Goal: Task Accomplishment & Management: Complete application form

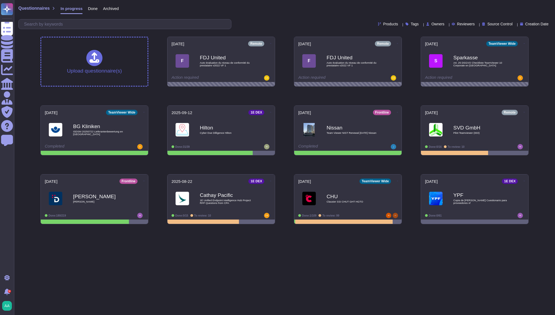
click at [279, 228] on html "Questionnaires Knowledge Base Documents Analytics CAIQ / SIG Admin Trust Center…" at bounding box center [277, 114] width 555 height 228
click at [199, 136] on span "Hilton Cyber Due Dilligence Hilton" at bounding box center [221, 130] width 100 height 22
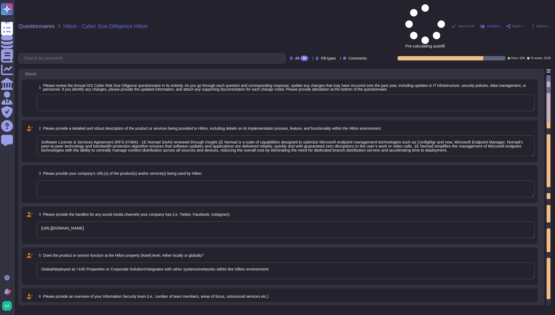
type textarea "Software License & Services Agreement (RFS-07464) - 1E Nomad SAAS renewed throu…"
type textarea "[URL][DOMAIN_NAME]"
type textarea "Global/deployed at >100 Properties or Corporate Solution/Integrates with other …"
type textarea "We have a 'Senior Director, Security Operations', focused on strategy and gover…"
type textarea "Security training required on a regular basis"
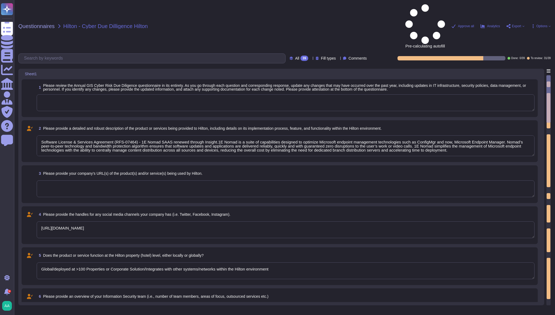
type textarea "Annual security and privacy awareness training"
type textarea "1E has an extensive and mature Information Security Management System based upo…"
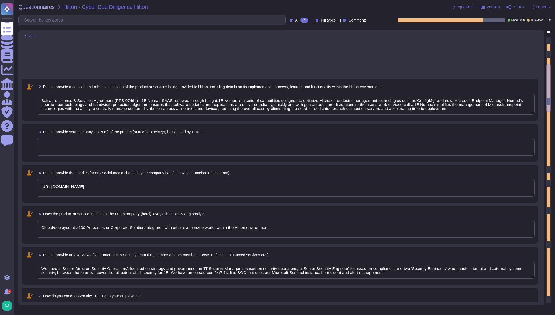
type textarea "regular risk assessments are conducted, including appropriate remediation"
type textarea "Vendor's SOC provides 24x7 support"
type textarea "SOC2 Type II, ISO27001:2022"
type textarea "Yes, Hilton Guest/Employee data is collected"
type textarea "Yes"
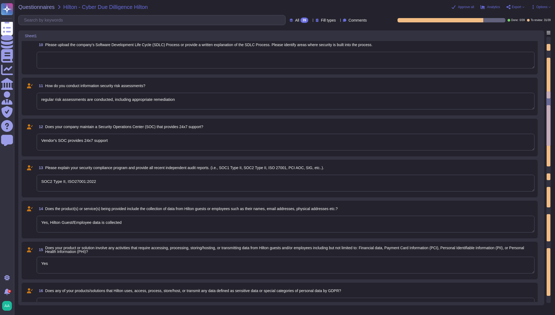
type textarea "Data is in-scope and is in compliance with GDPR"
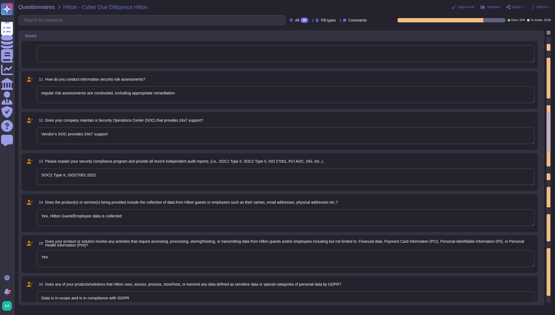
type textarea "PII collected by the platform for use by customers within the platform is as fo…"
type textarea "30k-500k data records are involved"
type textarea "[PERSON_NAME] data is purged 1 month after the agreement with the vendor is ter…"
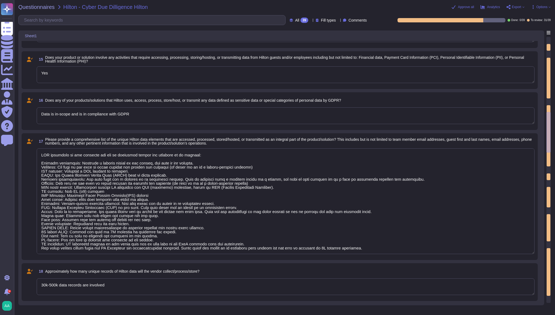
type textarea "PII collected by the platform for use by customers within the platform is as fo…"
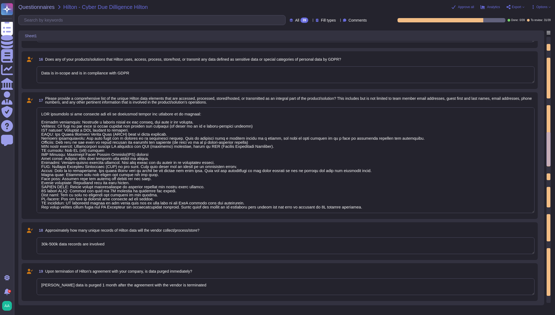
type textarea "[EMAIL_ADDRESS][DOMAIN_NAME]"
type textarea "The dedicated mechanisms will not offer real-time notifications of a breach"
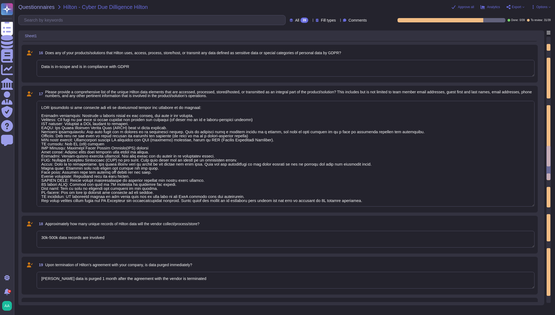
type textarea "PII collected by the platform for use by customers within the platform is as fo…"
type textarea "Breach will be notified within 30 minutes of detection"
type textarea "A Breach has not occurred within the last year"
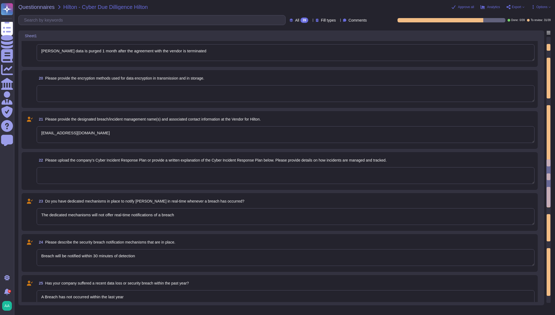
type textarea "PII collected by the platform for use by customers within the platform is as fo…"
type textarea "Continually"
type textarea "IDS/IPS mechanisms are in place"
type textarea "Comprehensive System Hardening is in place"
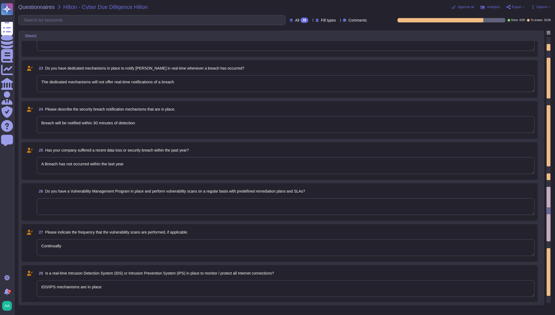
type textarea "Yes"
type textarea "Logging solution tracks critical events and stores logs for at least 90 days"
type textarea "Yes"
type textarea "Customers are responsible for their own account management through integration …"
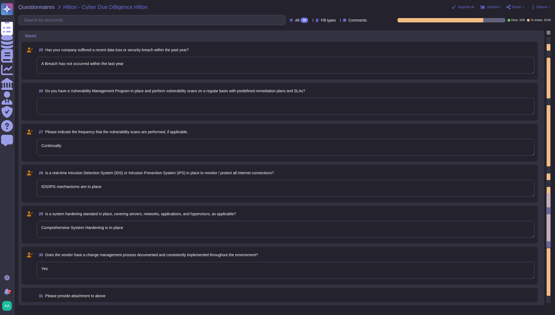
type textarea "Customers are responsible for their own account review through integration into…"
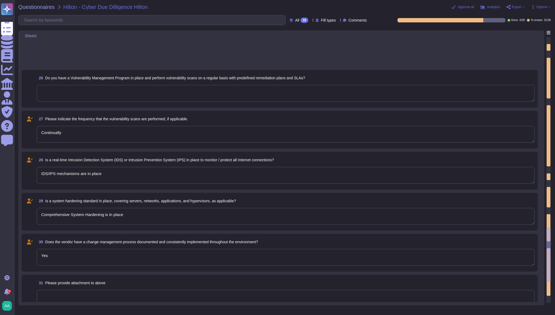
type textarea "Customers are responsible for their own account monitoring through integration …"
type textarea "Requires SSO and MFA for accessing and managing systems"
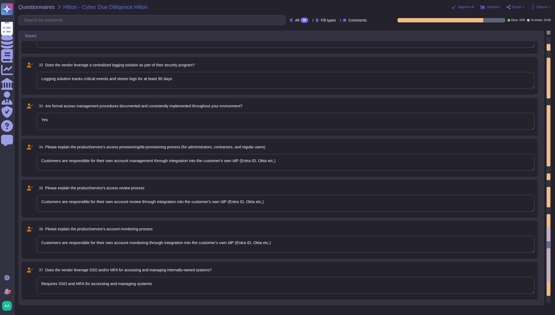
type textarea "Minimum 20 character passphrase, no complexity requirements, no expiry, no chan…"
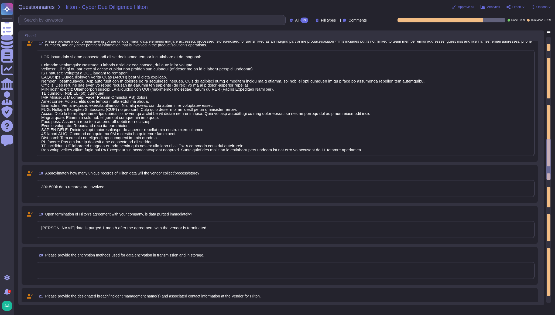
type textarea "Yes, Hilton Guest/Employee data is collected"
type textarea "Yes"
type textarea "Data is in-scope and is in compliance with GDPR"
type textarea "PII collected by the platform for use by customers within the platform is as fo…"
type textarea "30k-500k data records are involved"
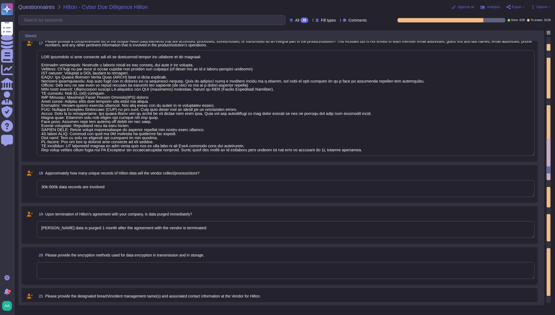
type textarea "[PERSON_NAME] data is purged 1 month after the agreement with the vendor is ter…"
type textarea "[EMAIL_ADDRESS][DOMAIN_NAME]"
type textarea "The dedicated mechanisms will not offer real-time notifications of a breach"
type textarea "Breach will be notified within 30 minutes of detection"
type textarea "PII collected by the platform for use by customers within the platform is as fo…"
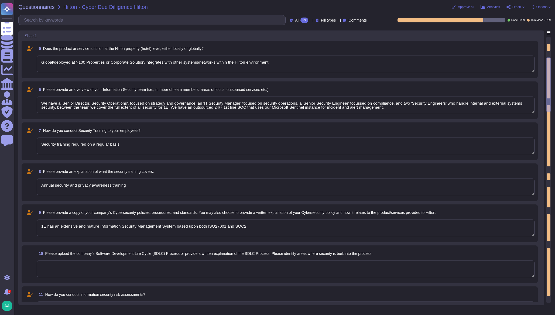
type textarea "Software License & Services Agreement (RFS-07464) - 1E Nomad SAAS renewed throu…"
type textarea "[URL][DOMAIN_NAME]"
type textarea "Global/deployed at >100 Properties or Corporate Solution/Integrates with other …"
type textarea "We have a 'Senior Director, Security Operations', focused on strategy and gover…"
type textarea "Security training required on a regular basis"
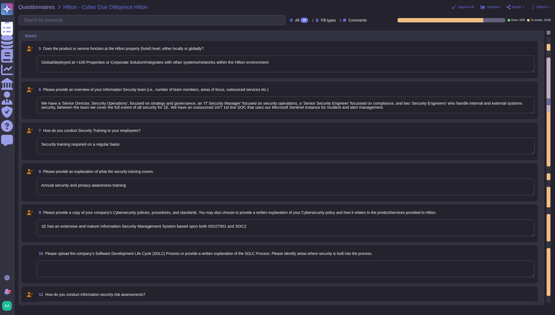
type textarea "Annual security and privacy awareness training"
type textarea "1E has an extensive and mature Information Security Management System based upo…"
type textarea "regular risk assessments are conducted, including appropriate remediation"
type textarea "Vendor's SOC provides 24x7 support"
type textarea "SOC2 Type II, ISO27001:2022"
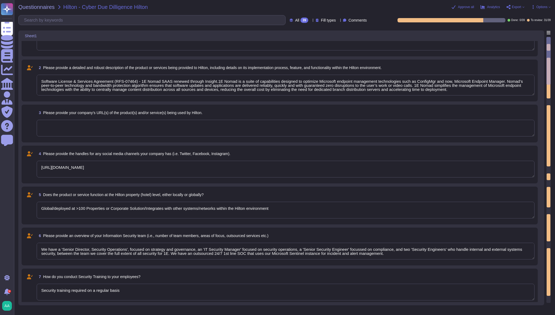
type textarea "regular risk assessments are conducted, including appropriate remediation"
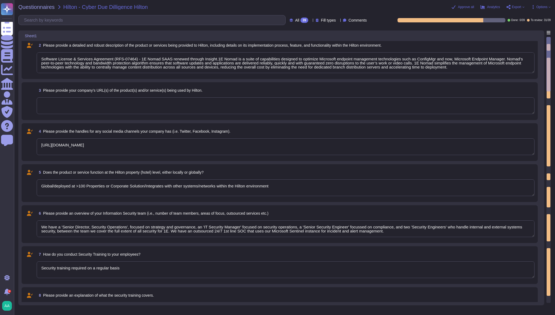
click at [157, 146] on textarea "[URL][DOMAIN_NAME]" at bounding box center [286, 146] width 498 height 17
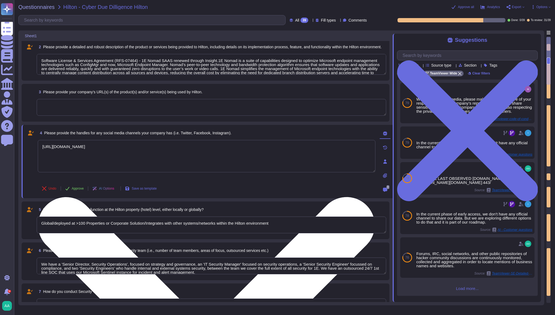
click at [149, 146] on textarea "[URL][DOMAIN_NAME]" at bounding box center [207, 156] width 338 height 32
paste textarea "[URL][DOMAIN_NAME]"
type textarea "[URL][DOMAIN_NAME] [URL][DOMAIN_NAME]"
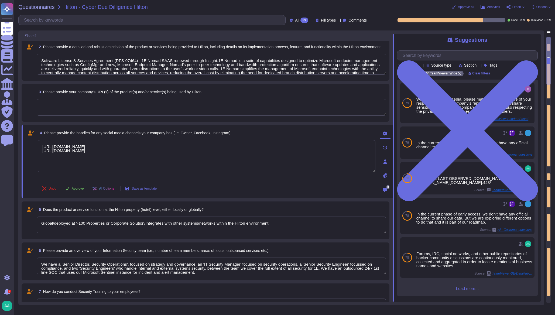
scroll to position [90, 0]
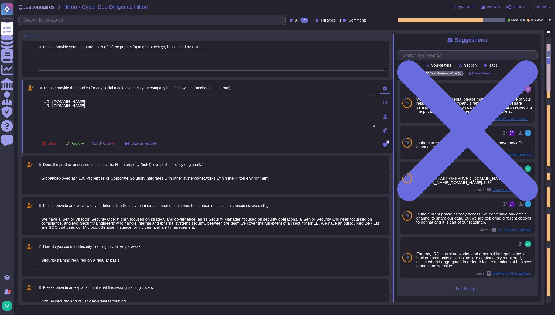
type textarea "regular risk assessments are conducted, including appropriate remediation"
type textarea "Vendor's SOC provides 24x7 support"
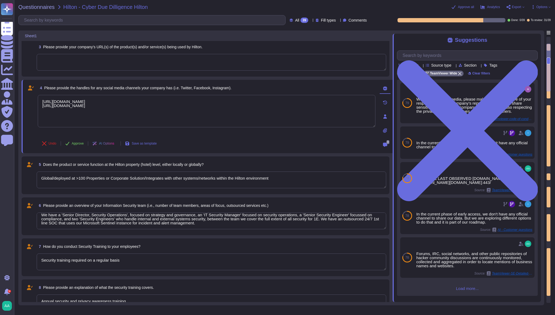
type textarea "[URL][DOMAIN_NAME] [URL][DOMAIN_NAME]"
click at [218, 226] on textarea "We have a 'Senior Director, Security Operations', focused on strategy and gover…" at bounding box center [212, 221] width 350 height 17
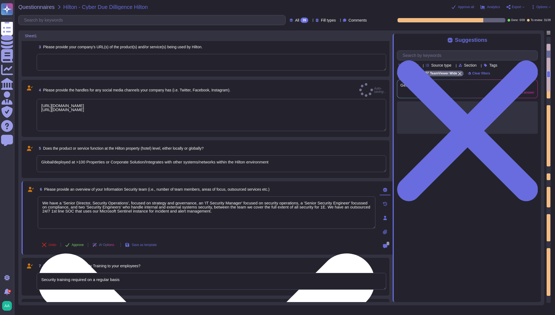
scroll to position [0, 0]
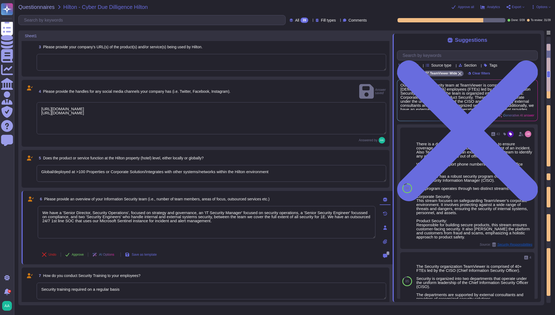
drag, startPoint x: 213, startPoint y: 216, endPoint x: -2, endPoint y: 198, distance: 215.2
click at [0, 198] on html "Questionnaires Knowledge Base Documents Analytics CAIQ / SIG Admin Trust Center…" at bounding box center [277, 157] width 555 height 315
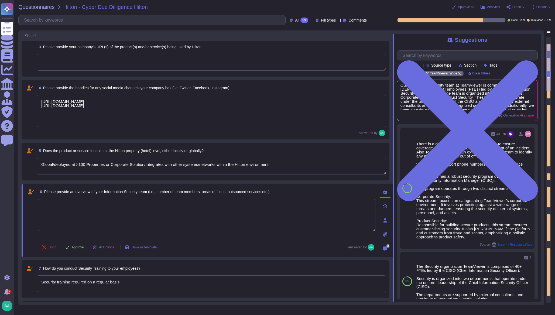
click at [112, 206] on textarea at bounding box center [207, 215] width 338 height 32
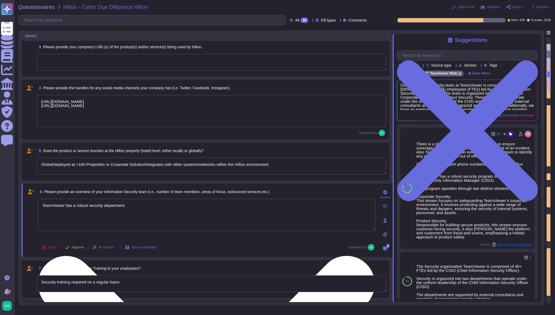
click at [97, 214] on textarea "TeamViewer has a robust security department" at bounding box center [207, 215] width 338 height 32
click at [143, 207] on textarea "TeamViewer has a robust security department" at bounding box center [207, 215] width 338 height 32
click at [61, 227] on textarea "TeamViewer has a robust security department" at bounding box center [207, 215] width 338 height 32
click at [139, 207] on textarea "TeamViewer has a robust security department" at bounding box center [207, 215] width 338 height 32
click at [172, 203] on textarea "TeamViewer has a robust security department with ~50 personelle and a internal …" at bounding box center [207, 215] width 338 height 32
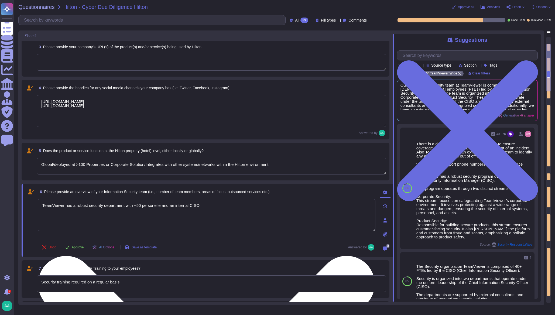
click at [146, 204] on textarea "TeamViewer has a robust security department with ~50 personelle and an internal…" at bounding box center [207, 215] width 338 height 32
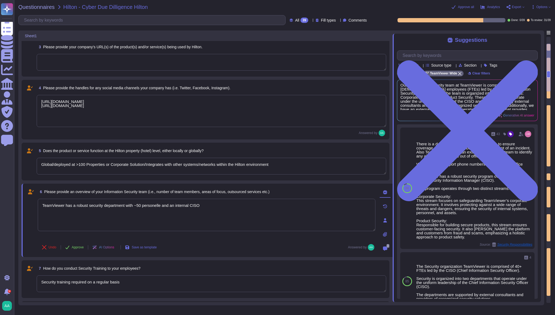
click at [0, 0] on lt-span "person ally" at bounding box center [0, 0] width 0 height 0
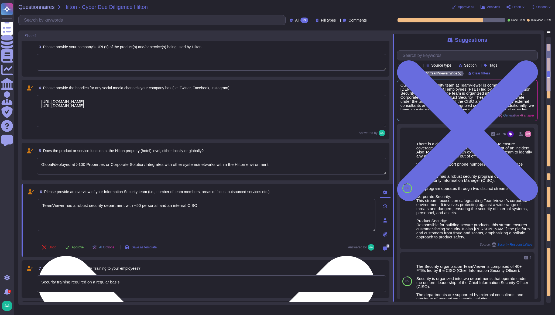
type textarea "TeamViewer has a robust security department with ~50 personalle and an internal…"
click at [256, 202] on textarea "TeamViewer has a robust security department with ~50 personalle and an internal…" at bounding box center [207, 215] width 338 height 32
click at [150, 203] on textarea "TeamViewer has a robust security department with ~50 personalle and an internal…" at bounding box center [207, 215] width 338 height 32
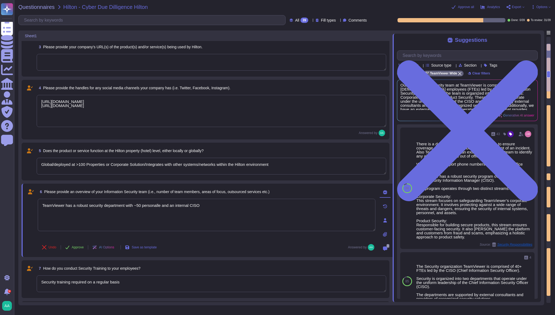
click at [0, 0] on lt-div "Close" at bounding box center [0, 0] width 0 height 0
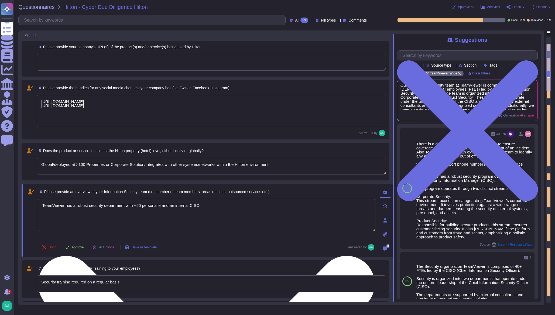
click at [268, 204] on textarea "TeamViewer has a robust security department with ~50 personalle and an internal…" at bounding box center [207, 215] width 338 height 32
click at [268, 203] on textarea "TeamViewer has a robust security department with ~50 personalle and an internal…" at bounding box center [207, 215] width 338 height 32
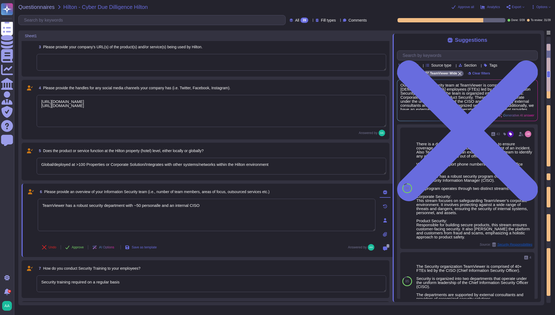
drag, startPoint x: 268, startPoint y: 203, endPoint x: 42, endPoint y: 197, distance: 225.9
click at [42, 197] on div "6 Please provide an overview of your Information Security team (i.e., number of…" at bounding box center [201, 220] width 350 height 67
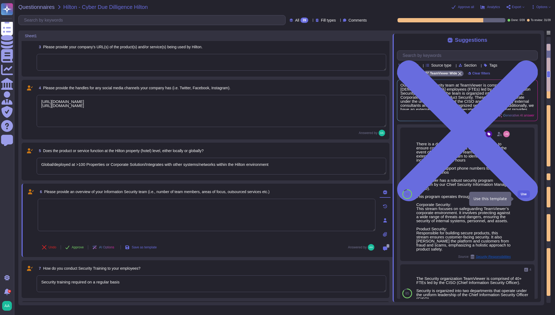
click at [521, 196] on span "Use" at bounding box center [524, 194] width 6 height 3
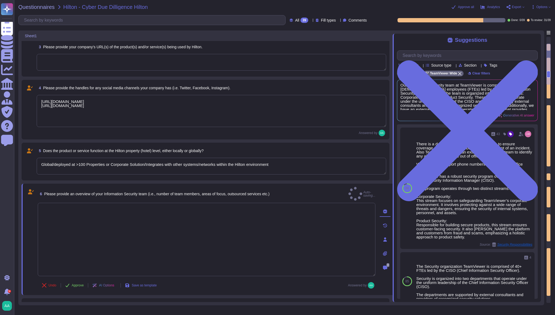
type textarea "There is a dedicated PSIRT and CSIRT team to ensure coverage of all areas of th…"
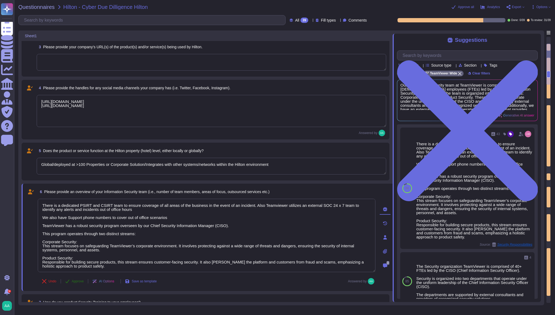
click at [78, 280] on span "Approve" at bounding box center [78, 281] width 12 height 3
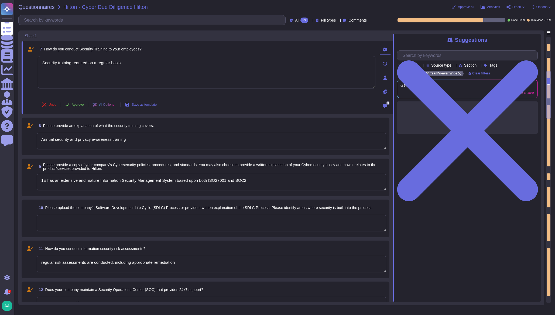
type textarea "regular risk assessments are conducted, including appropriate remediation"
type textarea "Vendor's SOC provides 24x7 support"
type textarea "SOC2 Type II, ISO27001:2022"
type textarea "Yes, Hilton Guest/Employee data is collected"
type textarea "Yes"
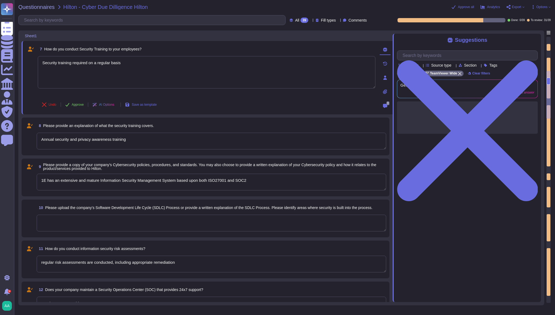
type textarea "Data is in-scope and is in compliance with GDPR"
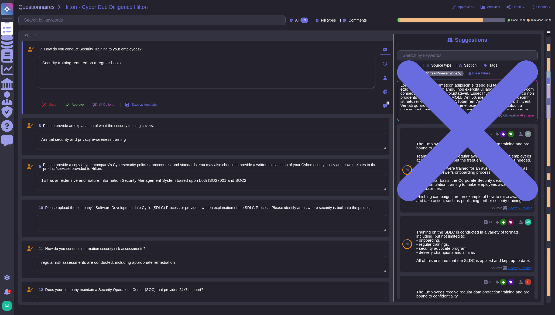
drag, startPoint x: 170, startPoint y: 69, endPoint x: 36, endPoint y: 56, distance: 134.4
click at [36, 56] on div "7 How do you conduct Security Training to your employees? Security training req…" at bounding box center [201, 77] width 350 height 67
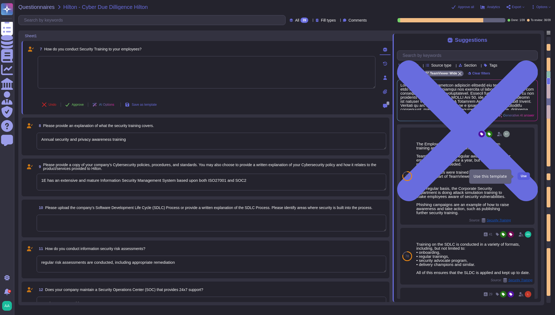
click at [521, 178] on span "Use" at bounding box center [524, 176] width 6 height 3
type textarea "The Employees receive regular data protection training and are bound to confide…"
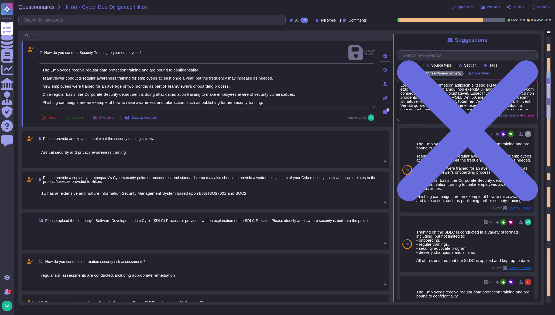
click at [72, 116] on span "Approve" at bounding box center [78, 117] width 12 height 3
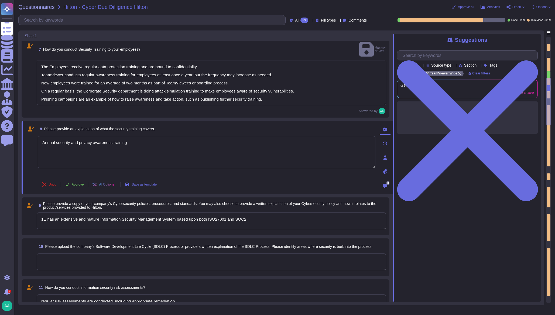
type textarea "Data is in-scope and is in compliance with GDPR"
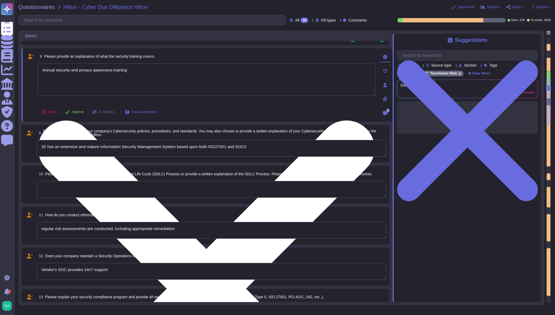
scroll to position [390, 0]
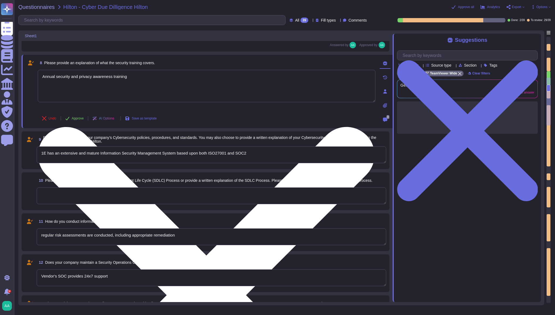
type textarea "PII collected by the platform for use by customers within the platform is as fo…"
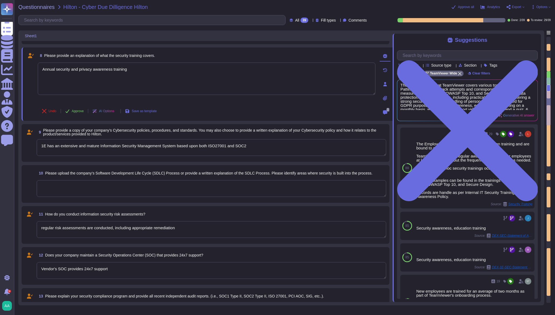
click at [305, 103] on div "8 Please provide an explanation of what the security training covers. Annual se…" at bounding box center [201, 84] width 350 height 67
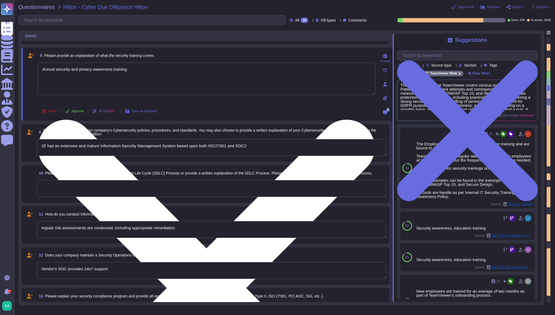
click at [309, 78] on textarea "Annual security and privacy awareness training" at bounding box center [207, 79] width 338 height 32
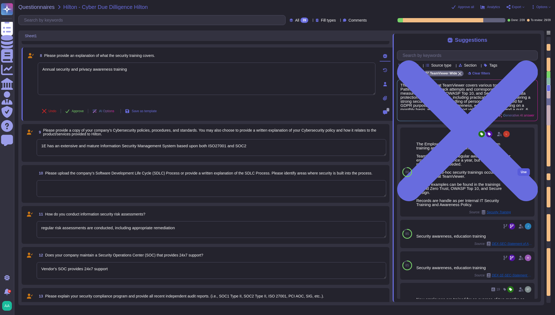
click at [521, 173] on span "Use" at bounding box center [524, 171] width 6 height 3
type textarea "Annual security and privacy awareness training The Employees receive regular da…"
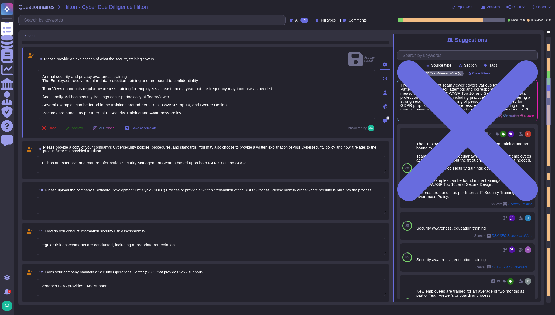
click at [73, 127] on span "Approve" at bounding box center [78, 128] width 12 height 3
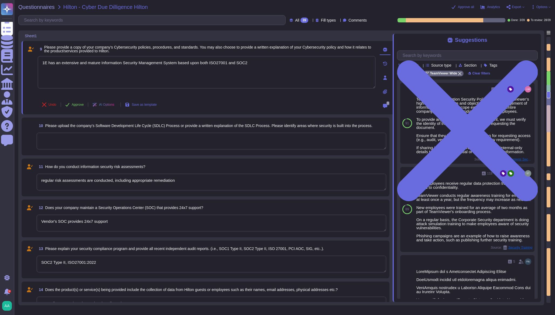
scroll to position [466, 0]
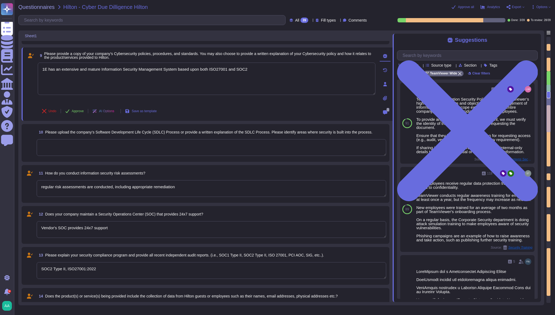
type textarea "PII collected by the platform for use by customers within the platform is as fo…"
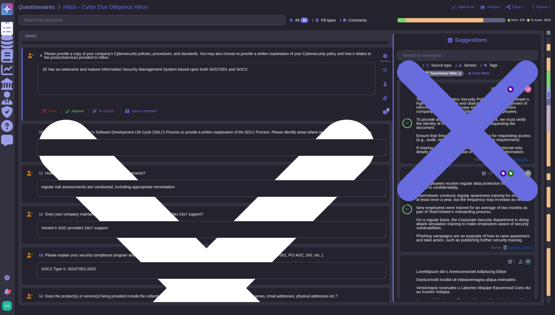
click at [273, 80] on textarea "1E has an extensive and mature Information Security Management System based upo…" at bounding box center [207, 79] width 338 height 32
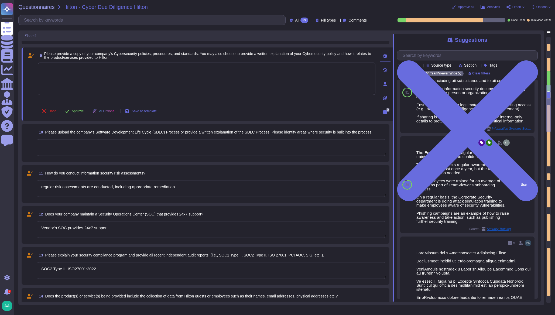
scroll to position [0, 0]
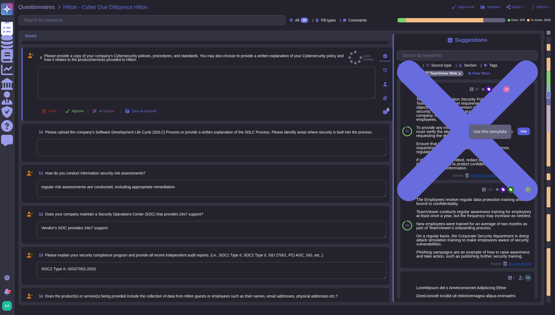
type textarea "PII collected by the platform for use by customers within the platform is as fo…"
click at [520, 129] on button "Use" at bounding box center [524, 132] width 12 height 8
type textarea "TeamViewer Information Security Policy sets out TeamViewer’s high-level require…"
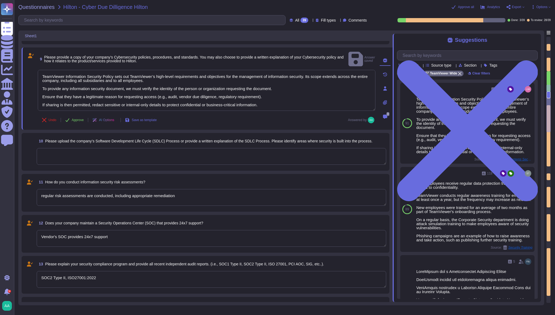
click at [386, 100] on icon at bounding box center [385, 102] width 4 height 4
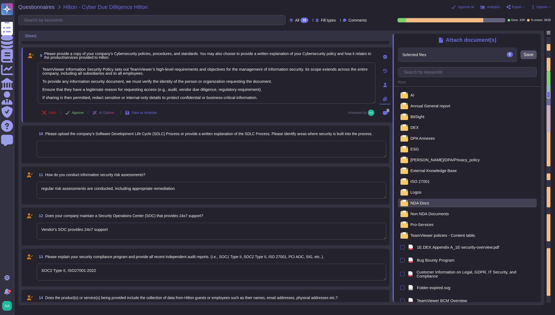
click at [432, 204] on div "NDA Docs" at bounding box center [467, 203] width 139 height 9
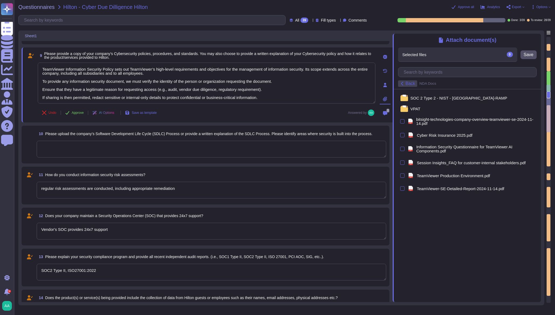
click at [411, 86] on span "Back" at bounding box center [411, 83] width 10 height 4
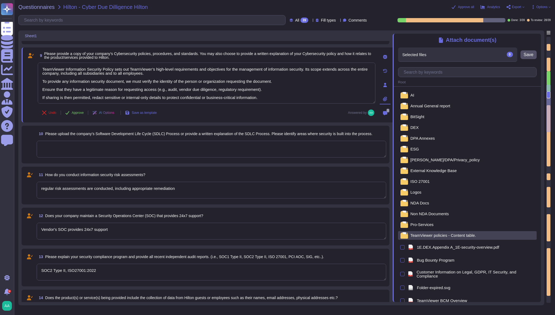
scroll to position [35, 0]
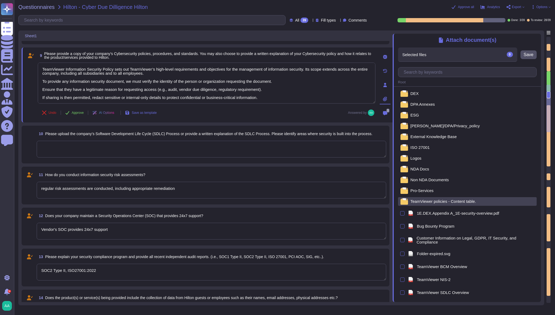
click at [455, 198] on div "TeamViewer policies - Content table." at bounding box center [467, 201] width 139 height 9
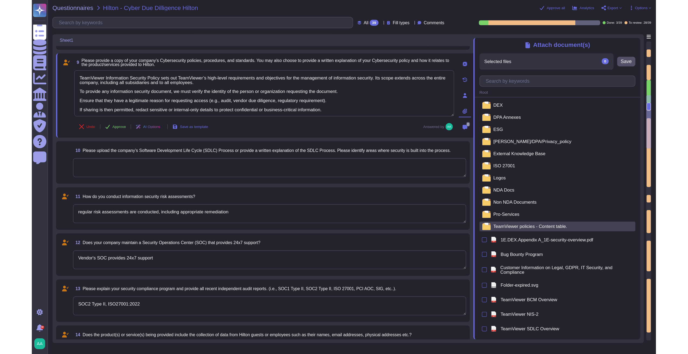
scroll to position [0, 0]
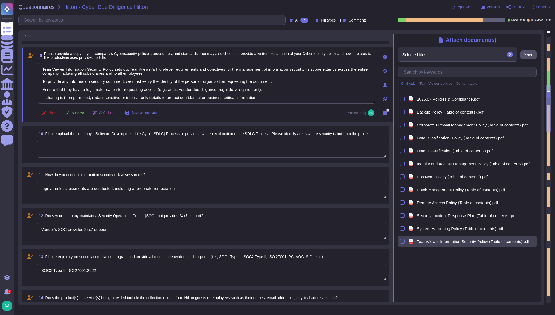
click at [442, 243] on span "TeamViewer Information Security Policy (Table of contents).pdf" at bounding box center [473, 242] width 112 height 4
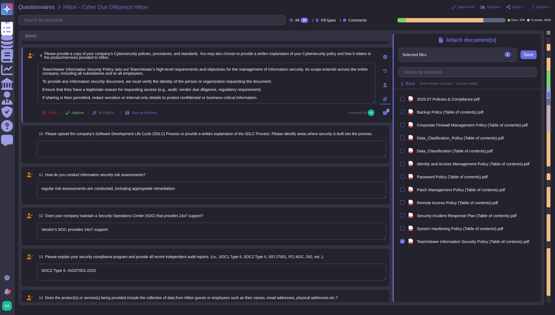
click at [528, 60] on div "Selected files 1 TeamViewer Information Security Policy (Table of contents).pdf…" at bounding box center [467, 54] width 139 height 14
click at [528, 56] on span "Save" at bounding box center [529, 55] width 10 height 4
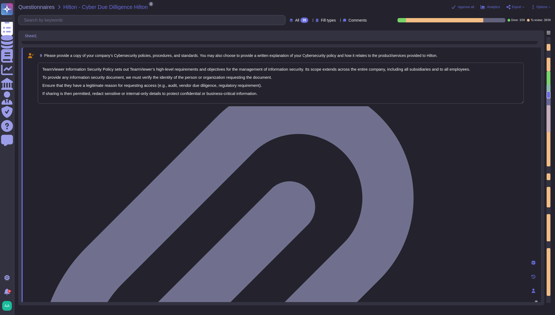
type textarea "PII collected by the platform for use by customers within the platform is as fo…"
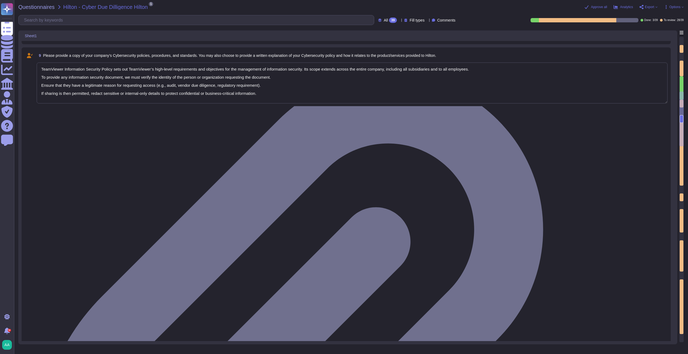
type textarea "PII collected by the platform for use by customers within the platform is as fo…"
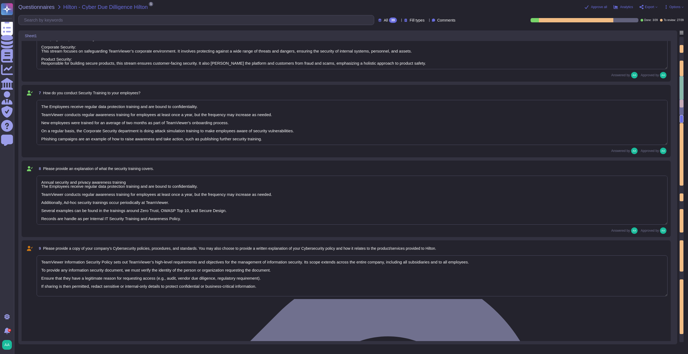
type textarea "[URL][DOMAIN_NAME] [URL][DOMAIN_NAME]"
type textarea "Global/deployed at >100 Properties or Corporate Solution/Integrates with other …"
type textarea "There is a dedicated PSIRT and CSIRT team to ensure coverage of all areas of th…"
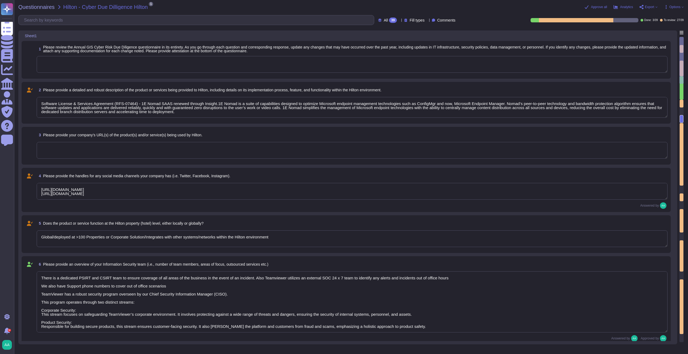
type textarea "Software License & Services Agreement (RFS-07464) - 1E Nomad SAAS renewed throu…"
click at [144, 190] on textarea "[URL][DOMAIN_NAME] [URL][DOMAIN_NAME]" at bounding box center [352, 191] width 631 height 17
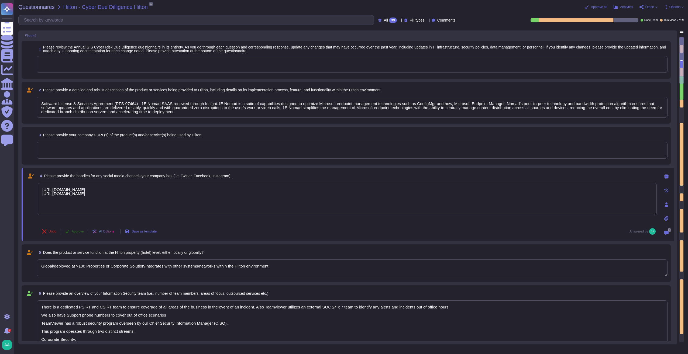
click at [79, 231] on span "Approve" at bounding box center [78, 231] width 12 height 3
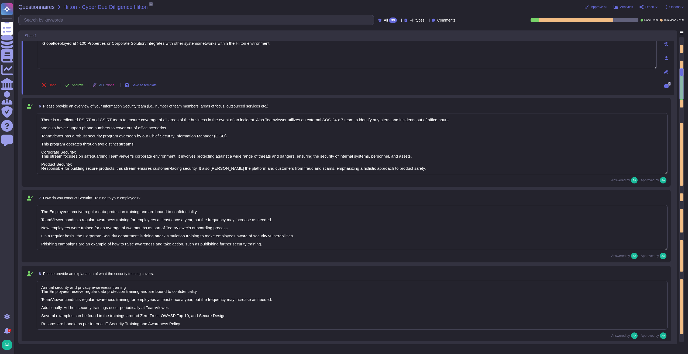
type textarea "TeamViewer Information Security Policy sets out TeamViewer’s high-level require…"
type textarea "regular risk assessments are conducted, including appropriate remediation"
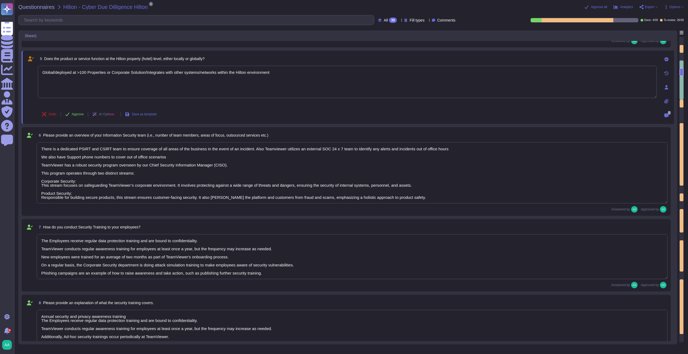
click at [384, 19] on span "All" at bounding box center [386, 20] width 4 height 4
click at [383, 47] on span "To do" at bounding box center [379, 47] width 10 height 5
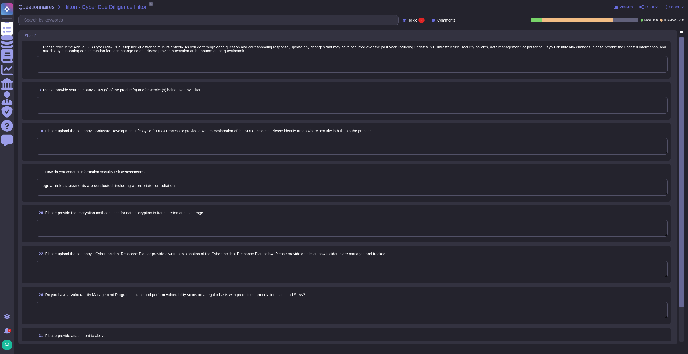
type textarea "regular risk assessments are conducted, including appropriate remediation"
click at [126, 60] on textarea at bounding box center [352, 64] width 631 height 17
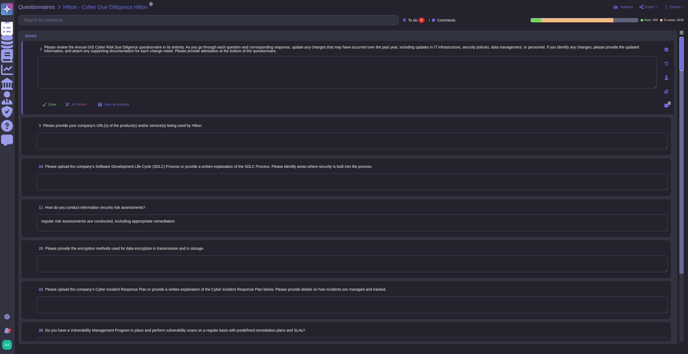
click at [162, 143] on textarea at bounding box center [352, 141] width 631 height 17
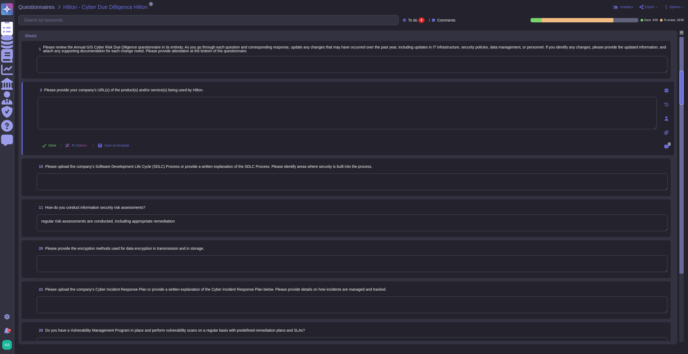
click at [150, 182] on textarea at bounding box center [352, 182] width 631 height 17
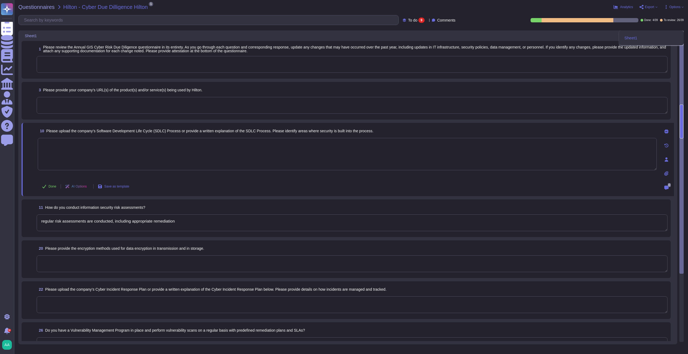
click at [555, 33] on div "Sheet1" at bounding box center [651, 37] width 65 height 15
click at [500, 21] on div "Done: 4 / 39 To review: 26 / 39" at bounding box center [574, 20] width 220 height 4
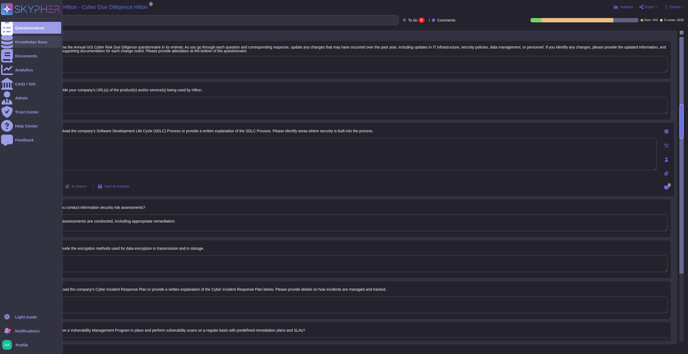
click at [11, 43] on div at bounding box center [7, 42] width 12 height 12
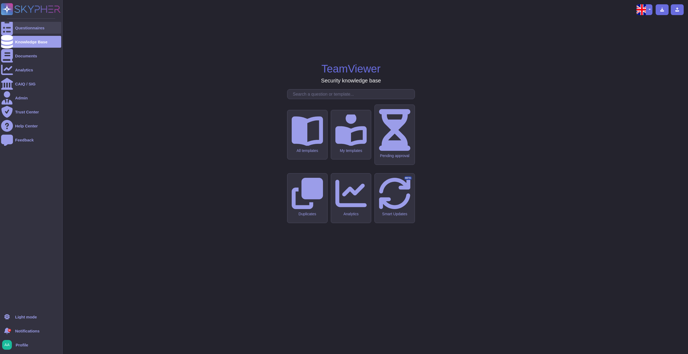
click at [8, 28] on icon at bounding box center [7, 28] width 12 height 16
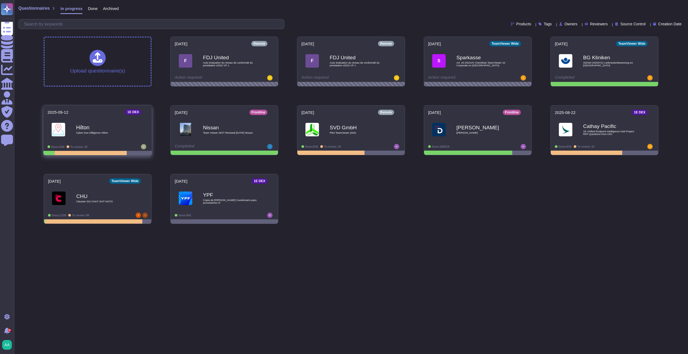
click at [98, 119] on div "Hilton Cyber Due Dilligence Hilton" at bounding box center [103, 130] width 54 height 22
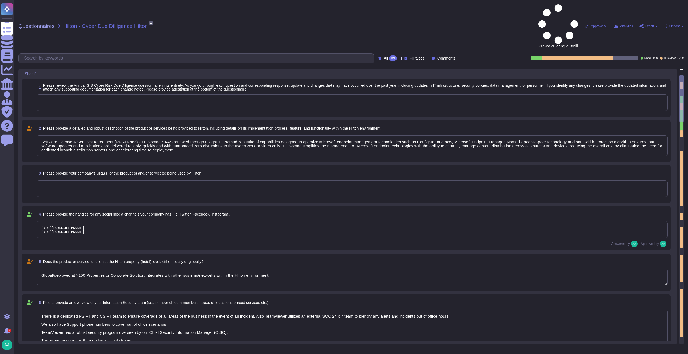
type textarea "Software License & Services Agreement (RFS-07464) - 1E Nomad SAAS renewed throu…"
type textarea "[URL][DOMAIN_NAME] [URL][DOMAIN_NAME]"
type textarea "Global/deployed at >100 Properties or Corporate Solution/Integrates with other …"
type textarea "There is a dedicated PSIRT and CSIRT team to ensure coverage of all areas of th…"
type textarea "The Employees receive regular data protection training and are bound to confide…"
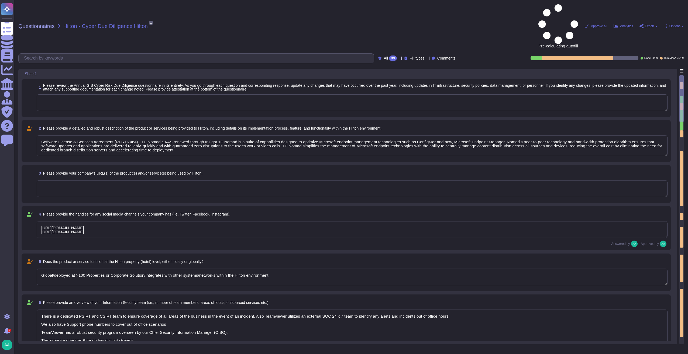
type textarea "Annual security and privacy awareness training The Employees receive regular da…"
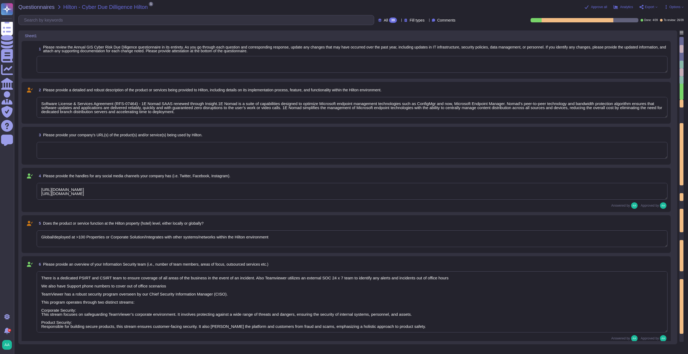
click at [411, 23] on div "All 39 Fill types Comments" at bounding box center [237, 20] width 439 height 10
click at [414, 21] on span "Fill types" at bounding box center [417, 20] width 15 height 4
click at [389, 19] on div "39" at bounding box center [393, 20] width 8 height 5
click at [384, 49] on span "To do" at bounding box center [379, 47] width 10 height 5
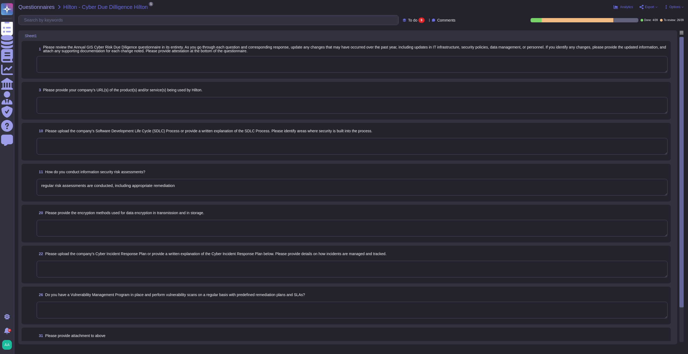
type textarea "regular risk assessments are conducted, including appropriate remediation"
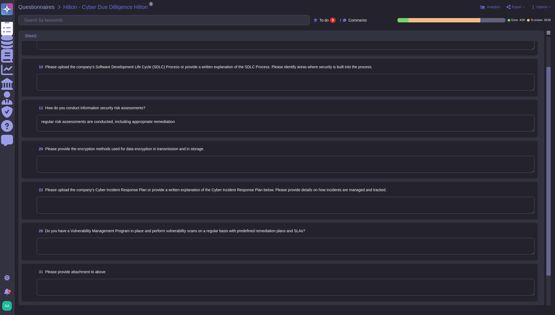
scroll to position [104, 0]
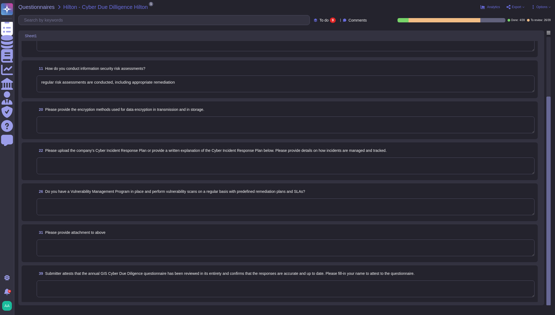
click at [97, 269] on span "39 Submitter attests that the annual GIS Cyber Due Diligence questionnaire has …" at bounding box center [226, 274] width 378 height 10
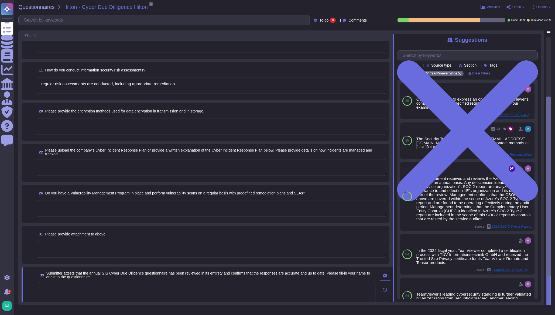
click at [142, 214] on textarea at bounding box center [212, 208] width 350 height 17
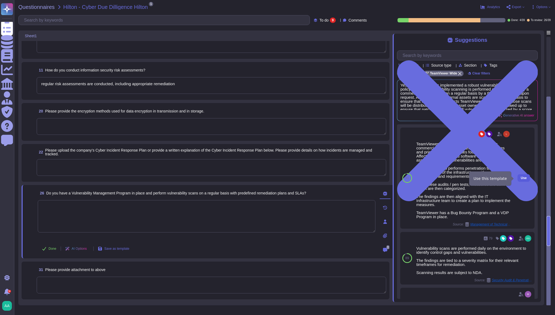
click at [518, 180] on button "Use" at bounding box center [524, 178] width 12 height 8
type textarea "TeamViewer has implemented a best-in-class commercial vulnerability scanner tha…"
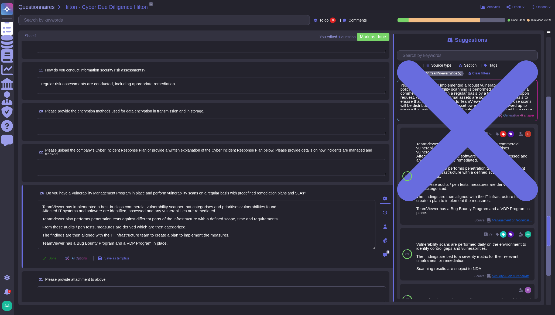
click at [50, 257] on span "Done" at bounding box center [53, 258] width 8 height 3
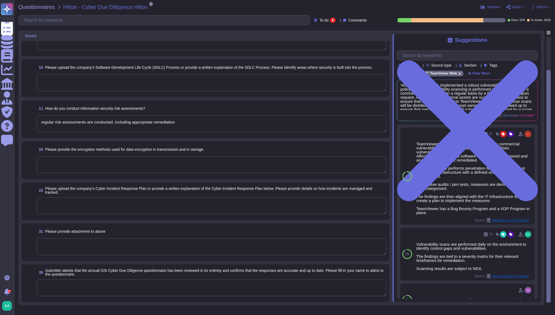
scroll to position [58, 0]
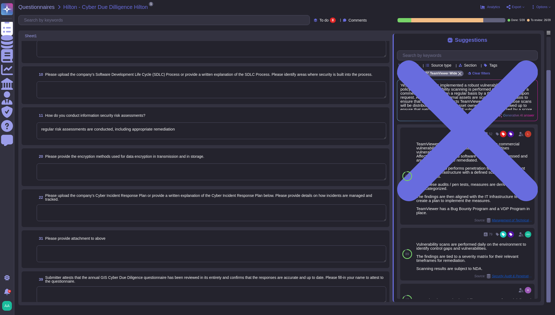
click at [94, 249] on textarea at bounding box center [212, 253] width 350 height 17
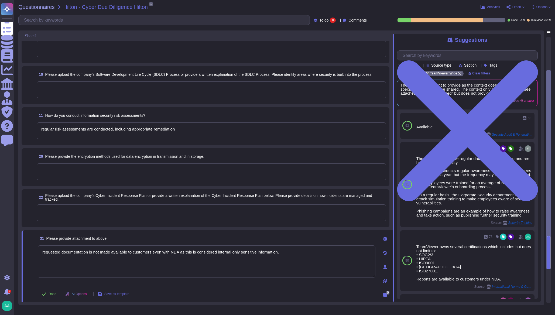
type textarea "requested documentation is not made available to customers even with NDA as thi…"
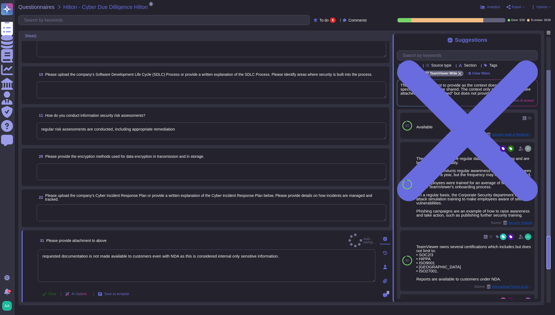
click at [50, 293] on span "Done" at bounding box center [53, 293] width 8 height 3
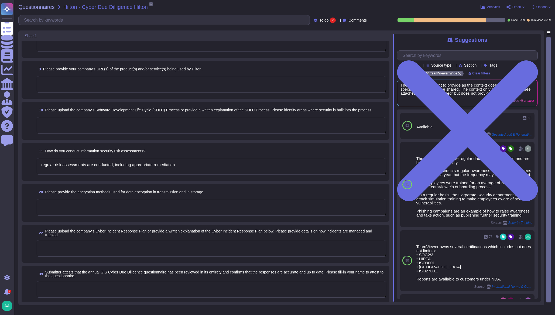
click at [130, 243] on textarea at bounding box center [212, 248] width 350 height 17
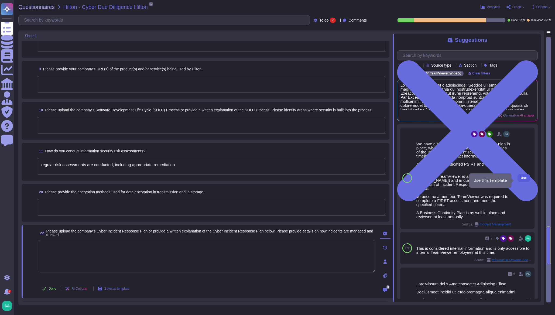
click at [521, 178] on button "Use" at bounding box center [524, 178] width 12 height 8
type textarea "We have a comprehensive incident response plan in place, which includes the rol…"
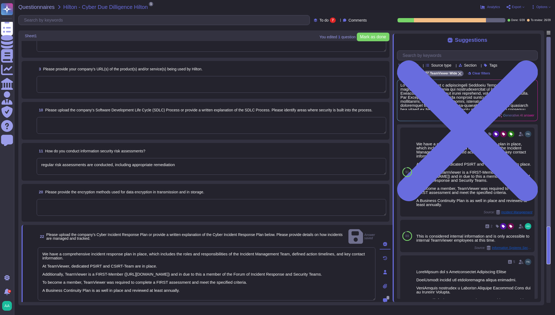
click at [54, 308] on span "Done" at bounding box center [53, 309] width 8 height 3
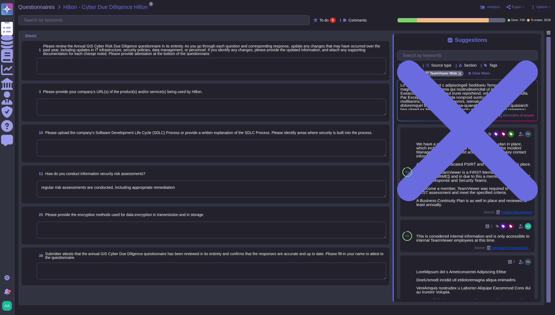
scroll to position [0, 0]
click at [109, 230] on textarea at bounding box center [212, 230] width 350 height 17
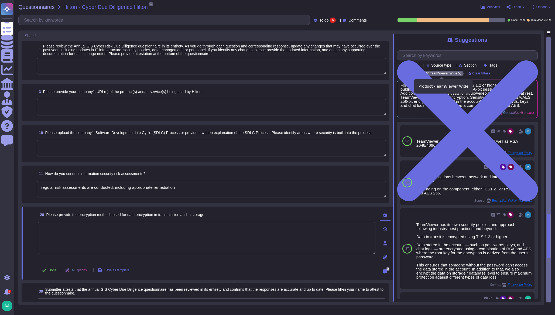
click at [457, 72] on div "TeamViewer Wide" at bounding box center [443, 74] width 40 height 6
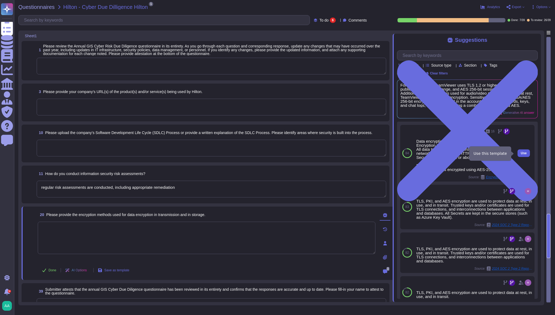
click at [521, 152] on span "Use" at bounding box center [524, 153] width 6 height 3
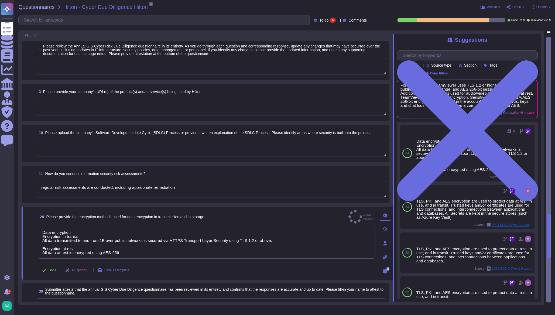
type textarea "Data encryption Encryption in transit All data transmitted to and from 1E over …"
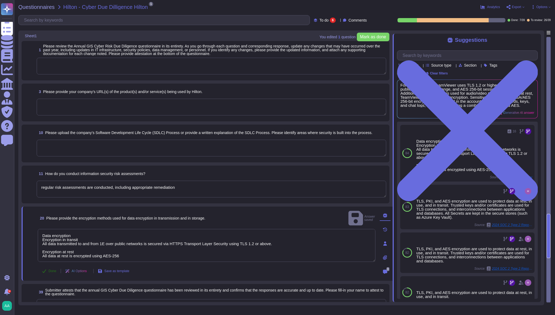
click at [47, 271] on button "Done" at bounding box center [49, 271] width 23 height 11
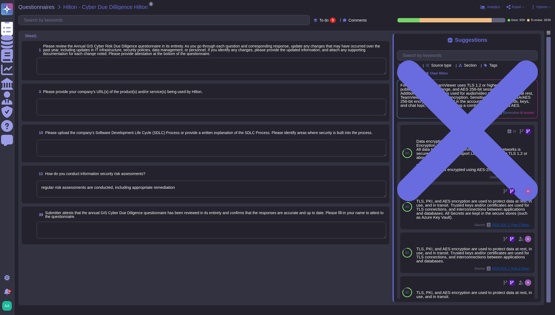
click at [175, 187] on textarea "regular risk assessments are conducted, including appropriate remediation" at bounding box center [212, 189] width 350 height 17
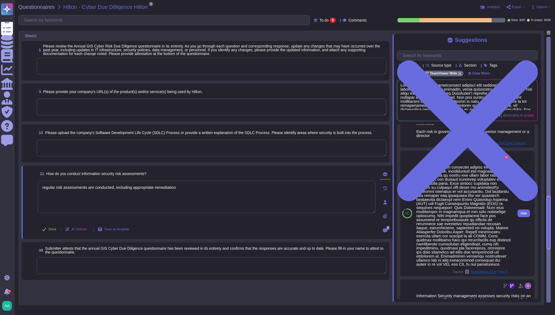
scroll to position [67, 0]
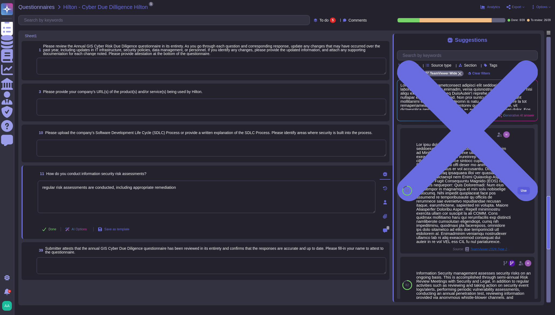
click at [521, 192] on span "Use" at bounding box center [524, 190] width 6 height 3
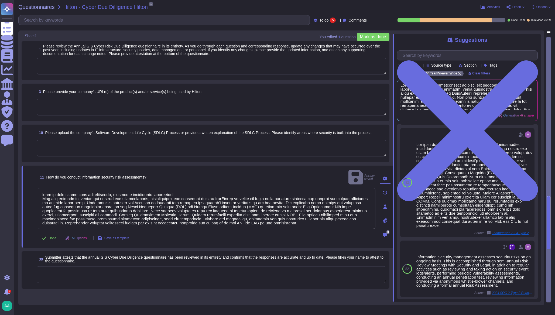
drag, startPoint x: 192, startPoint y: 185, endPoint x: 18, endPoint y: 185, distance: 174.2
click at [18, 185] on div "Questionnaires Hilton - Cyber Due Dilligence Hilton 1 pdf TeamViewer Informatio…" at bounding box center [284, 157] width 541 height 315
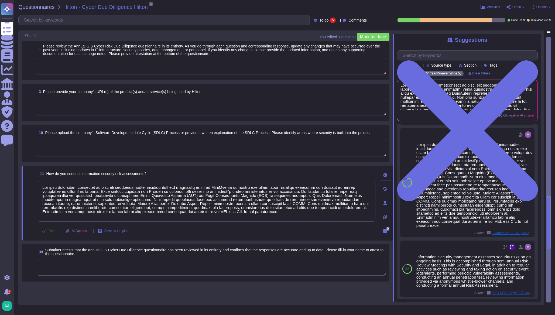
type textarea "The risk assessment procedure defines the responsibility, methodologies and pro…"
click at [51, 230] on span "Done" at bounding box center [53, 230] width 8 height 3
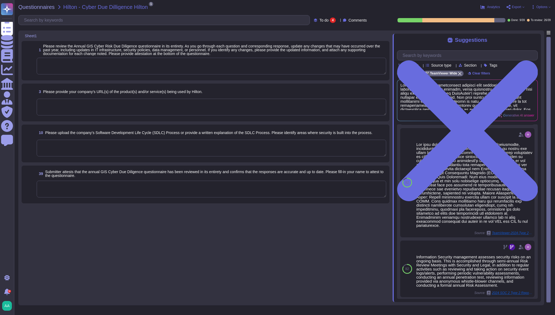
click at [143, 148] on textarea at bounding box center [212, 148] width 350 height 17
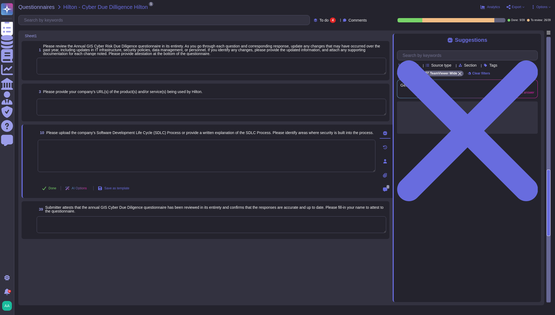
scroll to position [0, 0]
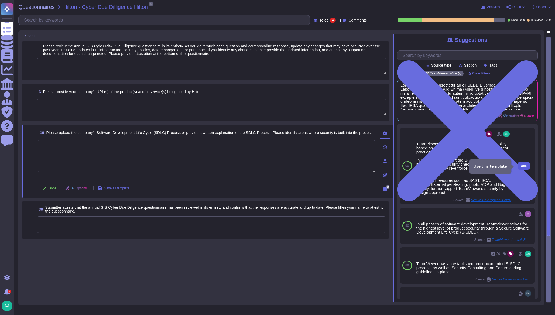
click at [521, 168] on span "Use" at bounding box center [524, 165] width 6 height 3
type textarea "TeamViewer follows an established S-SDLC policy based on the SAMM model as well…"
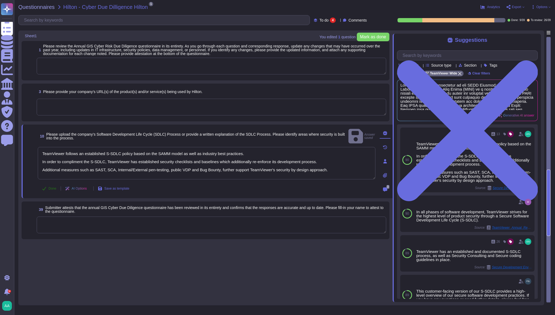
click at [50, 190] on span "Done" at bounding box center [53, 188] width 8 height 3
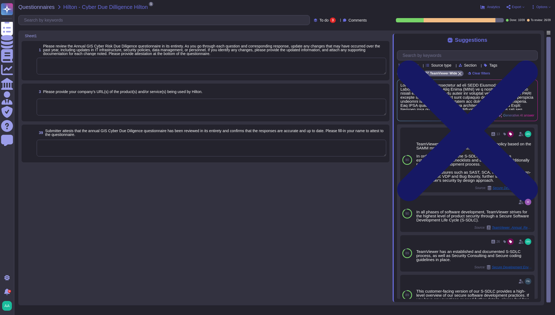
click at [535, 60] on icon at bounding box center [467, 130] width 141 height 141
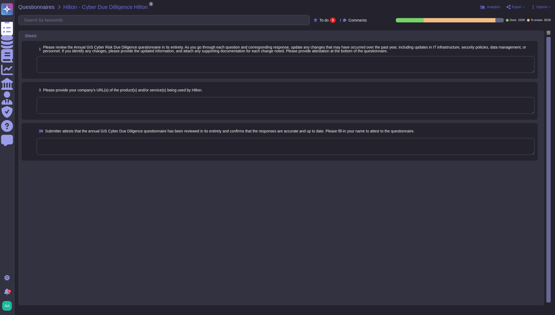
click at [330, 19] on div "To do 3" at bounding box center [326, 20] width 24 height 5
click at [328, 63] on div "To review 26" at bounding box center [335, 61] width 44 height 6
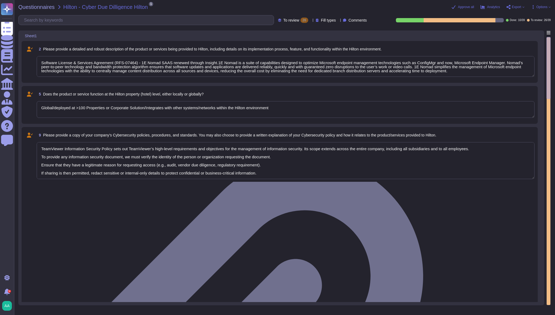
type textarea "Vendor's SOC provides 24x7 support"
type textarea "SOC2 Type II, ISO27001:2022"
type textarea "Yes, Hilton Guest/Employee data is collected"
type textarea "Yes"
type textarea "Data is in-scope and is in compliance with GDPR"
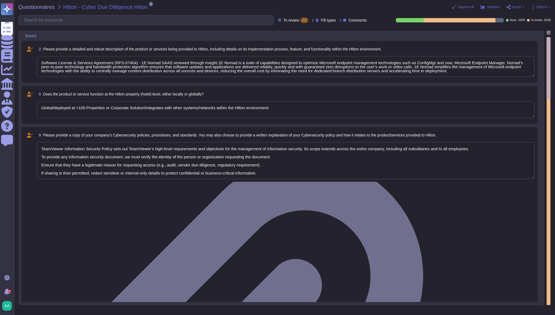
type textarea "PII collected by the platform for use by customers within the platform is as fo…"
type textarea "Software License & Services Agreement (RFS-07464) - 1E Nomad SAAS renewed throu…"
type textarea "Global/deployed at >100 Properties or Corporate Solution/Integrates with other …"
type textarea "TeamViewer Information Security Policy sets out TeamViewer’s high-level require…"
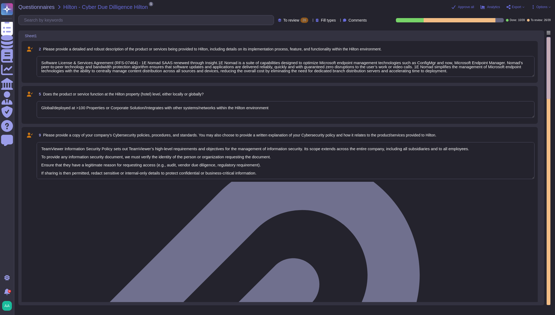
scroll to position [22, 0]
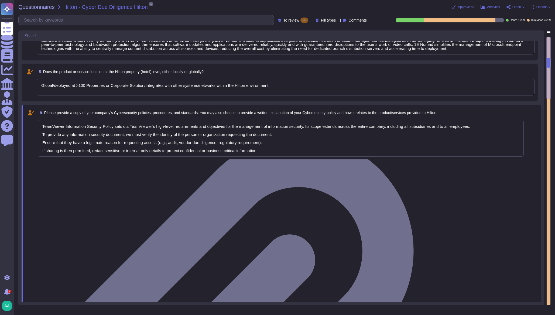
type textarea "PII collected by the platform for use by customers within the platform is as fo…"
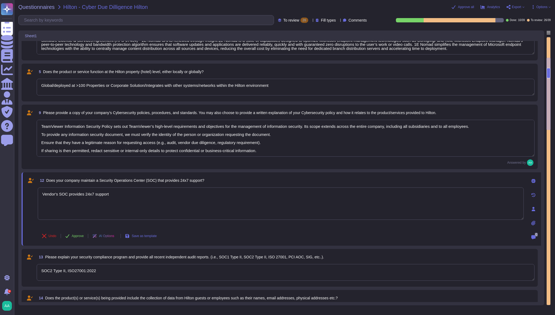
scroll to position [158, 0]
type textarea "30k-500k data records are involved"
type textarea "PII collected by the platform for use by customers within the platform is as fo…"
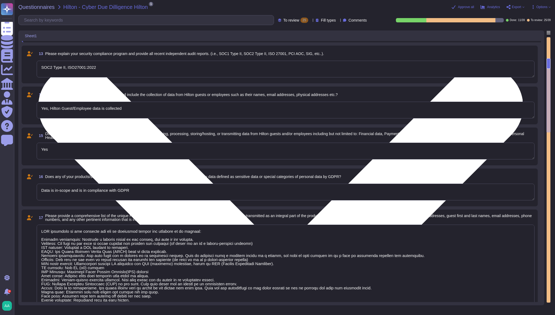
type textarea "Vendor's SOC provides 24x7 support"
type textarea "SOC2 Type II, ISO27001:2022"
type textarea "Yes, Hilton Guest/Employee data is collected"
type textarea "Yes"
type textarea "Data is in-scope and is in compliance with GDPR"
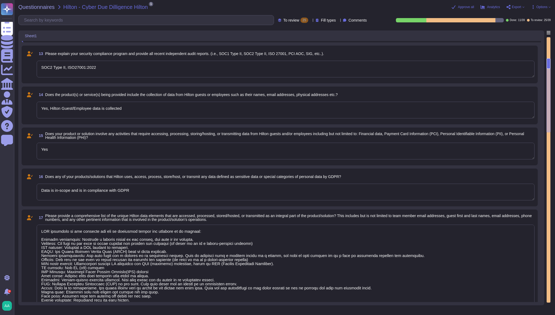
scroll to position [0, 0]
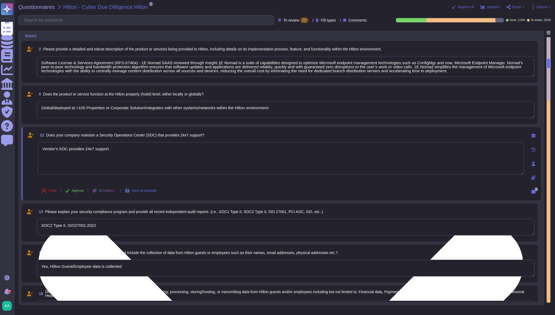
click at [134, 158] on textarea "Vendor's SOC provides 24x7 support" at bounding box center [281, 158] width 486 height 32
click at [463, 159] on textarea "Vendor's SOC provides 24x7 support" at bounding box center [281, 158] width 486 height 32
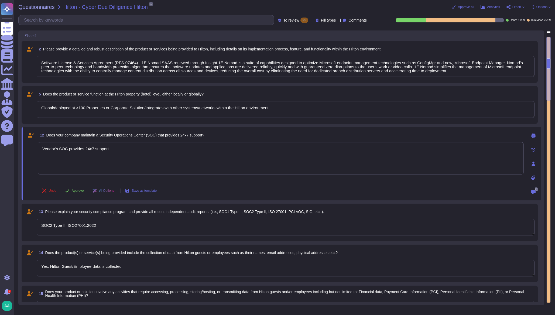
click at [534, 150] on icon at bounding box center [533, 150] width 4 height 4
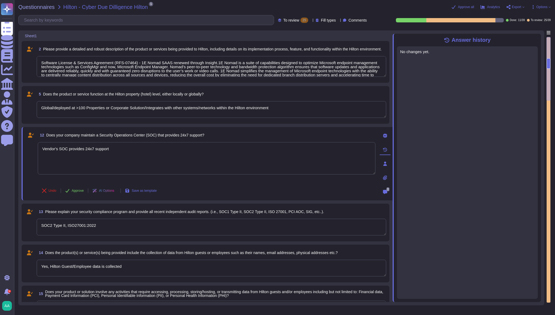
click at [538, 37] on icon at bounding box center [538, 37] width 0 height 0
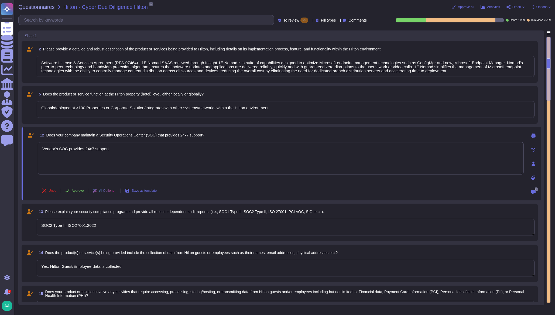
click at [533, 135] on icon at bounding box center [533, 136] width 4 height 4
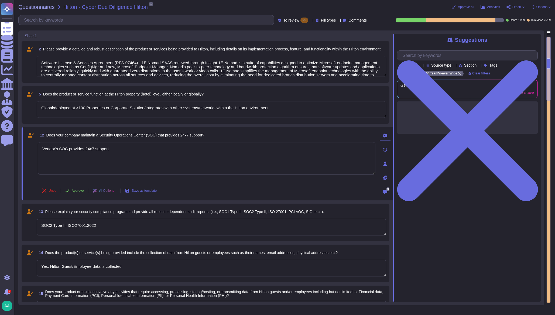
type textarea "PII collected by the platform for use by customers within the platform is as fo…"
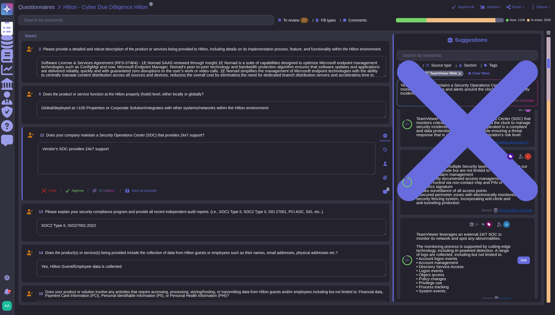
scroll to position [120, 0]
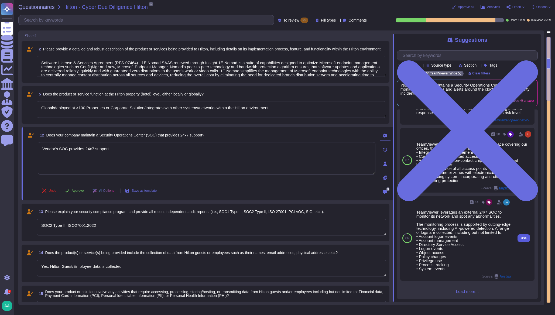
click at [521, 237] on span "Use" at bounding box center [524, 238] width 6 height 3
type textarea "Vendor's SOC provides 24x7 support TeamViewer leverages an external 24/7 SOC to…"
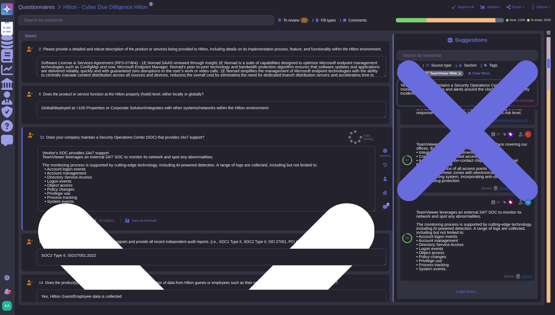
scroll to position [116, 0]
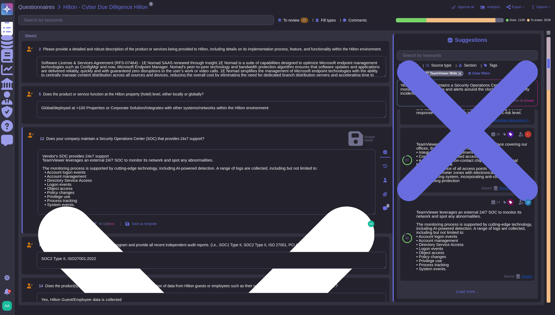
type textarea "PII collected by the platform for use by customers within the platform is as fo…"
click at [131, 149] on textarea "Vendor's SOC provides 24x7 support TeamViewer leverages an external 24/7 SOC to…" at bounding box center [207, 181] width 338 height 65
click at [130, 149] on textarea "Vendor's SOC provides 24x7 support TeamViewer leverages an external 24/7 SOC to…" at bounding box center [207, 181] width 338 height 65
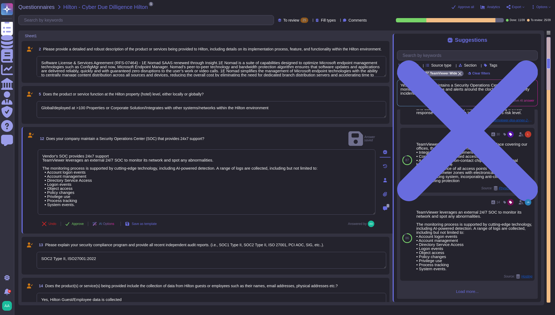
drag, startPoint x: 130, startPoint y: 148, endPoint x: 33, endPoint y: 138, distance: 97.9
click at [33, 138] on div "12 Does your company maintain a Security Operations Center (SOC) that provides …" at bounding box center [201, 180] width 350 height 100
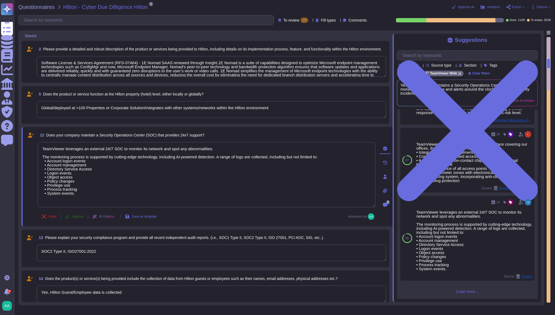
type textarea "TeamViewer leverages an external 24/7 SOC to monitor its network and spot any a…"
click at [77, 215] on span "Approve" at bounding box center [78, 216] width 12 height 3
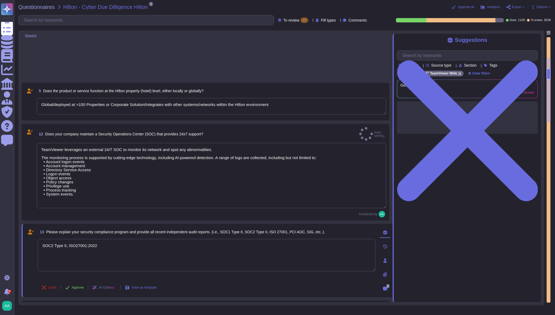
type textarea "PII collected by the platform for use by customers within the platform is as fo…"
type textarea "30k-500k data records are involved"
type textarea "[PERSON_NAME] data is purged 1 month after the agreement with the vendor is ter…"
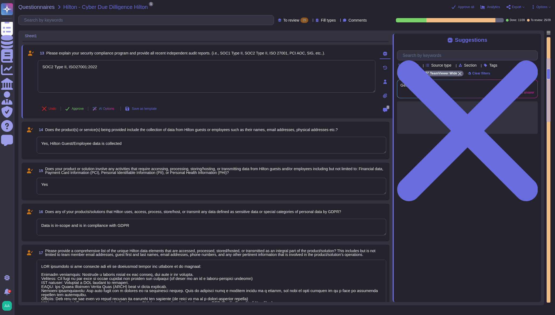
scroll to position [0, 0]
type textarea "PII collected by the platform for use by customers within the platform is as fo…"
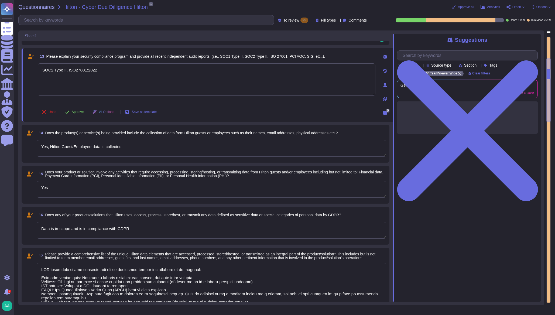
scroll to position [172, 0]
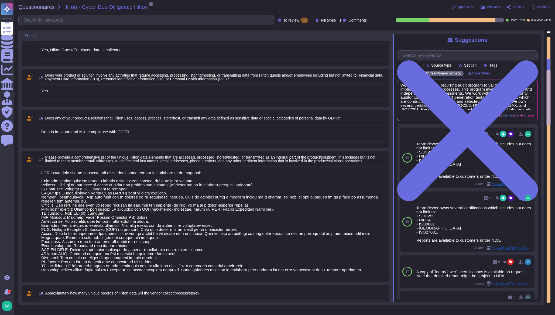
type textarea "[PERSON_NAME] data is purged 1 month after the agreement with the vendor is ter…"
type textarea "[EMAIL_ADDRESS][DOMAIN_NAME]"
type textarea "The dedicated mechanisms will not offer real-time notifications of a breach"
type textarea "SOC2 Type II, ISO27001:2022"
type textarea "Yes, Hilton Guest/Employee data is collected"
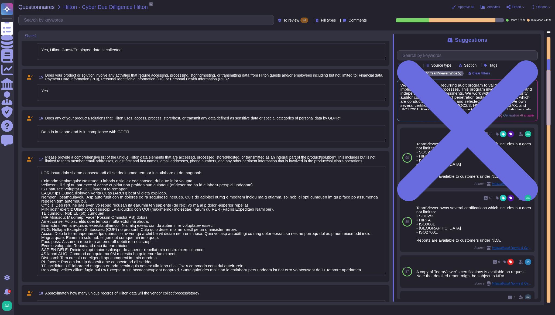
type textarea "Yes"
type textarea "Data is in-scope and is in compliance with GDPR"
type textarea "PII collected by the platform for use by customers within the platform is as fo…"
type textarea "30k-500k data records are involved"
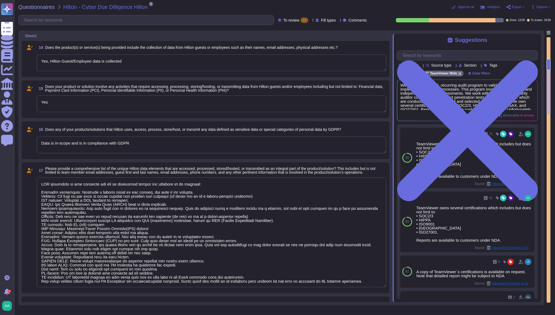
type textarea "PII collected by the platform for use by customers within the platform is as fo…"
type textarea "Software License & Services Agreement (RFS-07464) - 1E Nomad SAAS renewed throu…"
type textarea "30k-500k data records are involved"
type textarea "[PERSON_NAME] data is purged 1 month after the agreement with the vendor is ter…"
type textarea "[EMAIL_ADDRESS][DOMAIN_NAME]"
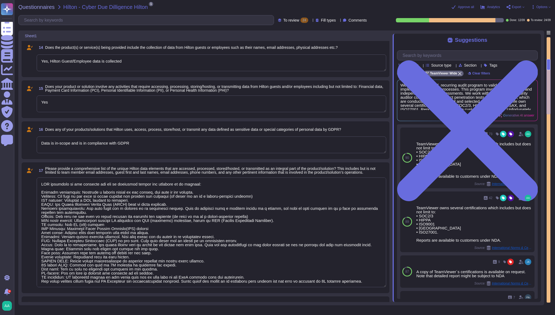
type textarea "The dedicated mechanisms will not offer real-time notifications of a breach"
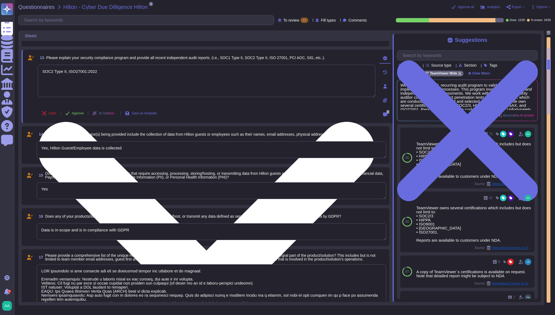
scroll to position [40, 0]
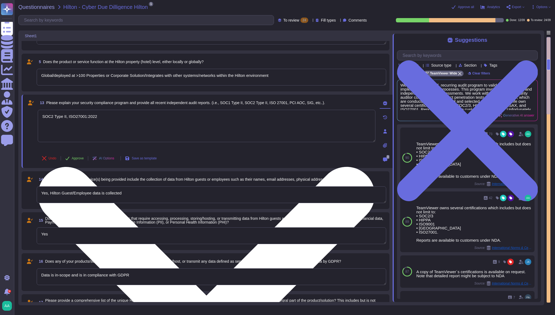
type textarea "PII collected by the platform for use by customers within the platform is as fo…"
click at [296, 114] on textarea "SOC2 Type II, ISO27001:2022" at bounding box center [207, 126] width 338 height 32
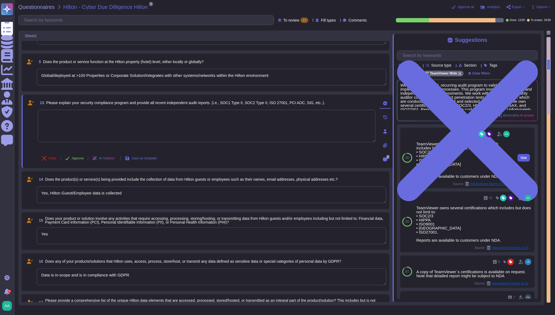
type textarea "PII collected by the platform for use by customers within the platform is as fo…"
click at [521, 158] on span "Use" at bounding box center [524, 157] width 6 height 3
type textarea "TeamViewer owns several certifications which includes but does not limit to: • …"
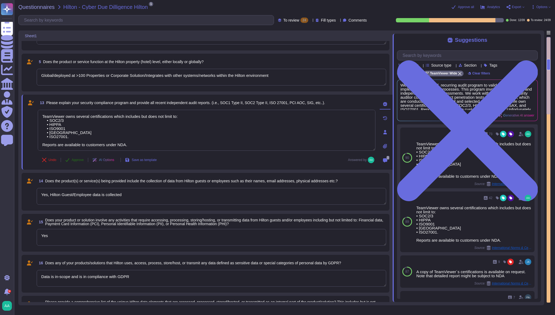
click at [81, 158] on span "Approve" at bounding box center [78, 159] width 12 height 3
type textarea "PII collected by the platform for use by customers within the platform is as fo…"
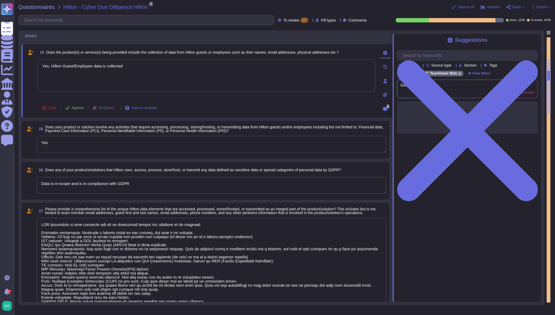
type textarea "[PERSON_NAME] data is purged 1 month after the agreement with the vendor is ter…"
type textarea "[EMAIL_ADDRESS][DOMAIN_NAME]"
type textarea "PII collected by the platform for use by customers within the platform is as fo…"
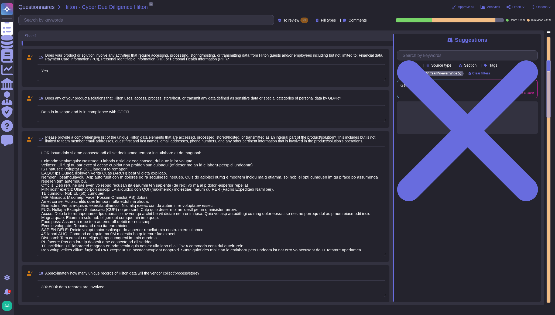
type textarea "[PERSON_NAME] data is purged 1 month after the agreement with the vendor is ter…"
type textarea "[EMAIL_ADDRESS][DOMAIN_NAME]"
type textarea "The dedicated mechanisms will not offer real-time notifications of a breach"
type textarea "Breach will be notified within 30 minutes of detection"
type textarea "Yes, Hilton Guest/Employee data is collected"
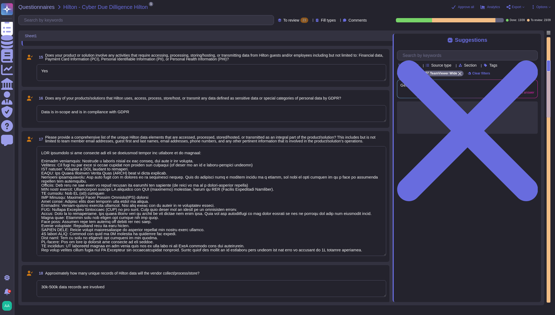
type textarea "Yes"
type textarea "Data is in-scope and is in compliance with GDPR"
type textarea "PII collected by the platform for use by customers within the platform is as fo…"
type textarea "30k-500k data records are involved"
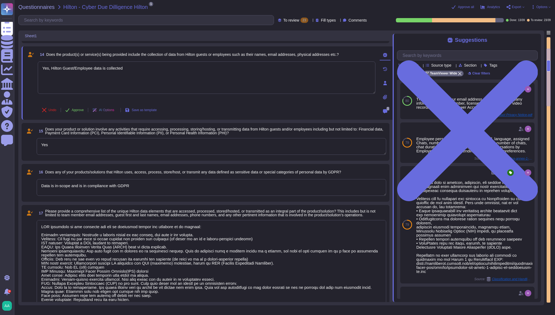
scroll to position [66, 0]
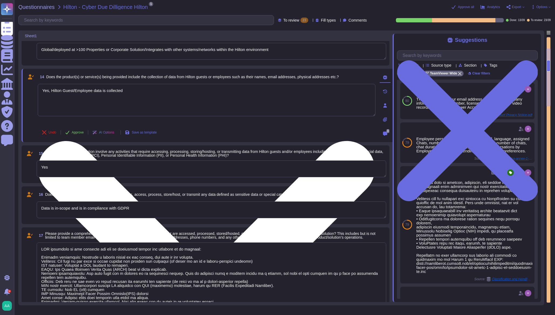
click at [179, 92] on textarea "Yes, Hilton Guest/Employee data is collected" at bounding box center [207, 100] width 338 height 32
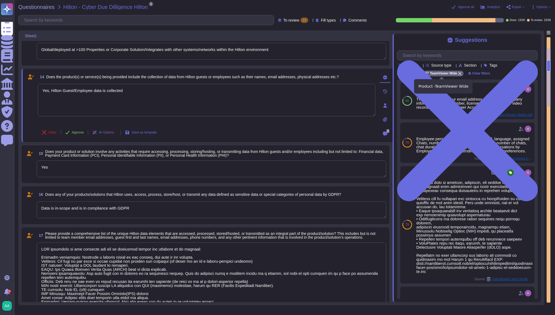
click at [458, 75] on icon at bounding box center [459, 73] width 3 height 3
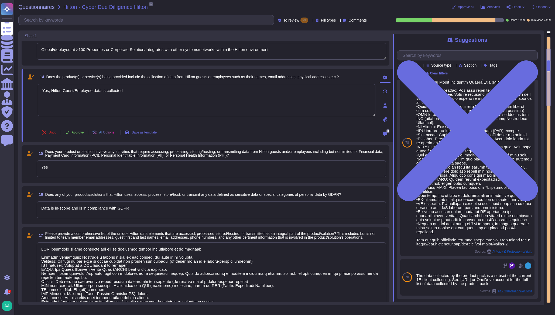
scroll to position [61, 0]
click at [239, 168] on textarea "Yes" at bounding box center [212, 168] width 350 height 17
type textarea "PII collected by the platform for use by customers within the platform is as fo…"
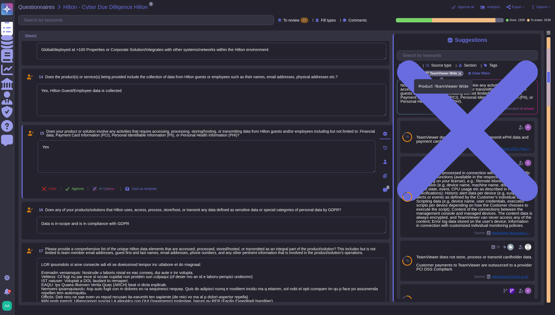
click at [459, 73] on icon at bounding box center [459, 73] width 3 height 3
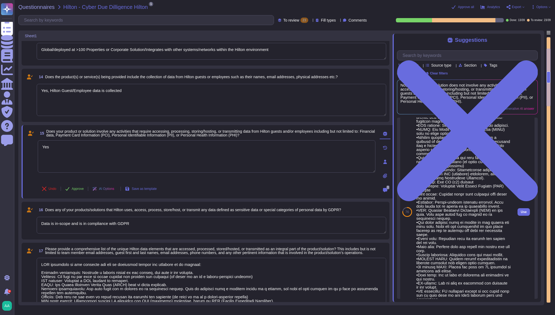
scroll to position [90, 0]
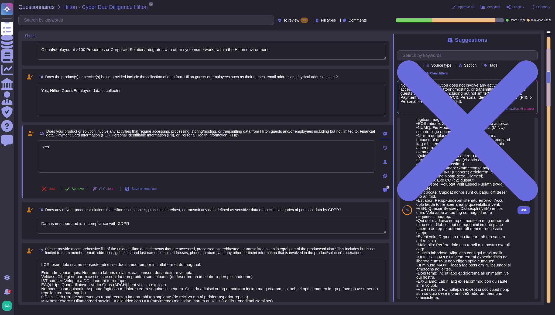
click at [521, 212] on span "Use" at bounding box center [524, 210] width 6 height 3
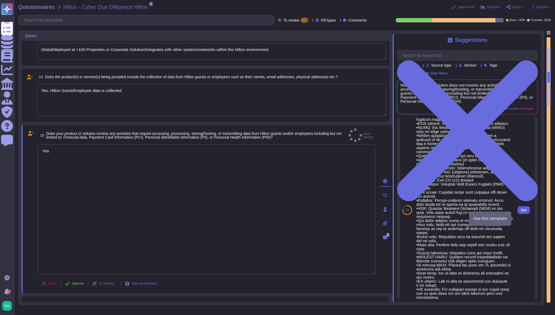
type textarea "Lor Ipsumdol si ame cons adipiscing eli SeddOeiusm tem inci utlaboreet. Dolo ma…"
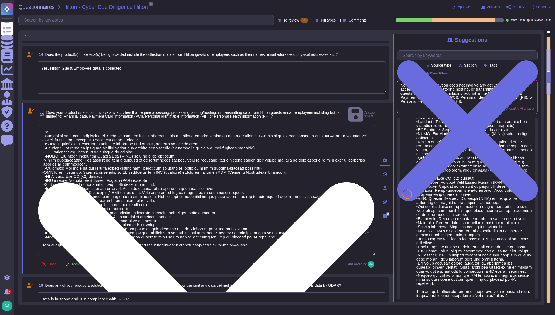
scroll to position [61, 0]
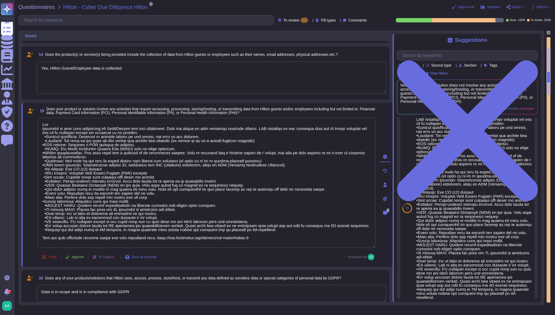
type textarea "PII collected by the platform for use by customers within the platform is as fo…"
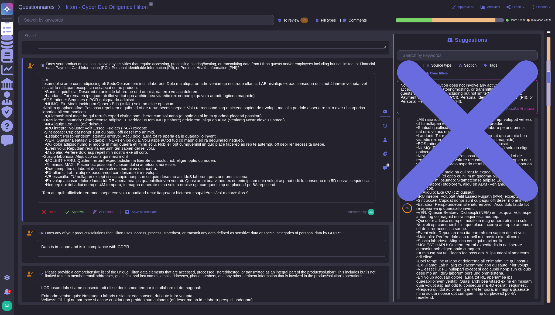
type textarea "30k-500k data records are involved"
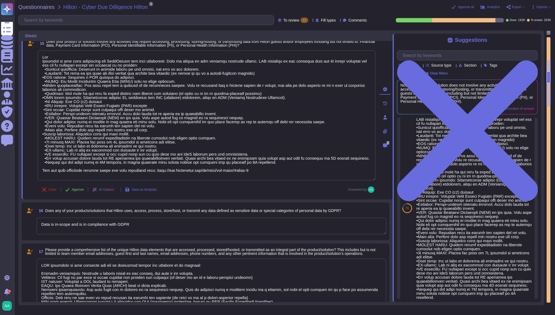
type textarea "PII collected by the platform for use by customers within the platform is as fo…"
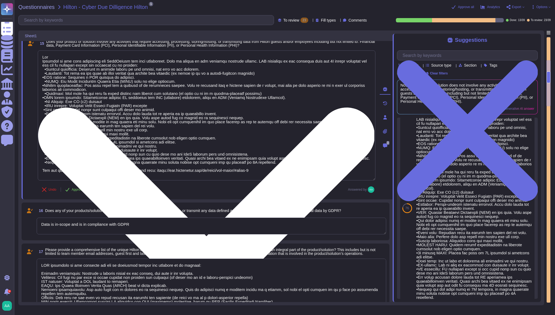
type textarea "[PERSON_NAME] data is purged 1 month after the agreement with the vendor is ter…"
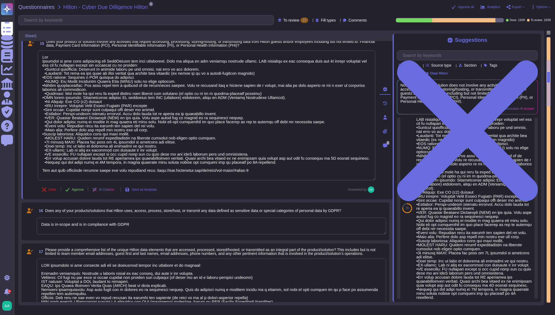
click at [294, 221] on textarea "Data is in-scope and is in compliance with GDPR" at bounding box center [212, 226] width 350 height 17
type textarea "PII collected by the platform for use by customers within the platform is as fo…"
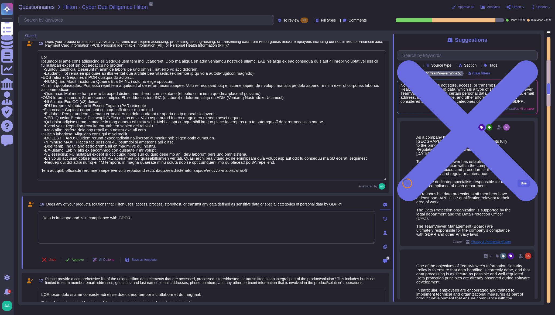
click at [522, 184] on span "Use" at bounding box center [524, 183] width 6 height 3
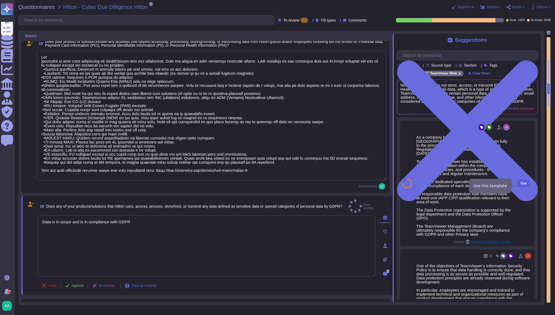
type textarea "Data is in-scope and is in compliance with GDPR As a company headquartered in […"
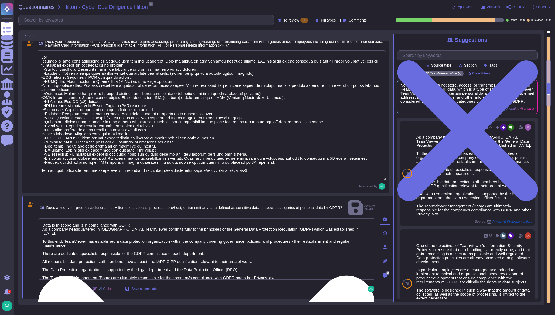
scroll to position [0, 0]
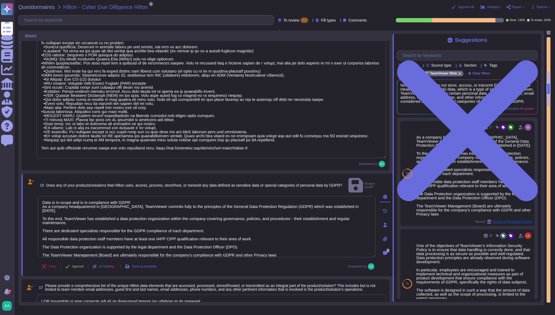
type textarea "PII collected by the platform for use by customers within the platform is as fo…"
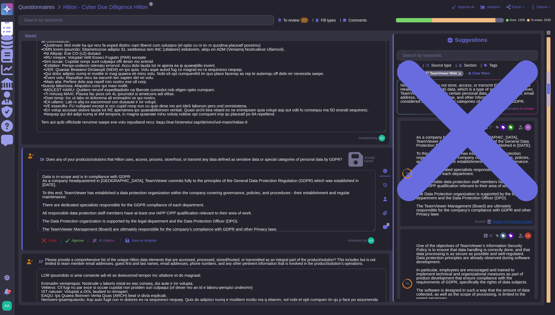
type textarea "[PERSON_NAME] data is purged 1 month after the agreement with the vendor is ter…"
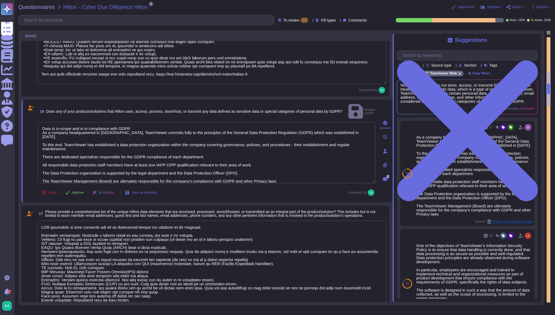
type textarea "PII collected by the platform for use by customers within the platform is as fo…"
type textarea "[EMAIL_ADDRESS][DOMAIN_NAME]"
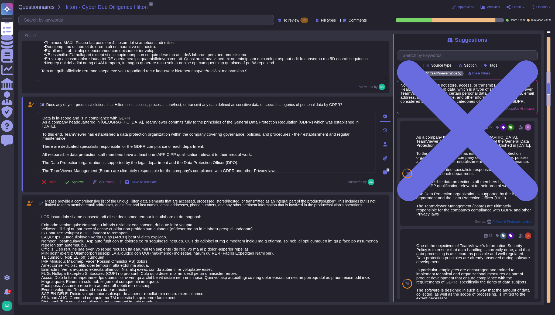
type textarea "PII collected by the platform for use by customers within the platform is as fo…"
type textarea "The dedicated mechanisms will not offer real-time notifications of a breach"
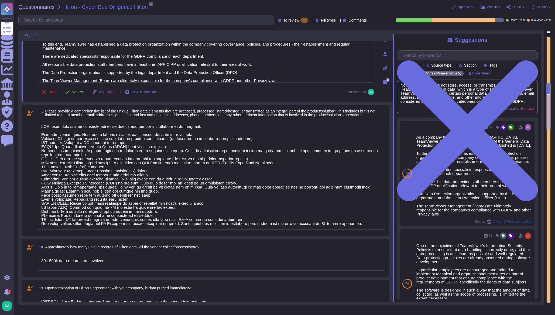
type textarea "PII collected by the platform for use by customers within the platform is as fo…"
type textarea "Breach will be notified within 30 minutes of detection"
type textarea "A Breach has not occurred within the last year"
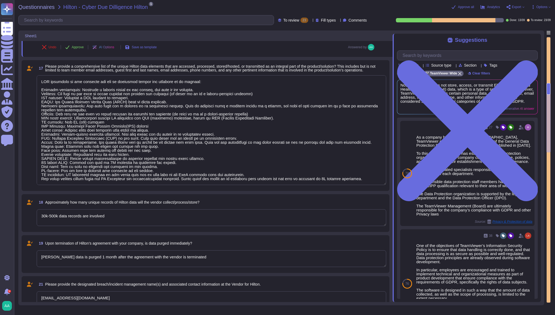
type textarea "PII collected by the platform for use by customers within the platform is as fo…"
type textarea "Continually"
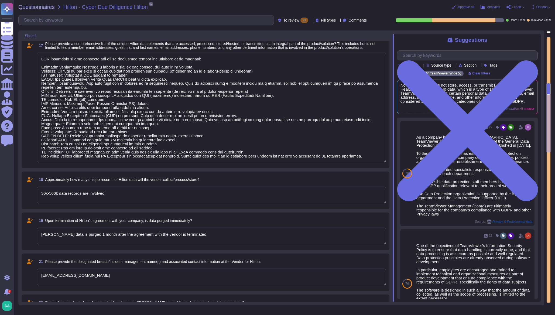
click at [205, 236] on textarea "[PERSON_NAME] data is purged 1 month after the agreement with the vendor is ter…" at bounding box center [212, 236] width 350 height 17
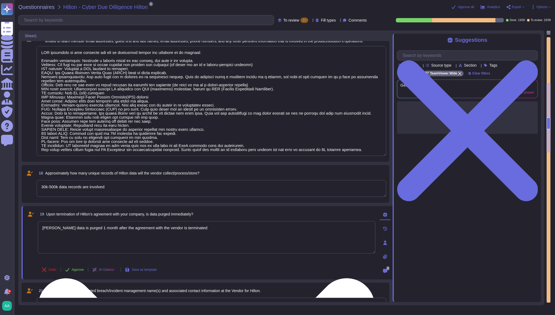
type textarea "PII collected by the platform for use by customers within the platform is as fo…"
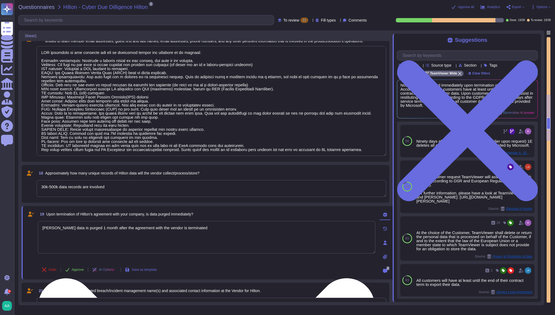
click at [304, 230] on textarea "[PERSON_NAME] data is purged 1 month after the agreement with the vendor is ter…" at bounding box center [207, 237] width 338 height 32
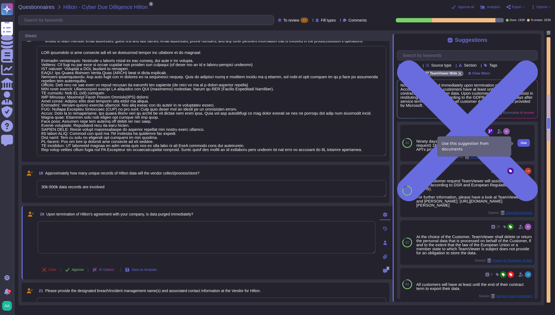
click at [521, 146] on button "Use" at bounding box center [524, 143] width 12 height 8
type textarea "PII collected by the platform for use by customers within the platform is as fo…"
type textarea "Ninety days after service termination (or earlier upon request) 1E deletes all …"
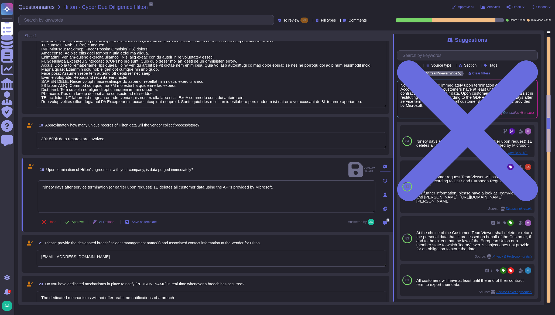
type textarea "PII collected by the platform for use by customers within the platform is as fo…"
type textarea "Continually"
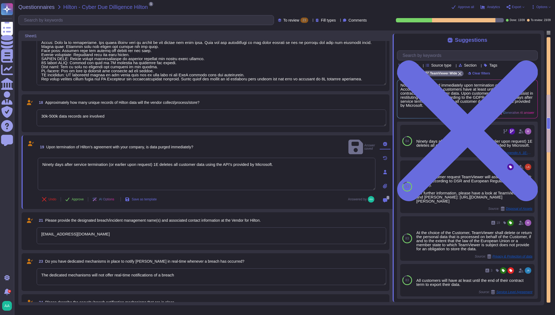
type textarea "PII collected by the platform for use by customers within the platform is as fo…"
type textarea "IDS/IPS mechanisms are in place"
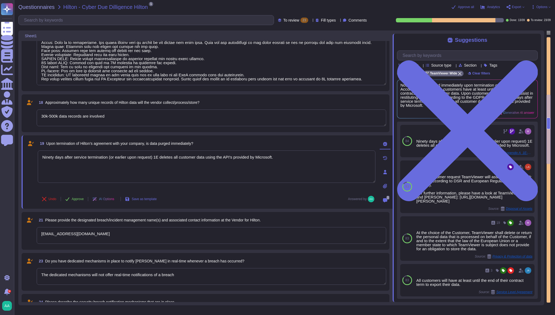
click at [194, 234] on textarea "[EMAIL_ADDRESS][DOMAIN_NAME]" at bounding box center [212, 235] width 350 height 17
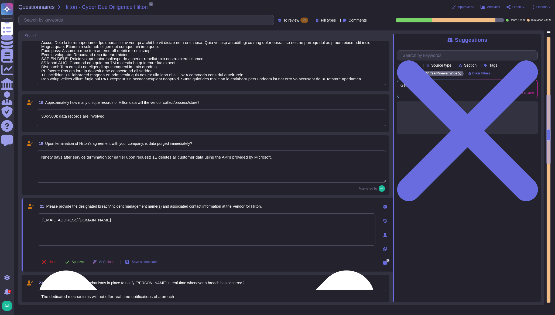
type textarea "PII collected by the platform for use by customers within the platform is as fo…"
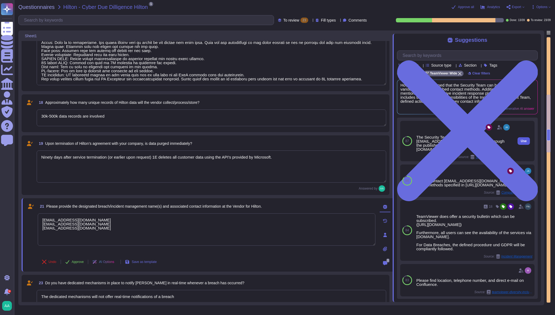
type textarea "[EMAIL_ADDRESS][DOMAIN_NAME] [EMAIL_ADDRESS][DOMAIN_NAME] [EMAIL_ADDRESS][DOMAI…"
click at [521, 143] on span "Use" at bounding box center [524, 140] width 6 height 3
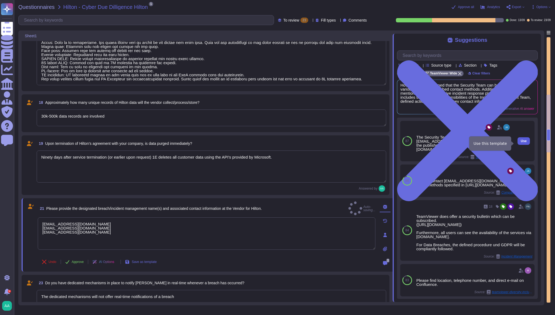
type textarea "PII collected by the platform for use by customers within the platform is as fo…"
type textarea "[EMAIL_ADDRESS][DOMAIN_NAME] [EMAIL_ADDRESS][DOMAIN_NAME] [EMAIL_ADDRESS][DOMAI…"
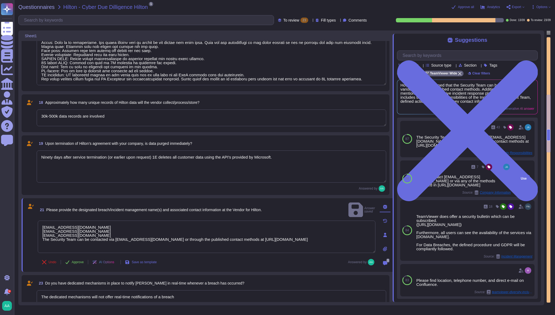
type textarea "PII collected by the platform for use by customers within the platform is as fo…"
type textarea "[EMAIL_ADDRESS][DOMAIN_NAME] [EMAIL_ADDRESS][DOMAIN_NAME] [EMAIL_ADDRESS][DOMAI…"
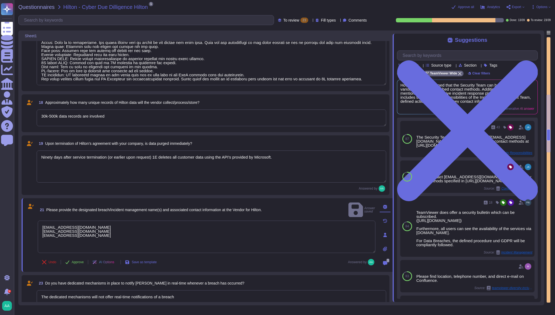
type textarea "PII collected by the platform for use by customers within the platform is as fo…"
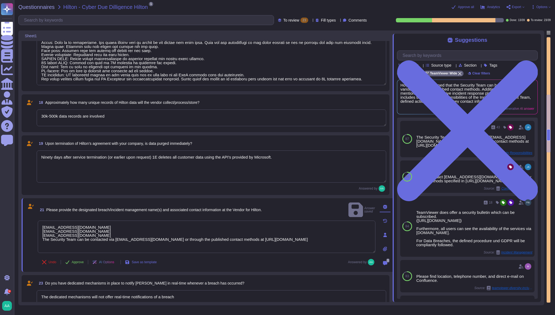
drag, startPoint x: 116, startPoint y: 226, endPoint x: 35, endPoint y: 224, distance: 81.2
click at [35, 224] on div "21 Please provide the designated breach/incident management name(s) and associa…" at bounding box center [201, 234] width 350 height 67
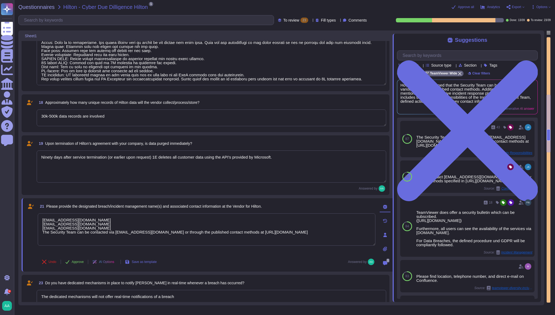
type textarea "[EMAIL_ADDRESS][DOMAIN_NAME] The Security Team can be contacted via [EMAIL_ADDR…"
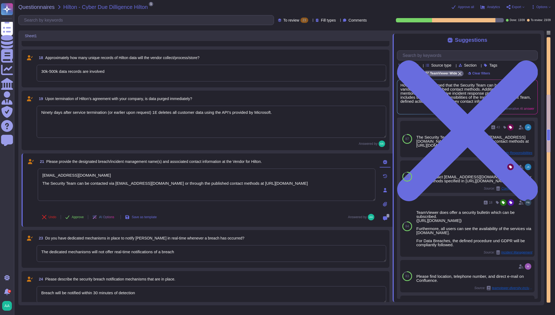
type textarea "PII collected by the platform for use by customers within the platform is as fo…"
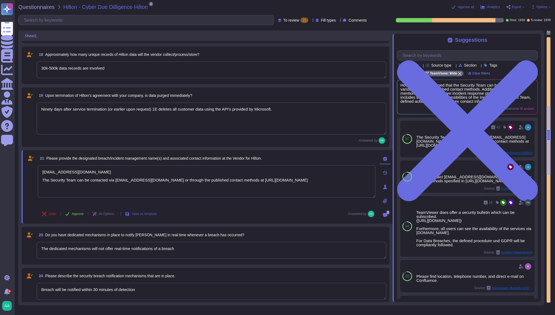
type textarea "Comprehensive System Hardening is in place"
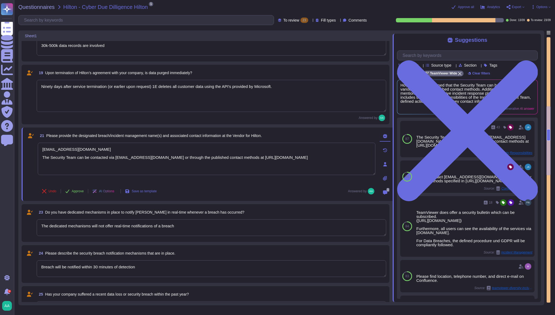
type textarea "PII collected by the platform for use by customers within the platform is as fo…"
type textarea "[EMAIL_ADDRESS][DOMAIN_NAME] The Security Team can be contacted via [EMAIL_ADDR…"
click at [193, 223] on textarea "The dedicated mechanisms will not offer real-time notifications of a breach" at bounding box center [212, 227] width 350 height 17
type textarea "PII collected by the platform for use by customers within the platform is as fo…"
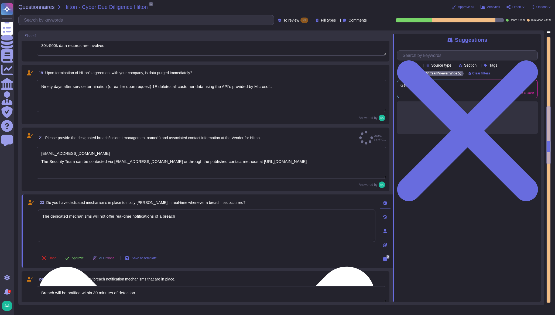
type textarea "Comprehensive System Hardening is in place"
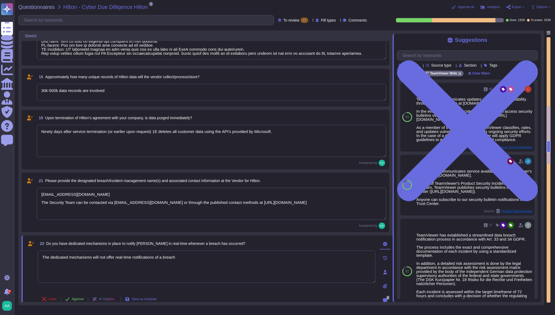
type textarea "PII collected by the platform for use by customers within the platform is as fo…"
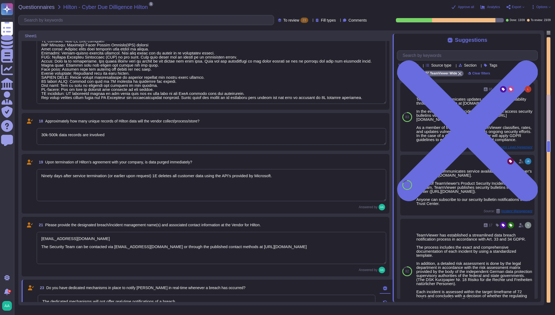
type textarea "Data is in-scope and is in compliance with GDPR As a company headquartered in […"
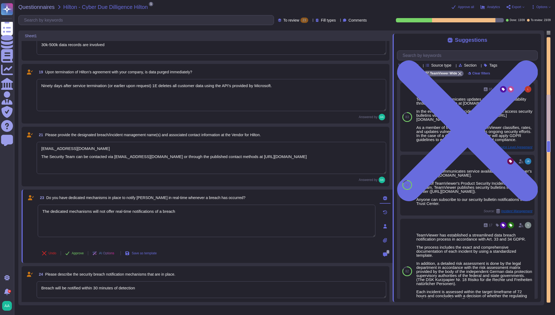
type textarea "PII collected by the platform for use by customers within the platform is as fo…"
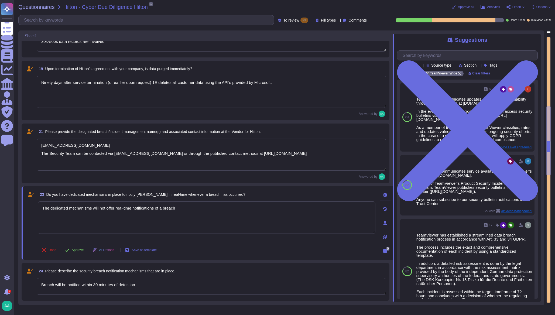
scroll to position [563, 0]
type textarea "Comprehensive System Hardening is in place"
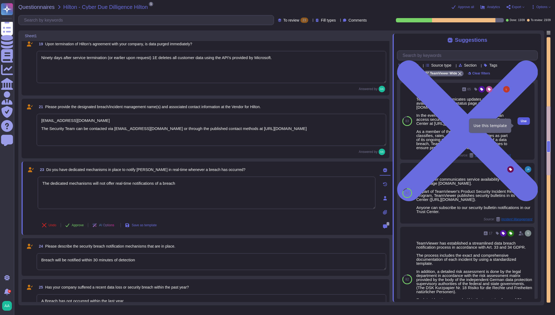
click at [521, 123] on span "Use" at bounding box center [524, 120] width 6 height 3
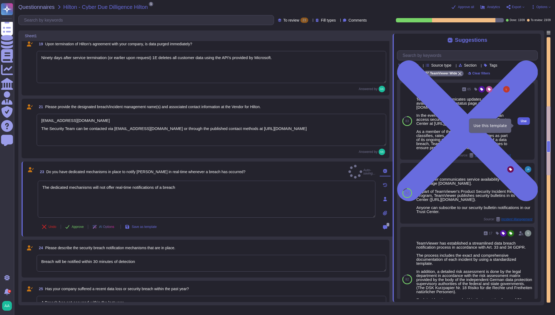
type textarea "PII collected by the platform for use by customers within the platform is as fo…"
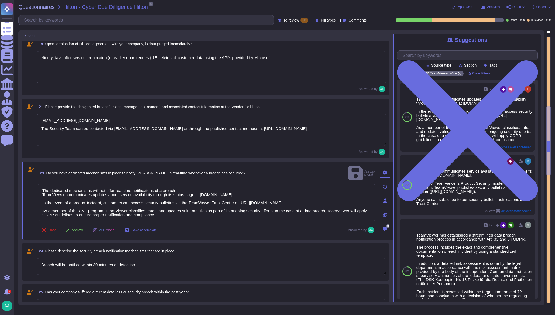
scroll to position [586, 0]
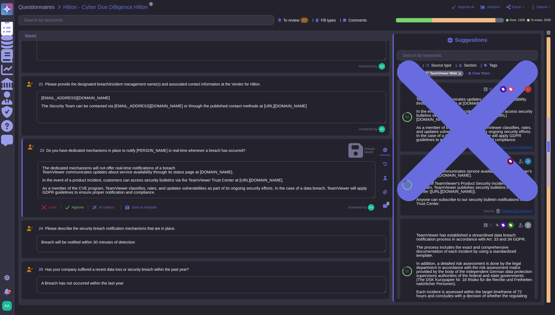
click at [228, 235] on textarea "Breach will be notified within 30 minutes of detection" at bounding box center [212, 243] width 350 height 17
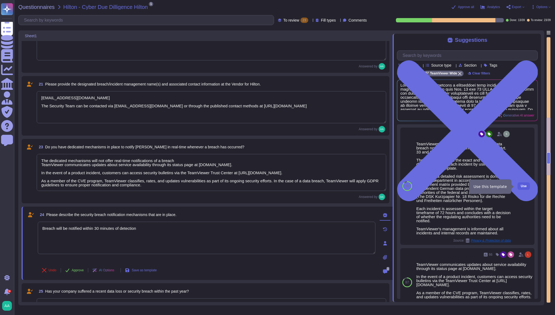
click at [521, 188] on span "Use" at bounding box center [524, 185] width 6 height 3
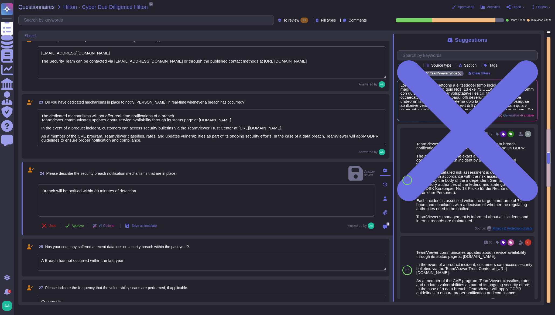
scroll to position [676, 0]
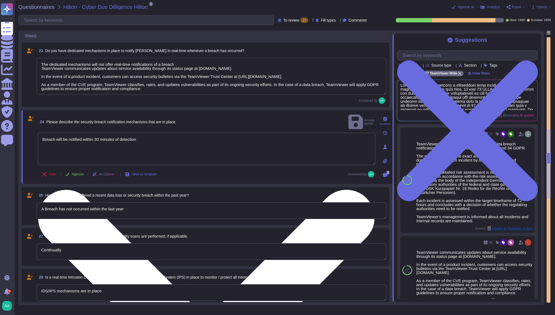
click at [241, 133] on textarea "Breach will be notified within 30 minutes of detection" at bounding box center [207, 149] width 338 height 32
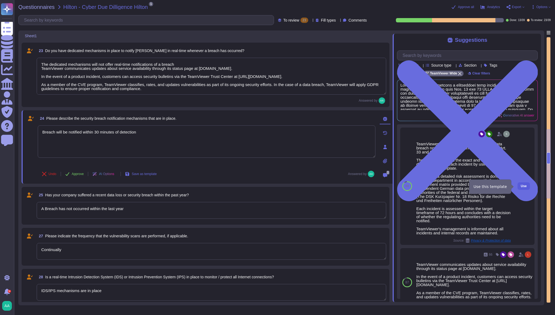
click at [522, 185] on button "Use" at bounding box center [524, 186] width 12 height 8
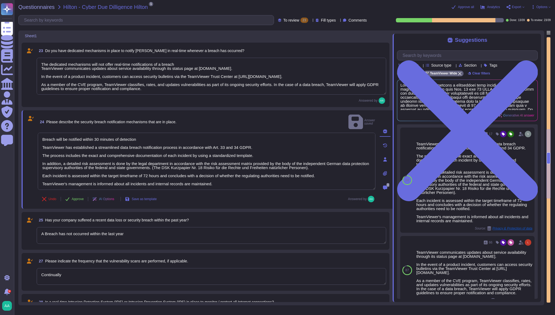
drag, startPoint x: 147, startPoint y: 134, endPoint x: 39, endPoint y: 124, distance: 108.6
click at [39, 124] on div "24 Please describe the security breach notification mechanisms that are in plac…" at bounding box center [201, 160] width 350 height 92
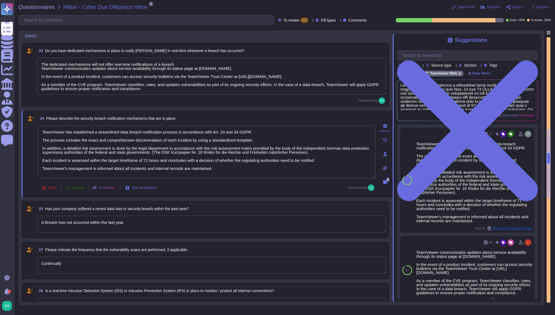
click at [80, 186] on span "Approve" at bounding box center [78, 187] width 12 height 3
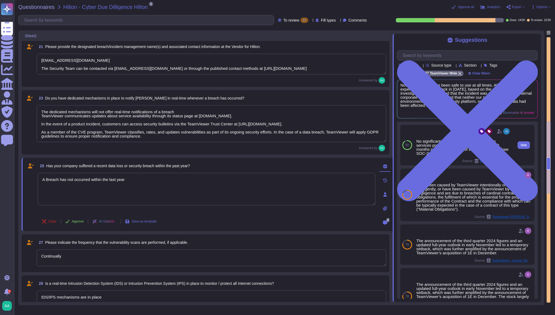
scroll to position [763, 0]
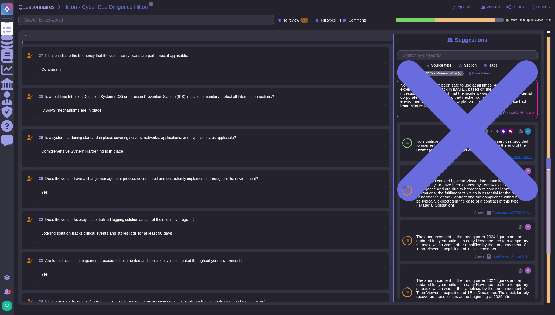
drag, startPoint x: 549, startPoint y: 194, endPoint x: 553, endPoint y: 35, distance: 158.9
click at [553, 35] on div "Questionnaires Hilton - Cyber Due Dilligence Hilton 1 pdf TeamViewer Informatio…" at bounding box center [284, 157] width 541 height 315
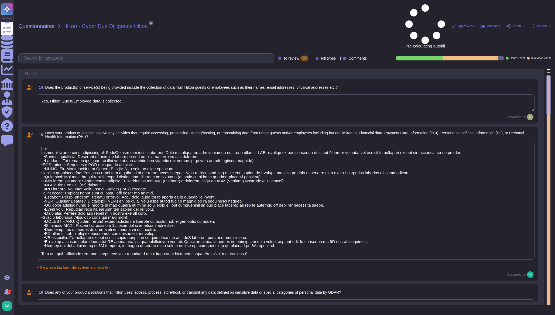
type textarea "Yes, Hilton Guest/Employee data is collected."
type textarea "Lor Ipsumdol si ame cons adipiscing eli SeddOeiusm tem inci utlaboreet. Dolo ma…"
type textarea "Data is in-scope and is in compliance with GDPR As a company headquartered in […"
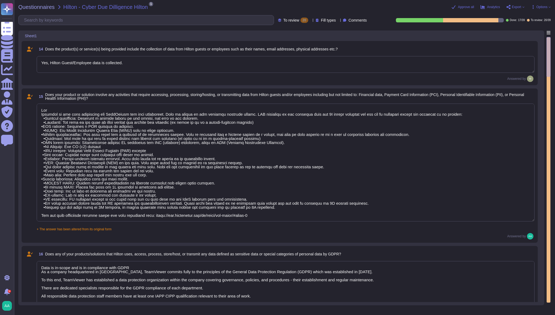
scroll to position [0, 0]
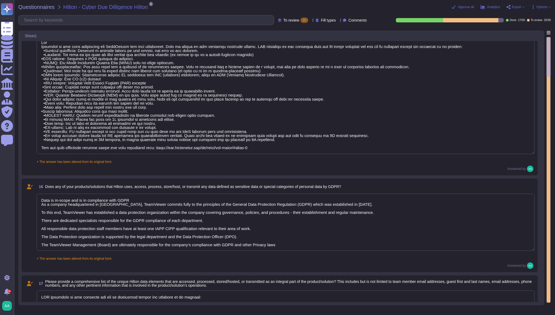
type textarea "PII collected by the platform for use by customers within the platform is as fo…"
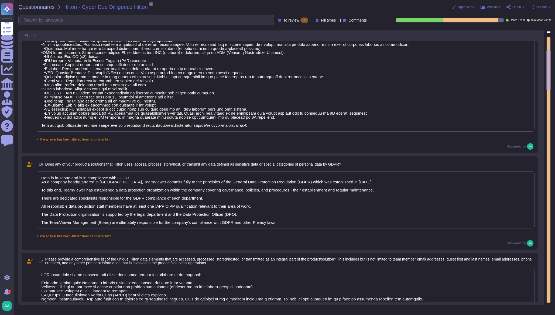
type textarea "30k-500k data records are involved"
type textarea "Ninety days after service termination (or earlier upon request) 1E deletes all …"
type textarea "PII collected by the platform for use by customers within the platform is as fo…"
type textarea "[EMAIL_ADDRESS][DOMAIN_NAME] The Security Team can be contacted via [EMAIL_ADDR…"
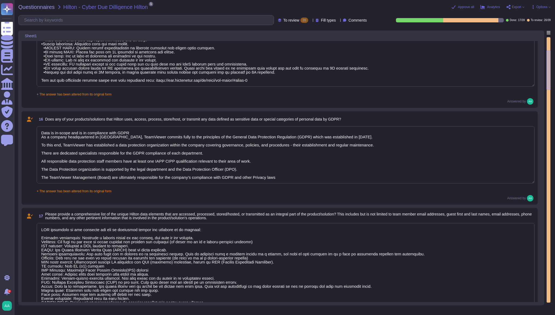
scroll to position [0, 0]
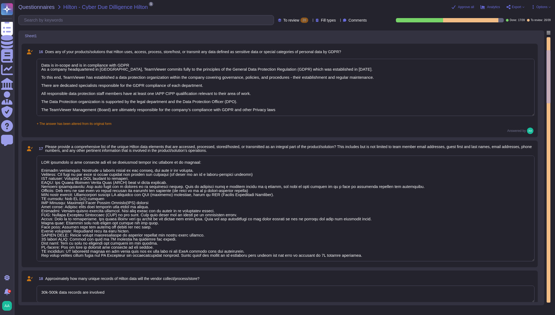
type textarea "PII collected by the platform for use by customers within the platform is as fo…"
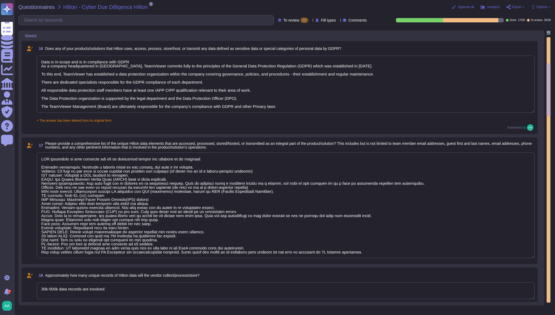
type textarea "The dedicated mechanisms will not offer real-time notifications of a breach Tea…"
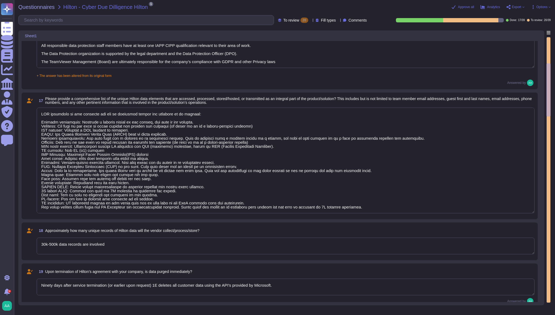
scroll to position [270, 0]
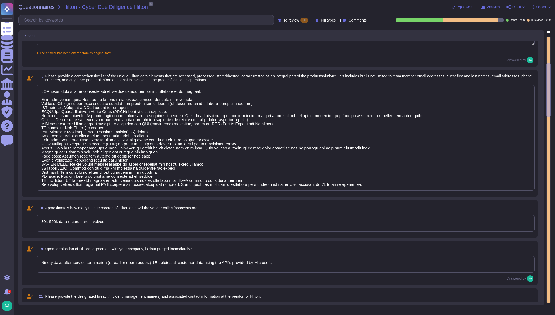
type textarea "PII collected by the platform for use by customers within the platform is as fo…"
type textarea "A Breach has not occurred within the last year"
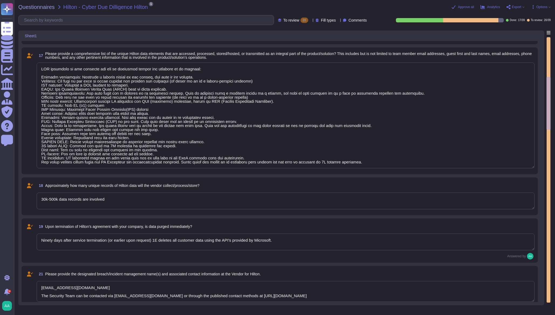
type textarea "PII collected by the platform for use by customers within the platform is as fo…"
type textarea "Continually"
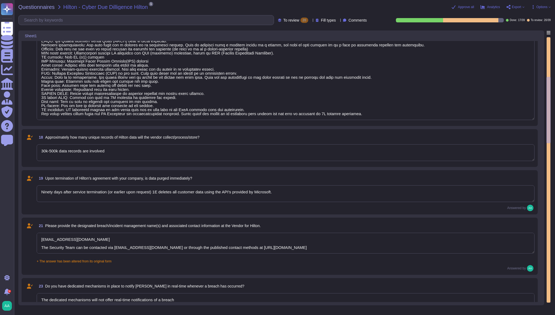
type textarea "PII collected by the platform for use by customers within the platform is as fo…"
type textarea "IDS/IPS mechanisms are in place"
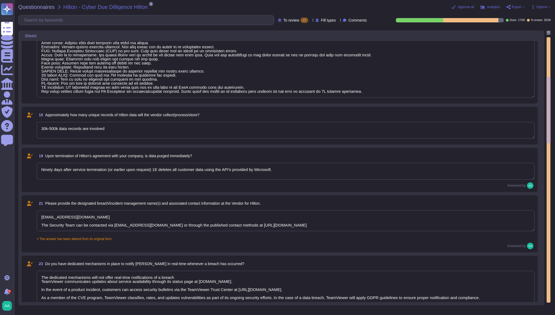
scroll to position [382, 0]
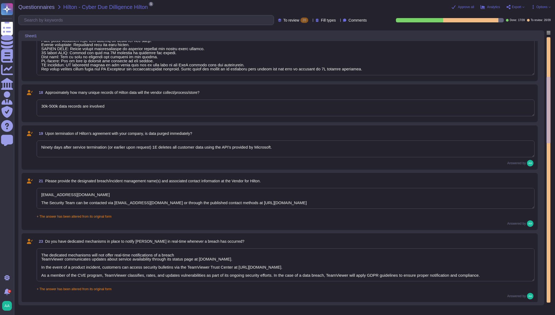
type textarea "PII collected by the platform for use by customers within the platform is as fo…"
type textarea "Comprehensive System Hardening is in place"
click at [182, 219] on div "21 Please provide the designated breach/incident management name(s) and associa…" at bounding box center [280, 201] width 510 height 51
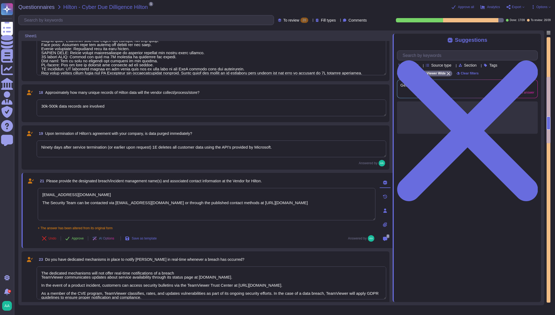
type textarea "PII collected by the platform for use by customers within the platform is as fo…"
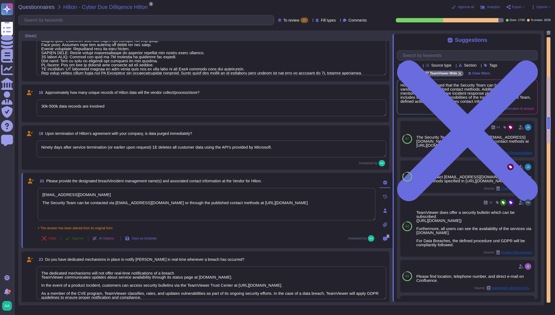
click at [77, 239] on span "Approve" at bounding box center [78, 238] width 12 height 3
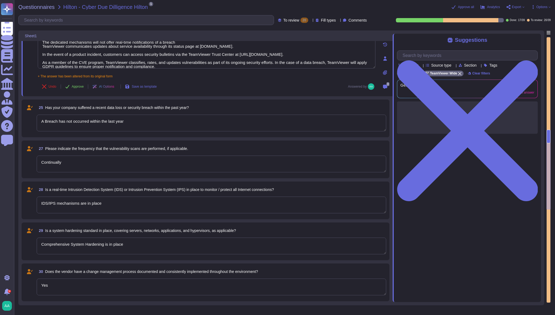
type textarea "Comprehensive System Hardening is in place"
type textarea "Yes"
type textarea "Logging solution tracks critical events and stores logs for at least 90 days"
type textarea "Yes"
type textarea "Customers are responsible for their own account management through integration …"
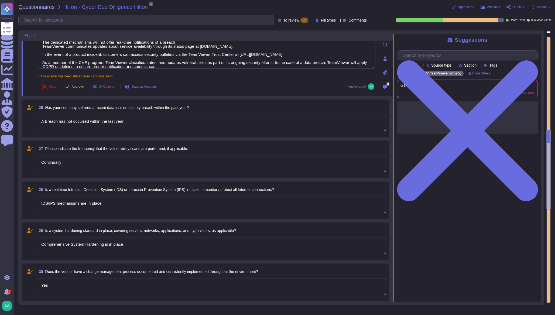
type textarea "Customers are responsible for their own account review through integration into…"
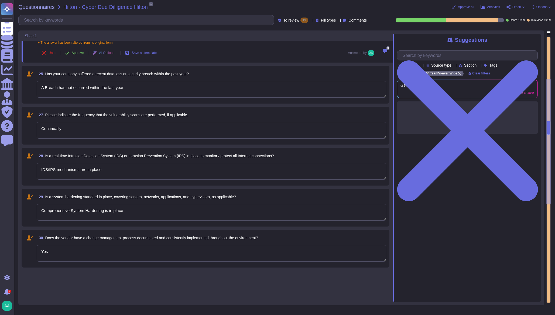
type textarea "Data is in-scope and is in compliance with GDPR As a company headquartered in […"
type textarea "PII collected by the platform for use by customers within the platform is as fo…"
type textarea "30k-500k data records are involved"
type textarea "The dedicated mechanisms will not offer real-time notifications of a breach Tea…"
type textarea "A Breach has not occurred within the last year"
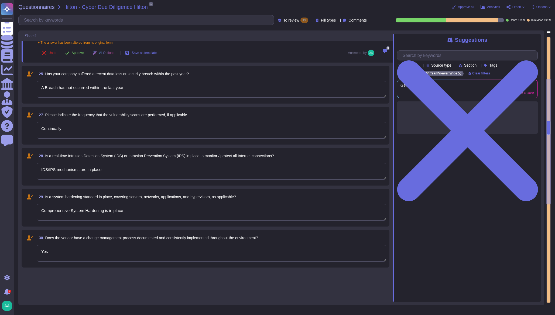
type textarea "Continually"
type textarea "IDS/IPS mechanisms are in place"
type textarea "Comprehensive System Hardening is in place"
type textarea "Yes"
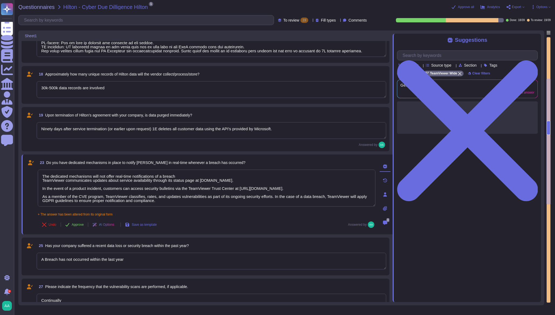
type textarea "PII collected by the platform for use by customers within the platform is as fo…"
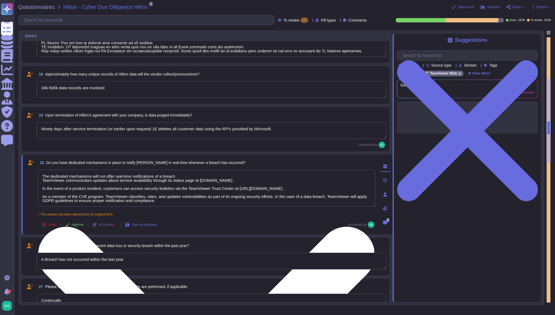
type textarea "Logging solution tracks critical events and stores logs for at least 90 days"
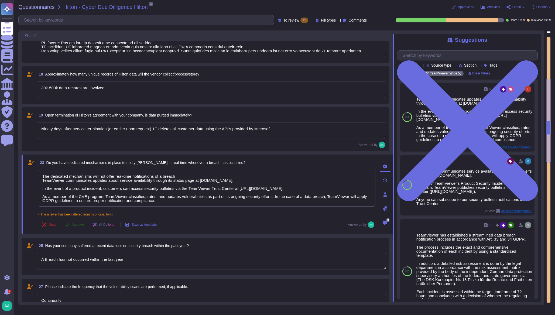
click at [81, 223] on span "Approve" at bounding box center [78, 224] width 12 height 3
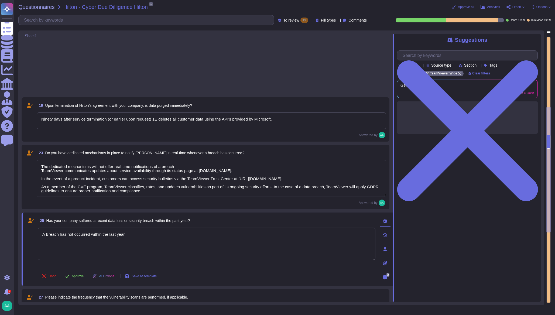
type textarea "Yes"
type textarea "Customers are responsible for their own account management through integration …"
type textarea "Customers are responsible for their own account review through integration into…"
type textarea "Customers are responsible for their own account monitoring through integration …"
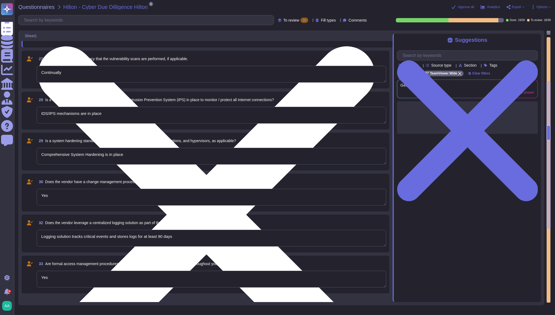
type textarea "Data is in-scope and is in compliance with GDPR As a company headquartered in […"
type textarea "PII collected by the platform for use by customers within the platform is as fo…"
type textarea "30k-500k data records are involved"
type textarea "Yes"
type textarea "A Breach has not occurred within the last year"
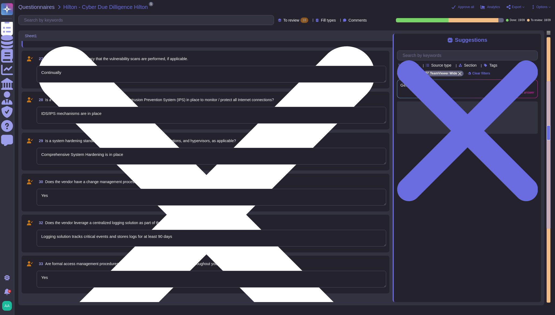
type textarea "Continually"
type textarea "IDS/IPS mechanisms are in place"
type textarea "Comprehensive System Hardening is in place"
type textarea "Yes"
type textarea "Logging solution tracks critical events and stores logs for at least 90 days"
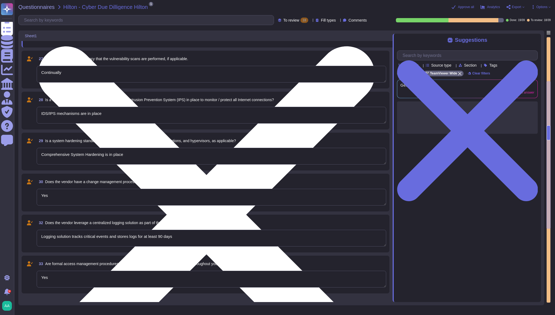
scroll to position [378, 0]
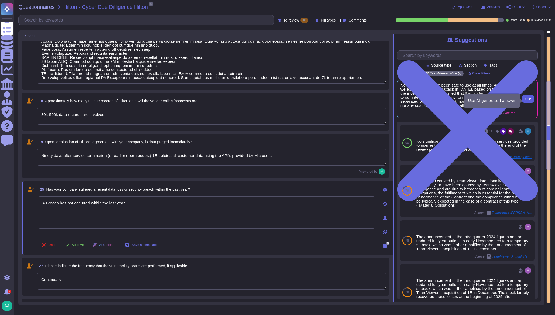
click at [528, 101] on span "Use" at bounding box center [528, 98] width 6 height 3
type textarea "PII collected by the platform for use by customers within the platform is as fo…"
type textarea "A Breach has not occurred within the last year No, our products have been safe …"
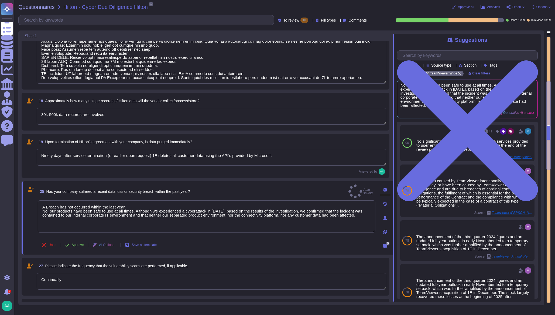
type textarea "PII collected by the platform for use by customers within the platform is as fo…"
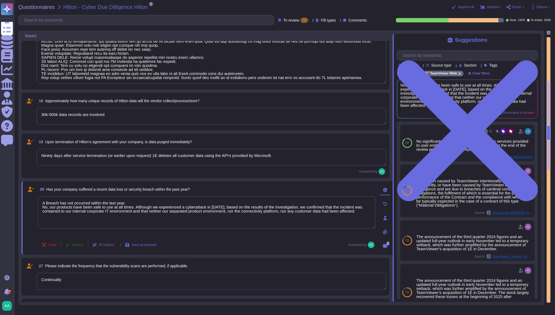
click at [78, 240] on button "Approve" at bounding box center [74, 245] width 27 height 11
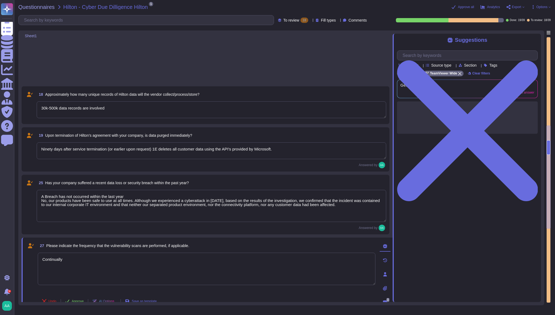
type textarea "Customers are responsible for their own account management through integration …"
type textarea "Customers are responsible for their own account review through integration into…"
type textarea "Customers are responsible for their own account monitoring through integration …"
type textarea "Requires SSO and MFA for accessing and managing systems"
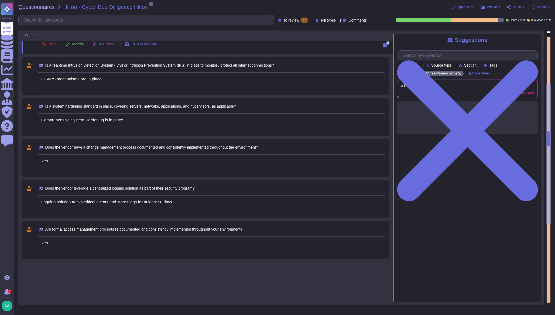
type textarea "Data is in-scope and is in compliance with GDPR As a company headquartered in […"
type textarea "PII collected by the platform for use by customers within the platform is as fo…"
type textarea "Continually"
type textarea "IDS/IPS mechanisms are in place"
type textarea "Comprehensive System Hardening is in place"
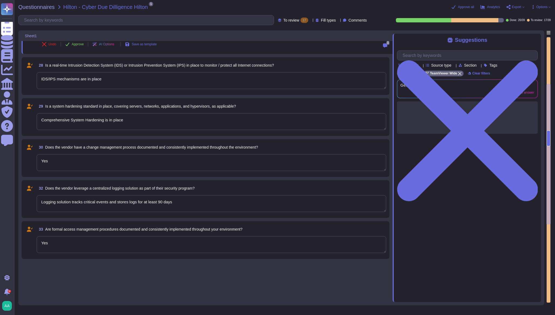
type textarea "Yes"
type textarea "Logging solution tracks critical events and stores logs for at least 90 days"
type textarea "Yes"
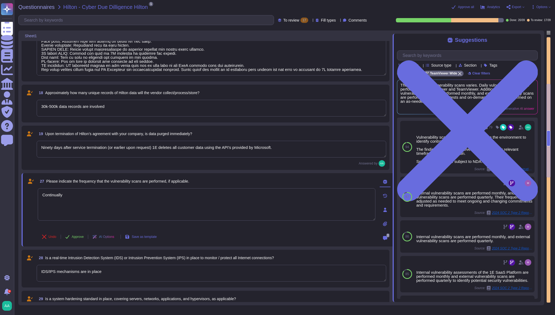
type textarea "PII collected by the platform for use by customers within the platform is as fo…"
type textarea "Customers are responsible for their own account management through integration …"
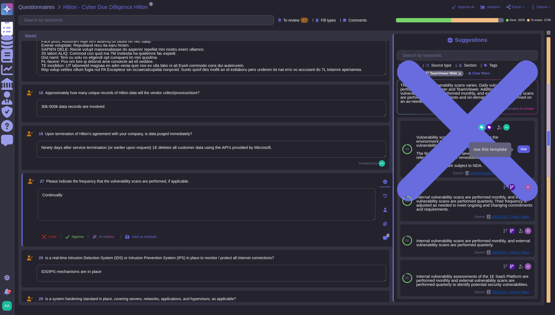
click at [521, 150] on span "Use" at bounding box center [524, 149] width 6 height 3
type textarea "PII collected by the platform for use by customers within the platform is as fo…"
type textarea "Continually Vulnerability scans are performed daily on the environment to ident…"
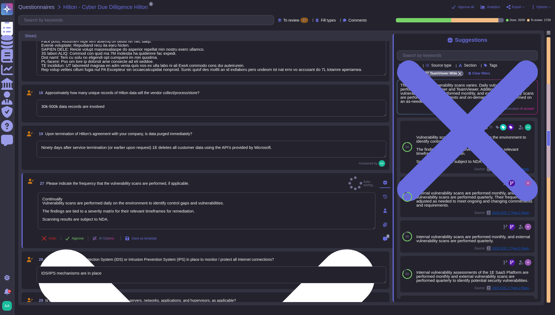
type textarea "PII collected by the platform for use by customers within the platform is as fo…"
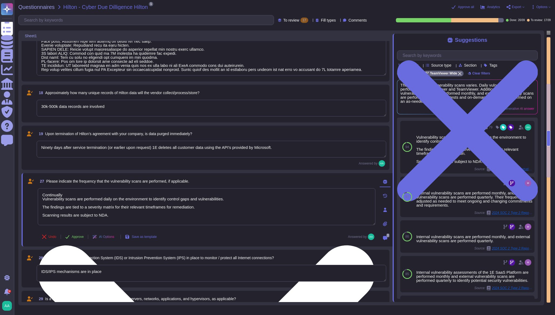
click at [42, 214] on textarea "Continually Vulnerability scans are performed daily on the environment to ident…" at bounding box center [207, 206] width 338 height 37
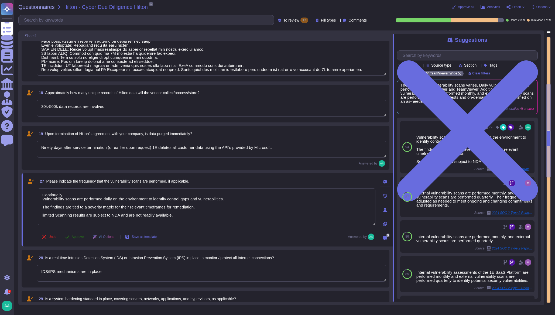
type textarea "Continually Vulnerability scans are performed daily on the environment to ident…"
type textarea "PII collected by the platform for use by customers within the platform is as fo…"
click at [73, 238] on span "Approve" at bounding box center [78, 236] width 12 height 3
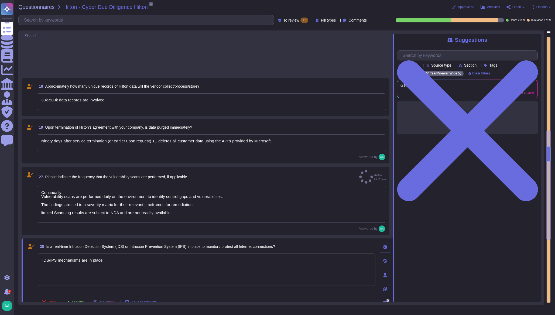
type textarea "Customers are responsible for their own account review through integration into…"
type textarea "Customers are responsible for their own account monitoring through integration …"
type textarea "Requires SSO and MFA for accessing and managing systems"
type textarea "Minimum 20 character passphrase, no complexity requirements, no expiry, no chan…"
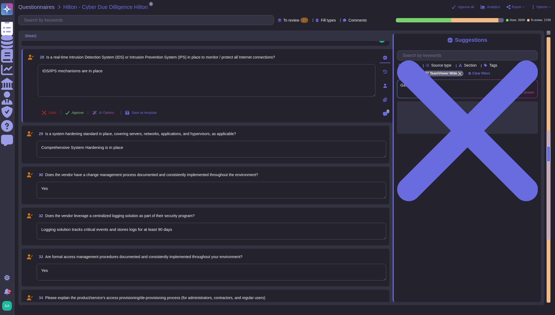
scroll to position [381, 0]
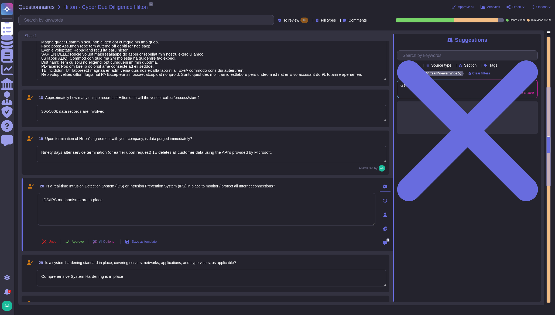
type textarea "Data is in-scope and is in compliance with GDPR As a company headquartered in […"
type textarea "PII collected by the platform for use by customers within the platform is as fo…"
type textarea "Customers are responsible for their own account review through integration into…"
type textarea "IDS/IPS mechanisms are in place"
type textarea "Comprehensive System Hardening is in place"
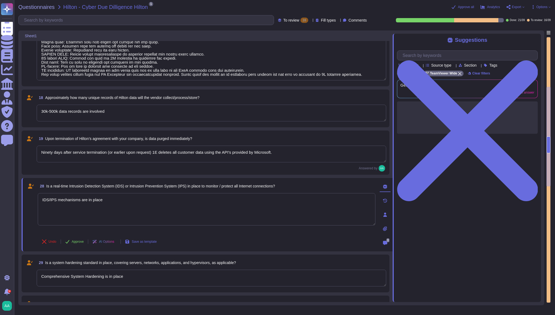
type textarea "Yes"
type textarea "Logging solution tracks critical events and stores logs for at least 90 days"
type textarea "Yes"
type textarea "Customers are responsible for their own account management through integration …"
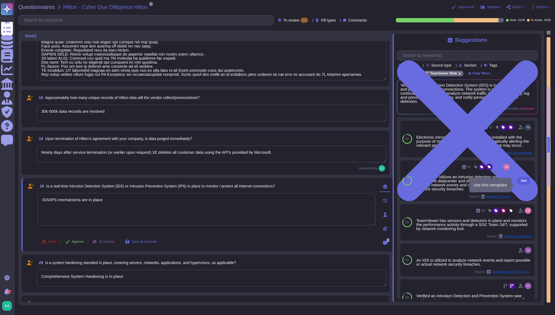
click at [521, 182] on span "Use" at bounding box center [524, 180] width 6 height 3
type textarea "PII collected by the platform for use by customers within the platform is as fo…"
type textarea "IDS/IPS mechanisms are in place Teamviewer utilizes an intrusion detection syst…"
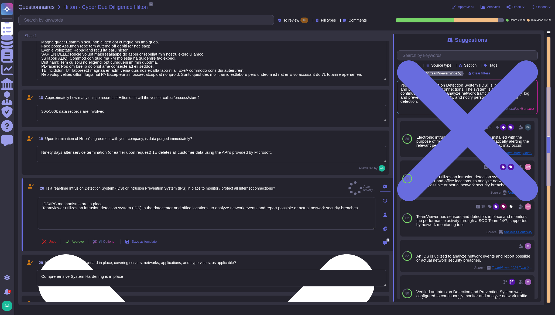
type textarea "PII collected by the platform for use by customers within the platform is as fo…"
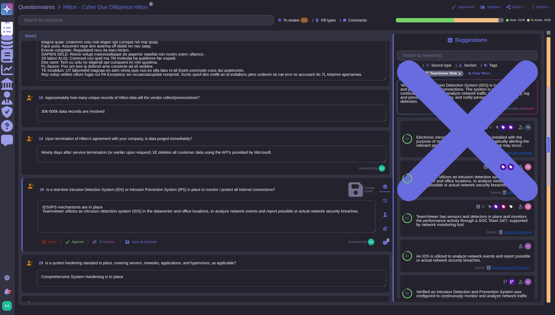
drag, startPoint x: 105, startPoint y: 197, endPoint x: 25, endPoint y: 200, distance: 79.9
click at [25, 200] on div "28 Is a real-time Intrusion Detection System (IDS) or Intrusion Prevention Syst…" at bounding box center [207, 215] width 371 height 74
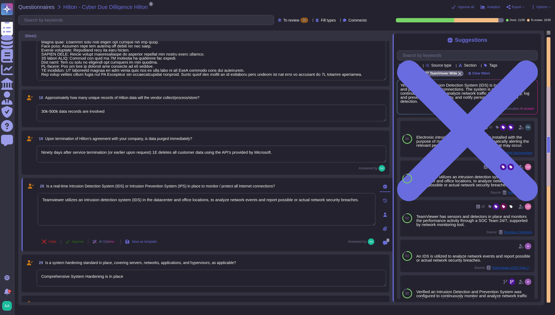
type textarea "Teamviewer utilizes an intrusion detection system (IDS) in the datacenter and o…"
type textarea "PII collected by the platform for use by customers within the platform is as fo…"
click at [82, 240] on span "Approve" at bounding box center [78, 241] width 12 height 3
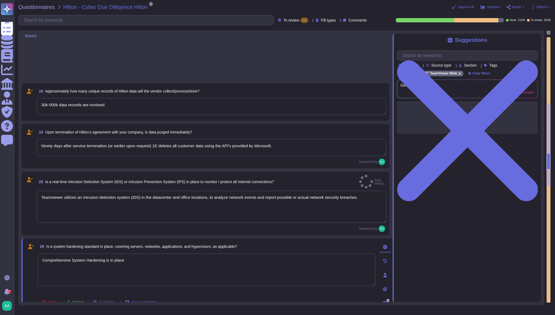
type textarea "Customers are responsible for their own account monitoring through integration …"
type textarea "Requires SSO and MFA for accessing and managing systems"
type textarea "Minimum 20 character passphrase, no complexity requirements, no expiry, no chan…"
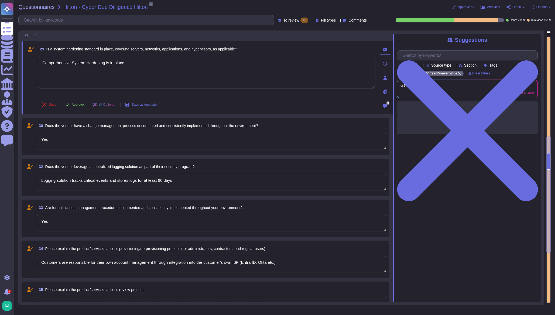
scroll to position [386, 0]
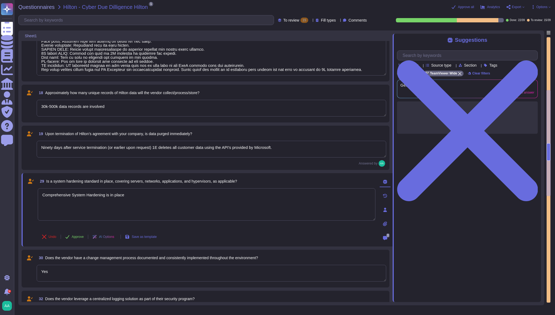
type textarea "Data is in-scope and is in compliance with GDPR As a company headquartered in […"
type textarea "PII collected by the platform for use by customers within the platform is as fo…"
type textarea "Customers are responsible for their own account monitoring through integration …"
type textarea "Comprehensive System Hardening is in place"
type textarea "Yes"
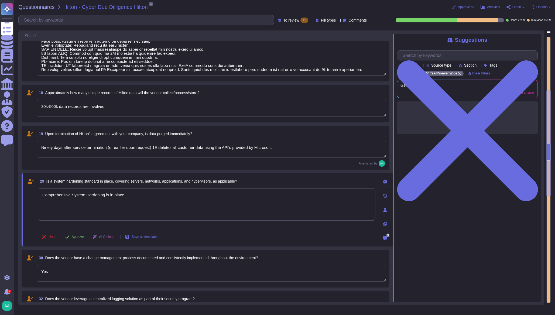
type textarea "Logging solution tracks critical events and stores logs for at least 90 days"
type textarea "Yes"
type textarea "Customers are responsible for their own account management through integration …"
type textarea "Customers are responsible for their own account review through integration into…"
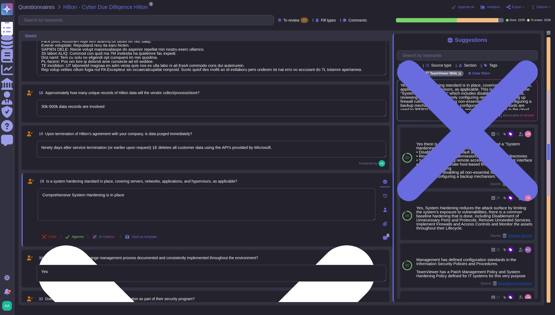
click at [169, 201] on textarea "Comprehensive System Hardening is in place" at bounding box center [207, 204] width 338 height 32
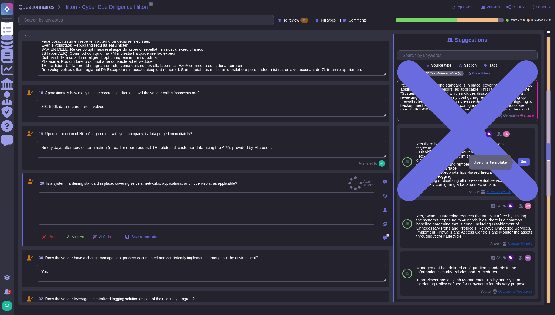
click at [521, 162] on span "Use" at bounding box center [524, 161] width 6 height 3
type textarea "PII collected by the platform for use by customers within the platform is as fo…"
type textarea "Yes there is a common baseline hardening and a "System Hardening Policy". It in…"
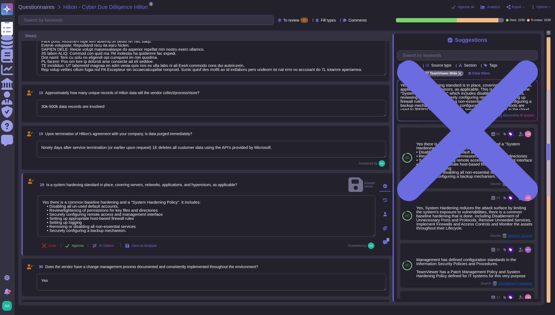
type textarea "PII collected by the platform for use by customers within the platform is as fo…"
click at [75, 244] on span "Approve" at bounding box center [78, 245] width 12 height 3
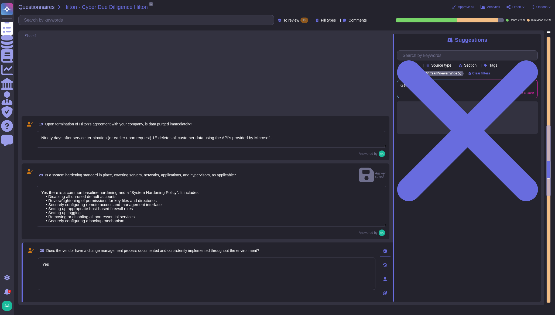
type textarea "Requires SSO and MFA for accessing and managing systems"
type textarea "Minimum 20 character passphrase, no complexity requirements, no expiry, no chan…"
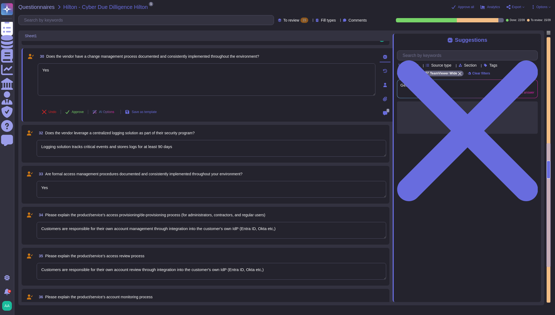
scroll to position [373, 0]
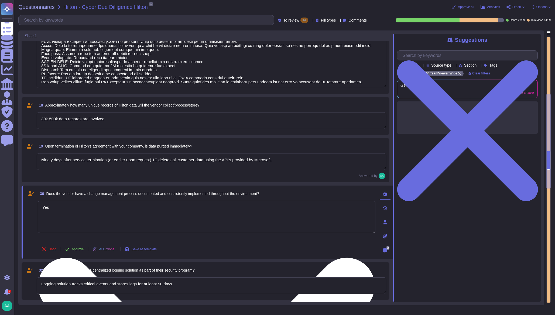
type textarea "Data is in-scope and is in compliance with GDPR As a company headquartered in […"
type textarea "PII collected by the platform for use by customers within the platform is as fo…"
type textarea "30k-500k data records are involved"
type textarea "Requires SSO and MFA for accessing and managing systems"
type textarea "Yes"
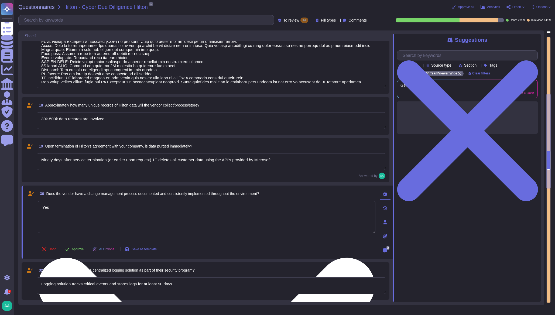
type textarea "Logging solution tracks critical events and stores logs for at least 90 days"
type textarea "Yes"
type textarea "Customers are responsible for their own account management through integration …"
type textarea "Customers are responsible for their own account review through integration into…"
type textarea "Customers are responsible for their own account monitoring through integration …"
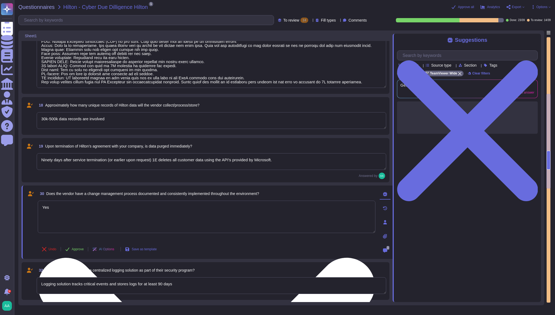
type textarea "PII collected by the platform for use by customers within the platform is as fo…"
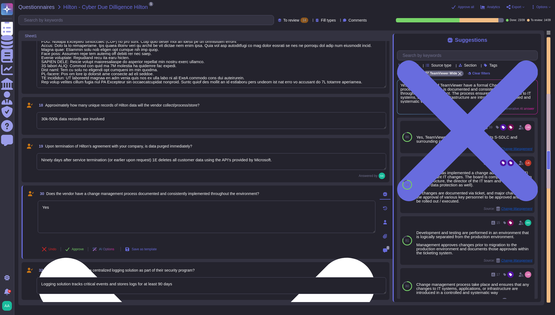
click at [259, 207] on textarea "Yes" at bounding box center [207, 217] width 338 height 32
click at [260, 207] on textarea "Yes" at bounding box center [207, 217] width 338 height 32
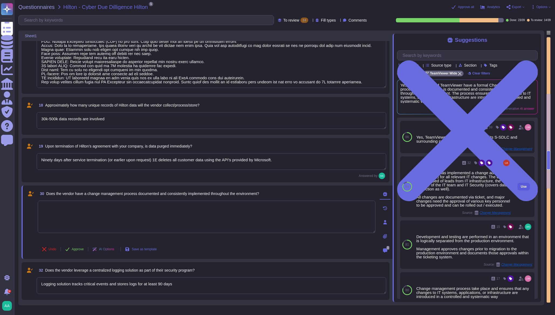
click at [521, 188] on span "Use" at bounding box center [524, 186] width 6 height 3
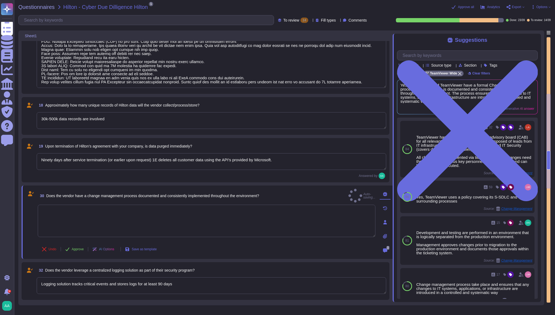
type textarea "PII collected by the platform for use by customers within the platform is as fo…"
type textarea "TeamViewer has implemented a change advisory board (CAB) for all relevant IT ch…"
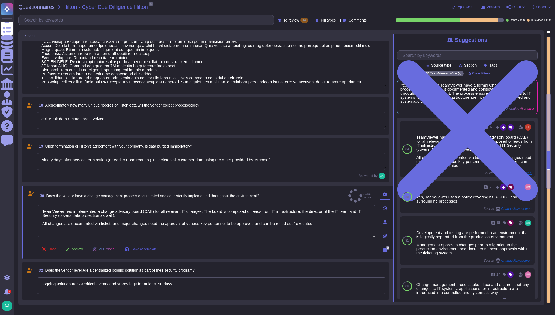
type textarea "PII collected by the platform for use by customers within the platform is as fo…"
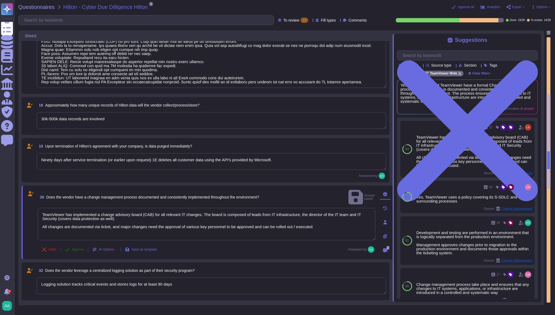
click at [77, 250] on span "Approve" at bounding box center [78, 249] width 12 height 3
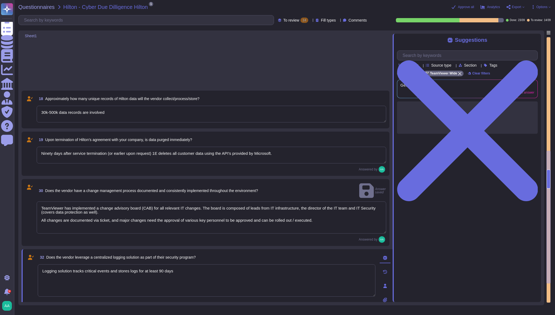
type textarea "Minimum 20 character passphrase, no complexity requirements, no expiry, no chan…"
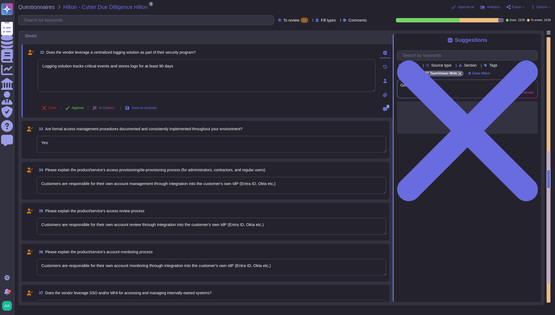
scroll to position [386, 0]
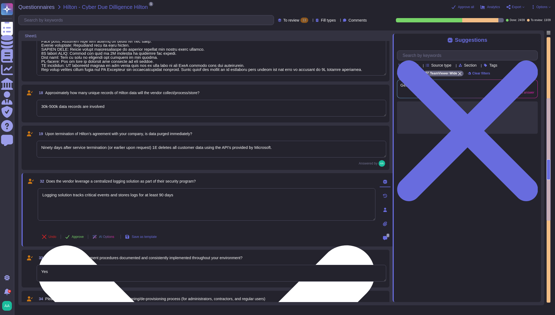
type textarea "Data is in-scope and is in compliance with GDPR As a company headquartered in […"
type textarea "PII collected by the platform for use by customers within the platform is as fo…"
type textarea "Minimum 20 character passphrase, no complexity requirements, no expiry, no chan…"
type textarea "Logging solution tracks critical events and stores logs for at least 90 days"
type textarea "Yes"
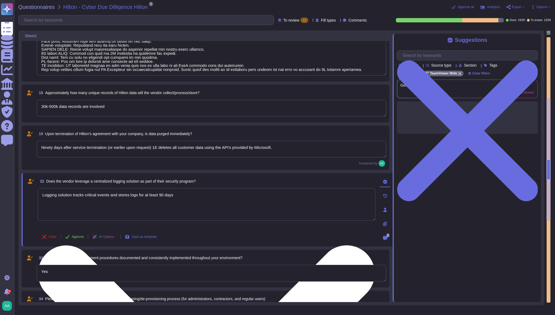
type textarea "Customers are responsible for their own account management through integration …"
type textarea "Customers are responsible for their own account review through integration into…"
type textarea "Customers are responsible for their own account monitoring through integration …"
type textarea "Requires SSO and MFA for accessing and managing systems"
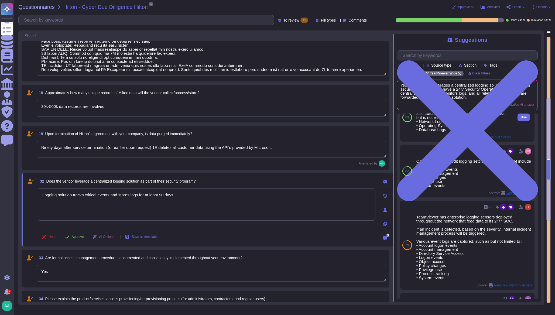
scroll to position [90, 0]
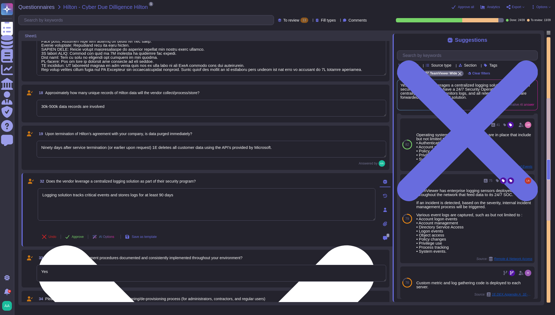
click at [323, 197] on textarea "Logging solution tracks critical events and stores logs for at least 90 days" at bounding box center [207, 204] width 338 height 32
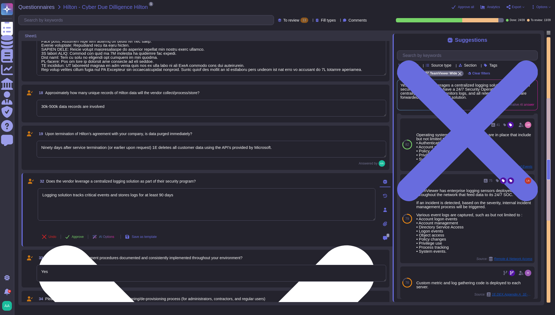
click at [323, 197] on textarea "Logging solution tracks critical events and stores logs for at least 90 days" at bounding box center [207, 204] width 338 height 32
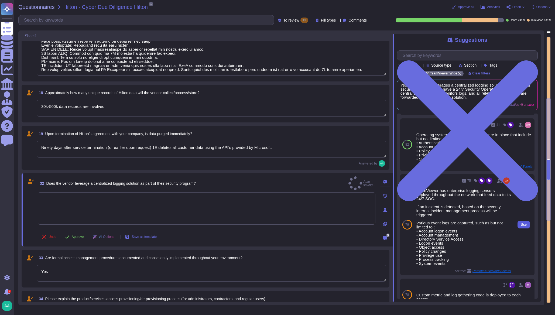
click at [521, 224] on span "Use" at bounding box center [524, 224] width 6 height 3
type textarea "PII collected by the platform for use by customers within the platform is as fo…"
type textarea "TeamViewer has enterprise logging sensors deployed throughout the network that …"
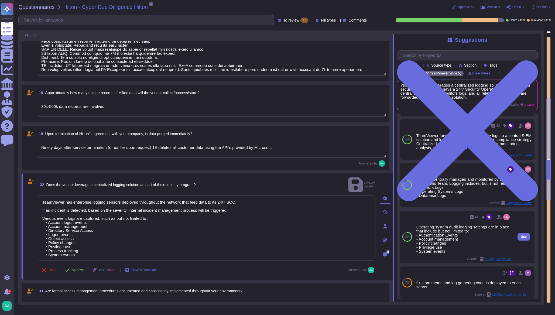
type textarea "PII collected by the platform for use by customers within the platform is as fo…"
click at [75, 265] on button "Approve" at bounding box center [74, 270] width 27 height 11
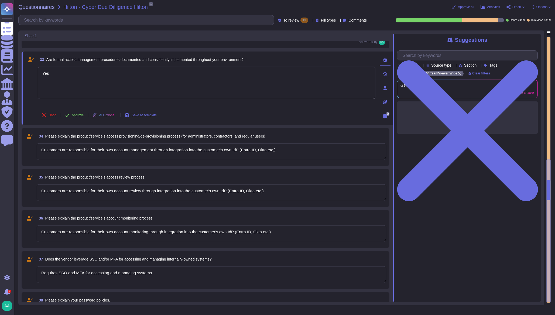
type textarea "Minimum 20 character passphrase, no complexity requirements, no expiry, no chan…"
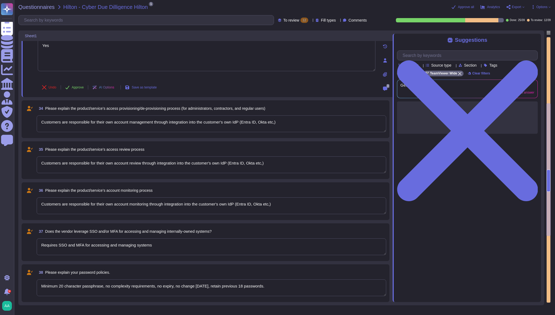
scroll to position [384, 0]
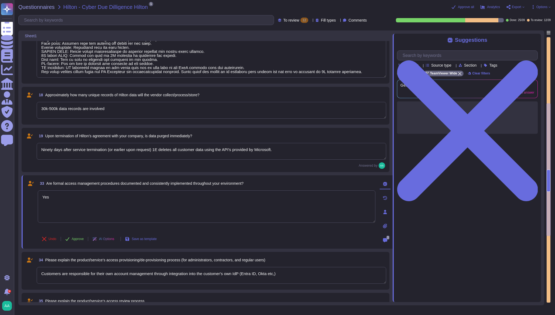
type textarea "Data is in-scope and is in compliance with GDPR As a company headquartered in […"
type textarea "PII collected by the platform for use by customers within the platform is as fo…"
type textarea "30k-500k data records are involved"
type textarea "Yes"
type textarea "Customers are responsible for their own account management through integration …"
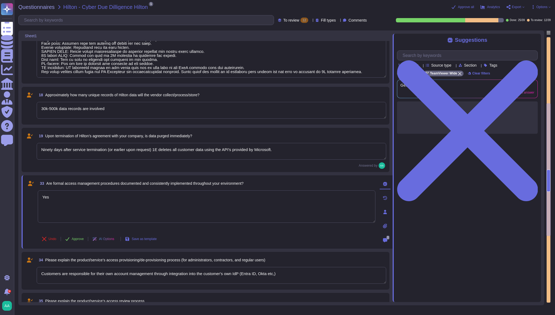
type textarea "Customers are responsible for their own account review through integration into…"
type textarea "Customers are responsible for their own account monitoring through integration …"
type textarea "Requires SSO and MFA for accessing and managing systems"
type textarea "Minimum 20 character passphrase, no complexity requirements, no expiry, no chan…"
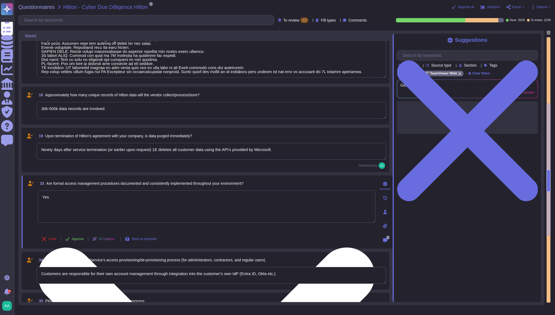
type textarea "PII collected by the platform for use by customers within the platform is as fo…"
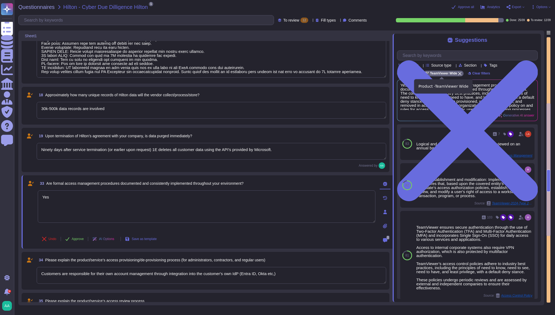
click at [459, 74] on div "TeamViewer Wide" at bounding box center [443, 74] width 40 height 6
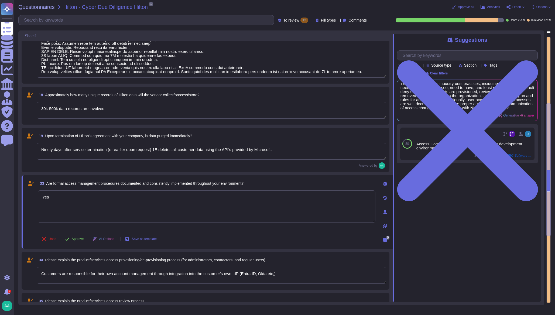
scroll to position [14, 0]
click at [115, 238] on div "AI Options" at bounding box center [104, 239] width 32 height 13
click at [470, 99] on span "Yes, TeamViewer has formal access management procedures documented and consiste…" at bounding box center [458, 96] width 115 height 27
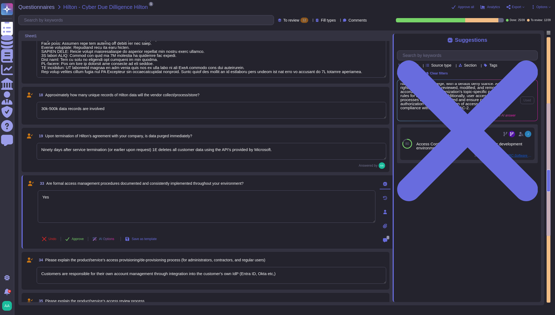
click at [470, 99] on span "Yes, TeamViewer has formal access management procedures documented and consiste…" at bounding box center [458, 96] width 115 height 27
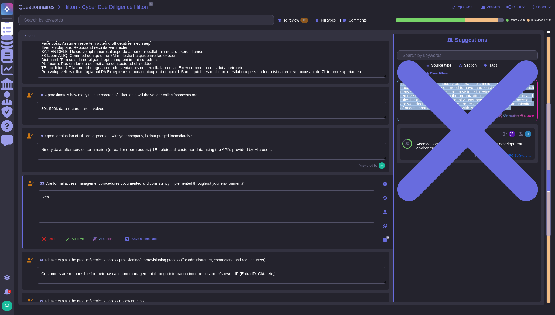
copy div "Yes, TeamViewer has formal access management procedures documented and consiste…"
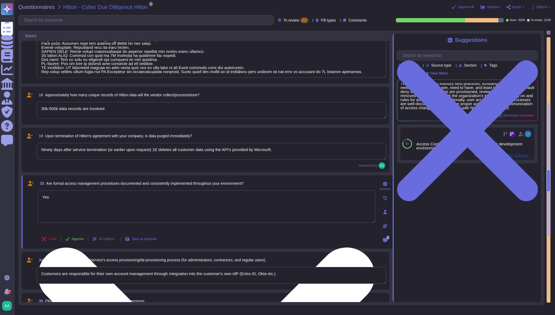
drag, startPoint x: 94, startPoint y: 203, endPoint x: 95, endPoint y: 200, distance: 2.8
click at [95, 201] on textarea "Yes" at bounding box center [207, 206] width 338 height 32
click at [95, 200] on textarea "Yes" at bounding box center [207, 206] width 338 height 32
paste textarea ", TeamViewer has formal access management procedures documented and consistentl…"
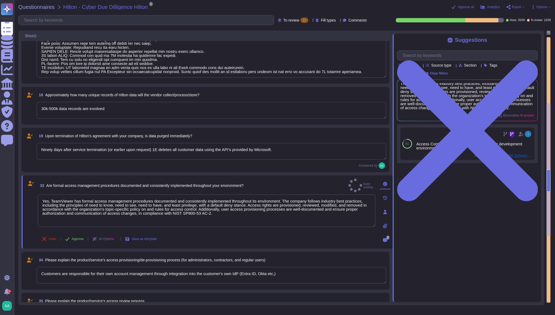
type textarea "Yes, TeamViewer has formal access management procedures documented and consiste…"
click at [110, 240] on span "AI Options" at bounding box center [106, 238] width 15 height 3
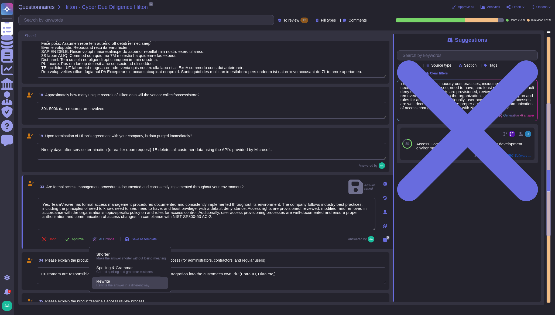
click at [110, 286] on span "Rewrite the answer in a different way" at bounding box center [122, 285] width 53 height 4
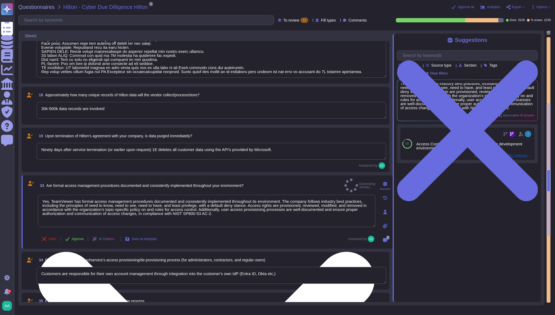
type textarea "PII collected by the platform for use by customers within the platform is as fo…"
type textarea "Yes, TeamViewer has established formal access management procedures that are bo…"
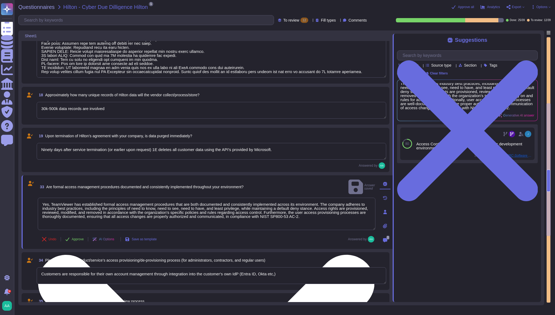
type textarea "PII collected by the platform for use by customers within the platform is as fo…"
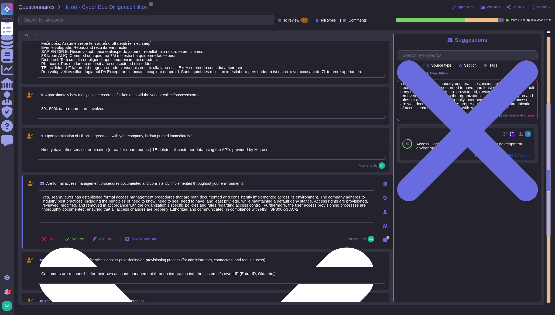
drag, startPoint x: 313, startPoint y: 211, endPoint x: 224, endPoint y: 213, distance: 89.8
click at [224, 213] on textarea "Yes, TeamViewer has established formal access management procedures that are bo…" at bounding box center [207, 206] width 338 height 32
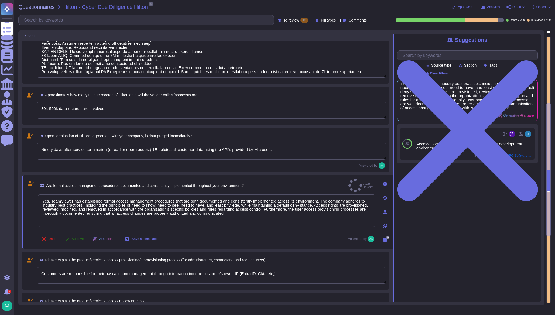
type textarea "Yes, TeamViewer has established formal access management procedures that are bo…"
click at [79, 238] on span "Approve" at bounding box center [78, 238] width 12 height 3
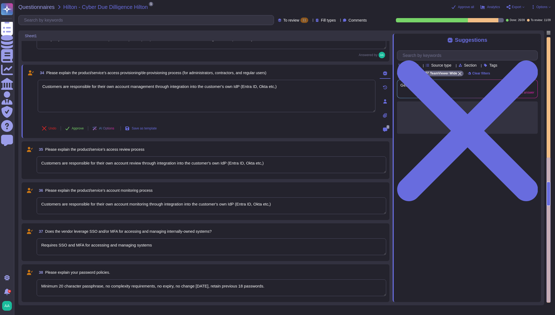
type textarea "PII collected by the platform for use by customers within the platform is as fo…"
type textarea "Customers are responsible for their own account management through integration …"
type textarea "Customers are responsible for their own account review through integration into…"
type textarea "Customers are responsible for their own account monitoring through integration …"
type textarea "Requires SSO and MFA for accessing and managing systems"
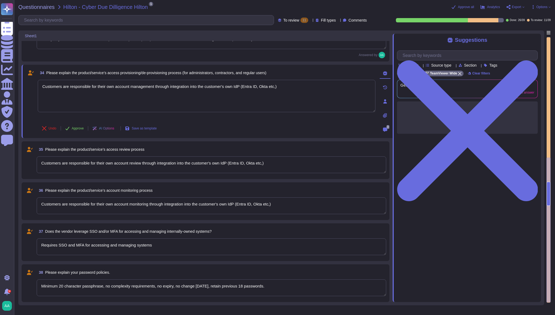
type textarea "Minimum 20 character passphrase, no complexity requirements, no expiry, no chan…"
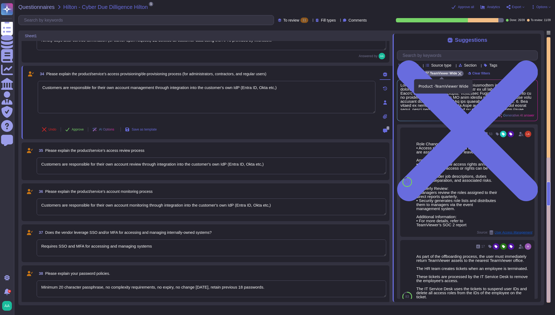
click at [458, 73] on icon at bounding box center [459, 73] width 3 height 3
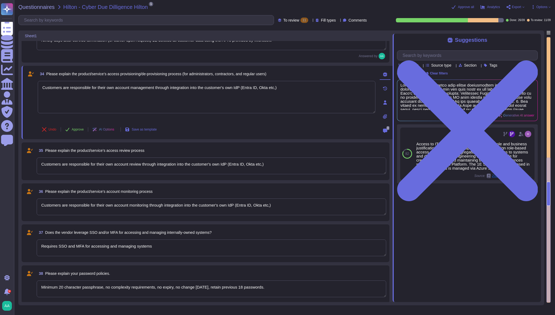
click at [112, 131] on div "AI Options" at bounding box center [104, 129] width 32 height 13
click at [120, 171] on div "Rewrite" at bounding box center [130, 171] width 69 height 5
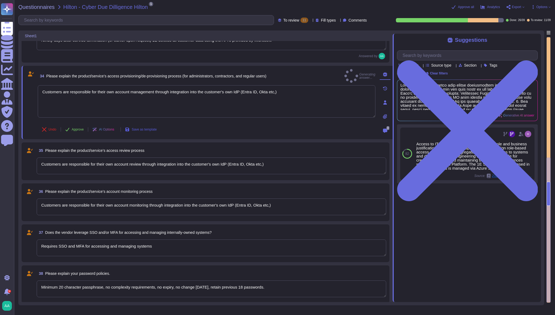
type textarea "PII collected by the platform for use by customers within the platform is as fo…"
type textarea "The access provisioning and de-provisioning process for our product/service is …"
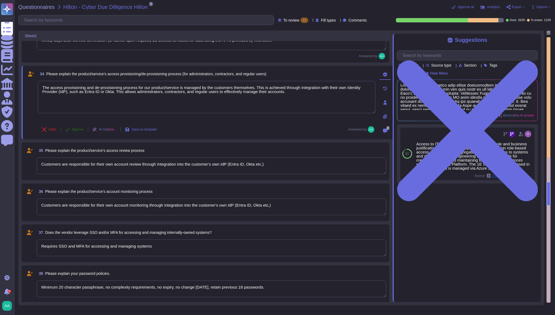
click at [75, 130] on span "Approve" at bounding box center [78, 129] width 12 height 3
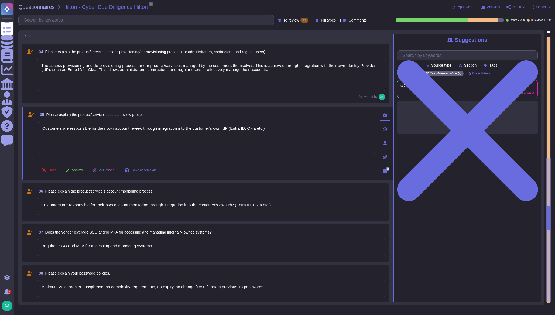
type textarea "PII collected by the platform for use by customers within the platform is as fo…"
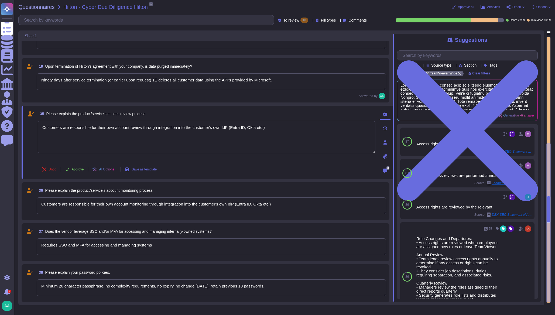
scroll to position [449, 0]
type textarea "Customers are responsible for their own account review through integration into…"
type textarea "Customers are responsible for their own account monitoring through integration …"
type textarea "Requires SSO and MFA for accessing and managing systems"
type textarea "Minimum 20 character passphrase, no complexity requirements, no expiry, no chan…"
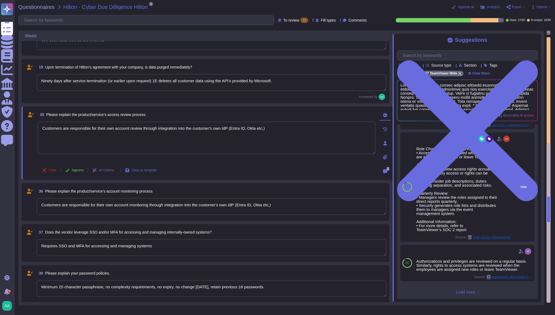
scroll to position [91, 0]
click at [106, 171] on span "AI Options" at bounding box center [106, 170] width 15 height 3
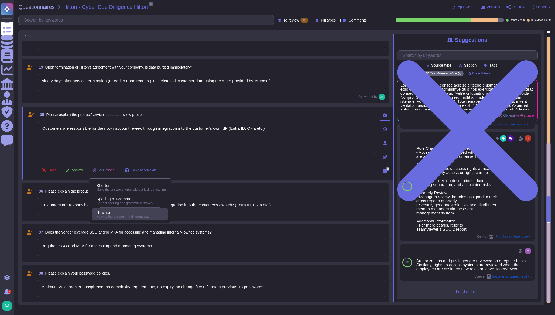
click at [108, 215] on span "Rewrite the answer in a different way" at bounding box center [122, 217] width 53 height 4
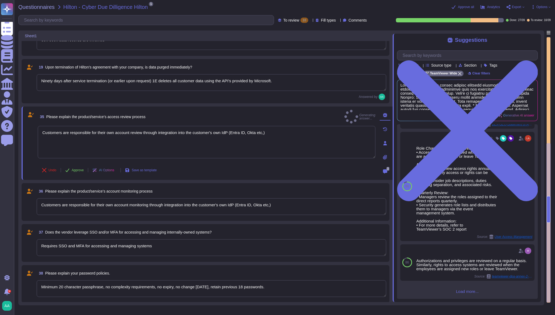
type textarea "PII collected by the platform for use by customers within the platform is as fo…"
type textarea "The access review process for our product/service requires customers to conduct…"
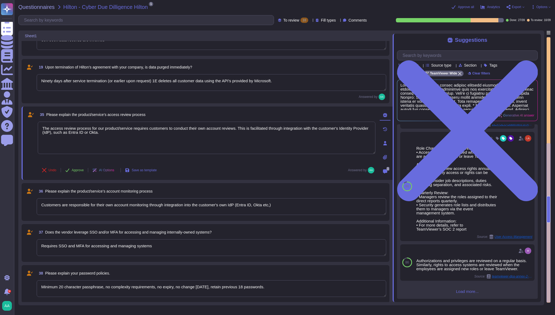
click at [111, 170] on span "AI Options" at bounding box center [106, 170] width 15 height 3
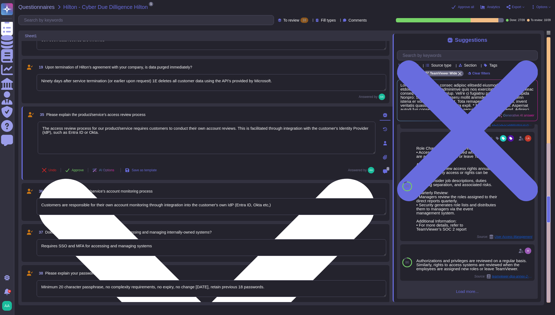
click at [177, 157] on div "The access review process for our product/service requires customers to conduct…" at bounding box center [207, 142] width 338 height 40
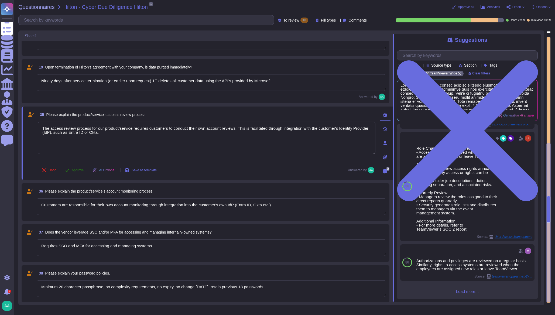
click at [70, 171] on button "Approve" at bounding box center [74, 170] width 27 height 11
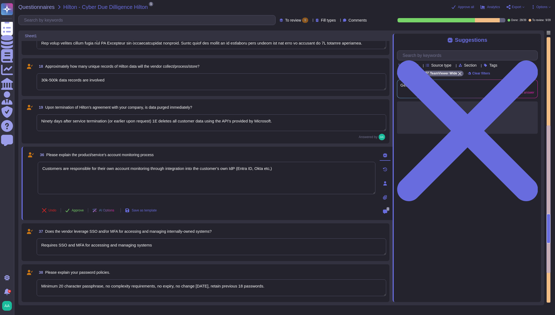
type textarea "PII collected by the platform for use by customers within the platform is as fo…"
type textarea "Data is in-scope and is in compliance with GDPR As a company headquartered in […"
type textarea "Customers are responsible for their own account monitoring through integration …"
type textarea "Requires SSO and MFA for accessing and managing systems"
type textarea "Minimum 20 character passphrase, no complexity requirements, no expiry, no chan…"
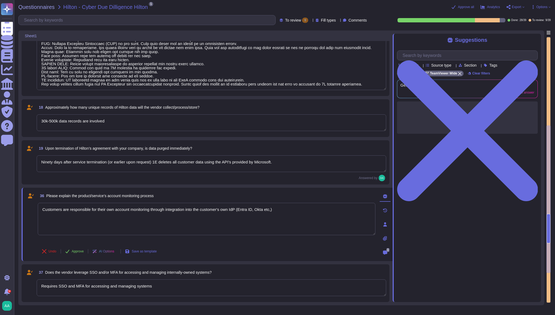
type textarea "PII collected by the platform for use by customers within the platform is as fo…"
type textarea "Data is in-scope and is in compliance with GDPR As a company headquartered in […"
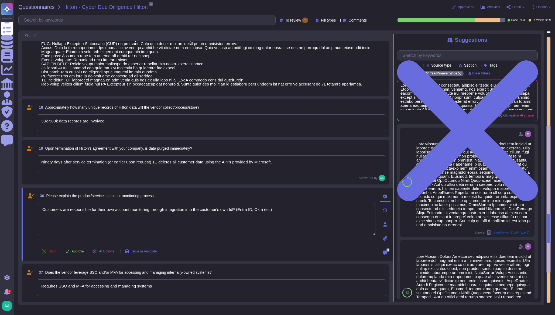
scroll to position [371, 0]
type textarea "PII collected by the platform for use by customers within the platform is as fo…"
type textarea "Data is in-scope and is in compliance with GDPR As a company headquartered in […"
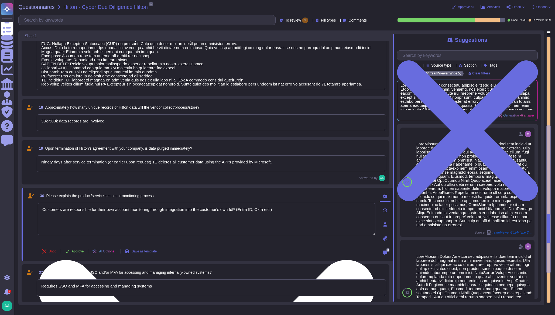
type textarea "PII collected by the platform for use by customers within the platform is as fo…"
type textarea "Data is in-scope and is in compliance with GDPR As a company headquartered in […"
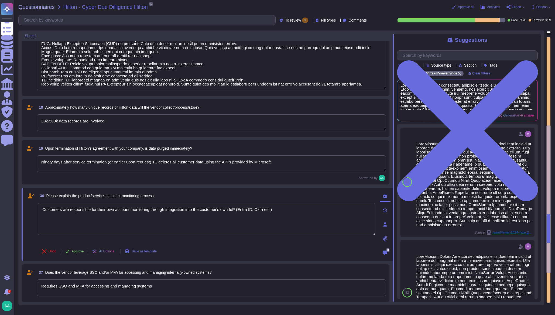
type textarea "PII collected by the platform for use by customers within the platform is as fo…"
type textarea "Data is in-scope and is in compliance with GDPR As a company headquartered in […"
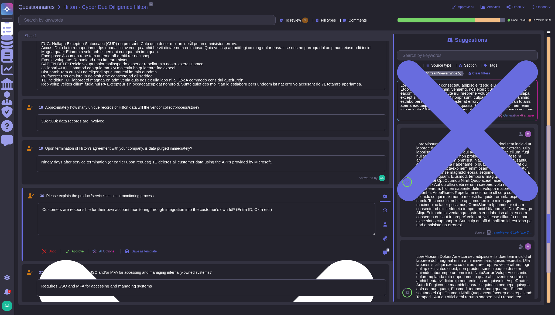
type textarea "PII collected by the platform for use by customers within the platform is as fo…"
type textarea "Data is in-scope and is in compliance with GDPR As a company headquartered in […"
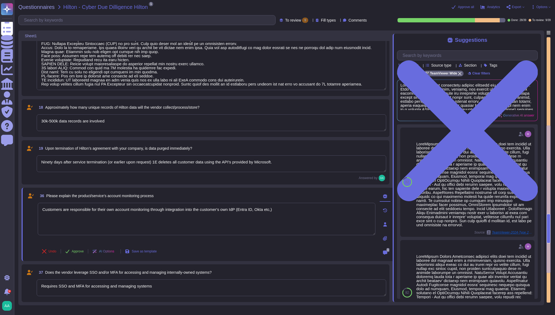
type textarea "PII collected by the platform for use by customers within the platform is as fo…"
type textarea "Data is in-scope and is in compliance with GDPR As a company headquartered in […"
click at [112, 253] on div "AI Options" at bounding box center [104, 251] width 32 height 13
type textarea "PII collected by the platform for use by customers within the platform is as fo…"
type textarea "Data is in-scope and is in compliance with GDPR As a company headquartered in […"
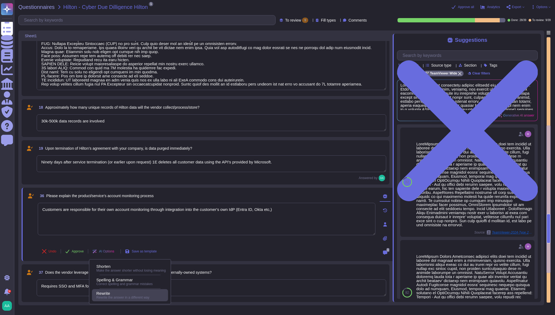
click at [120, 292] on body "Questionnaires Knowledge Base Documents Analytics CAIQ / SIG Admin Trust Center…" at bounding box center [277, 157] width 555 height 315
type textarea "PII collected by the platform for use by customers within the platform is as fo…"
type textarea "Data is in-scope and is in compliance with GDPR As a company headquartered in […"
click at [120, 292] on div "Rewrite" at bounding box center [130, 293] width 69 height 5
type textarea "PII collected by the platform for use by customers within the platform is as fo…"
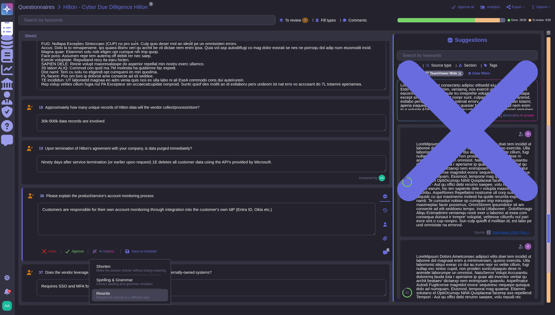
type textarea "Data is in-scope and is in compliance with GDPR As a company headquartered in […"
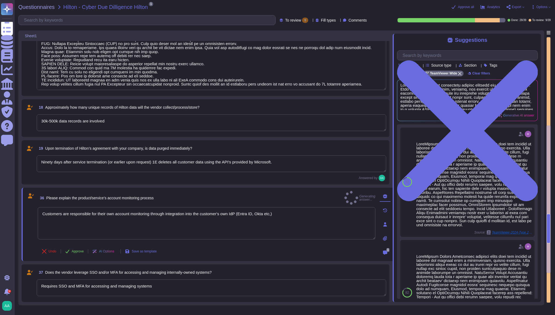
type textarea "PII collected by the platform for use by customers within the platform is as fo…"
type textarea "Data is in-scope and is in compliance with GDPR As a company headquartered in […"
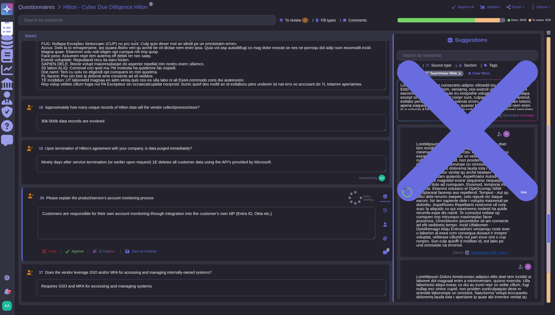
type textarea "PII collected by the platform for use by customers within the platform is as fo…"
type textarea "The account monitoring process is the responsibility of the customers. They can…"
type textarea "PII collected by the platform for use by customers within the platform is as fo…"
type textarea "Data is in-scope and is in compliance with GDPR As a company headquartered in […"
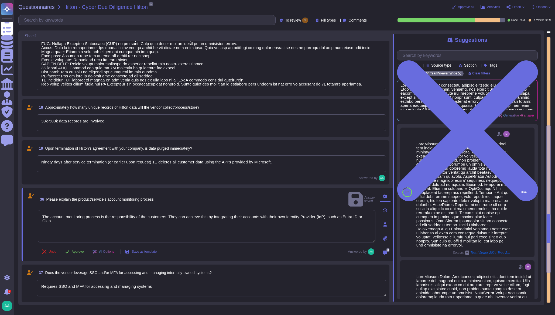
type textarea "PII collected by the platform for use by customers within the platform is as fo…"
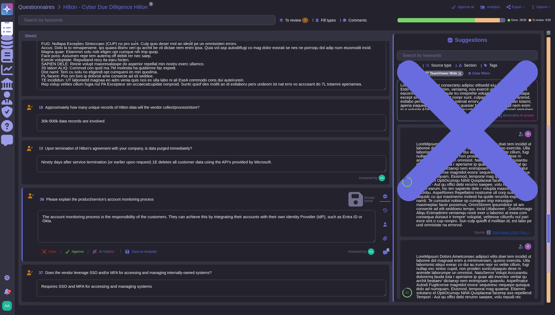
type textarea "Data is in-scope and is in compliance with GDPR As a company headquartered in […"
type textarea "PII collected by the platform for use by customers within the platform is as fo…"
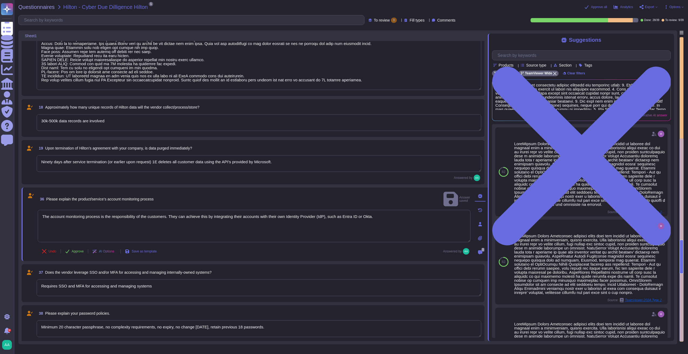
scroll to position [372, 0]
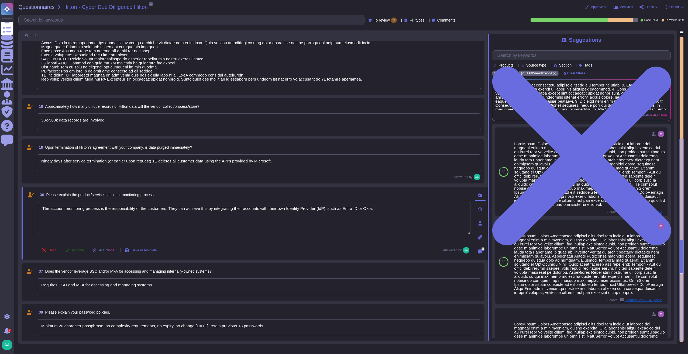
click at [69, 248] on button "Approve" at bounding box center [74, 250] width 27 height 11
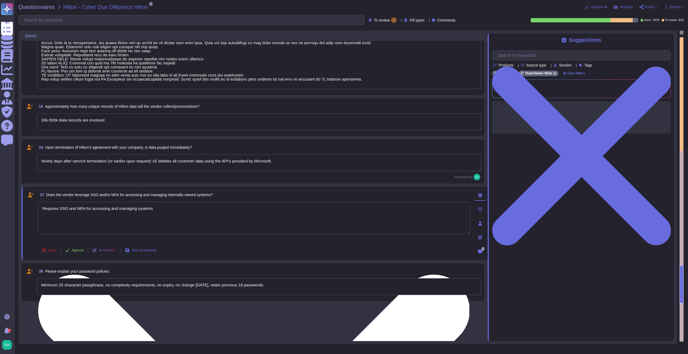
scroll to position [331, 0]
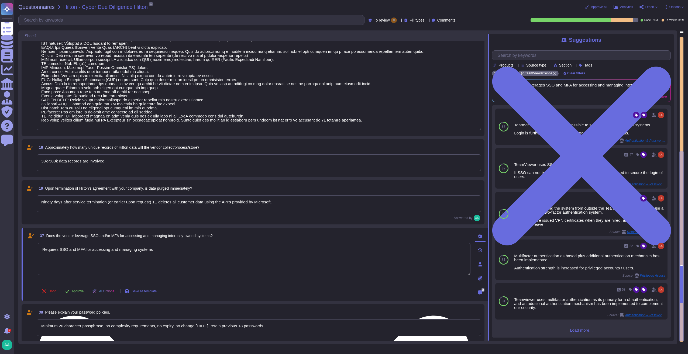
click at [169, 251] on textarea "Requires SSO and MFA for accessing and managing systems" at bounding box center [254, 259] width 433 height 32
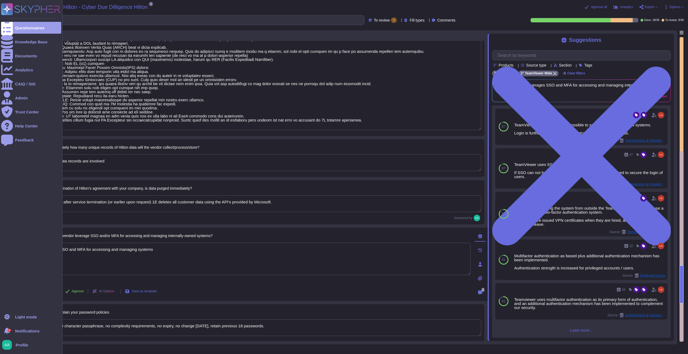
drag, startPoint x: 160, startPoint y: 248, endPoint x: 4, endPoint y: 241, distance: 156.3
click at [4, 241] on div "Questionnaires Knowledge Base Documents Analytics CAIQ / SIG Admin Trust Center…" at bounding box center [344, 177] width 688 height 354
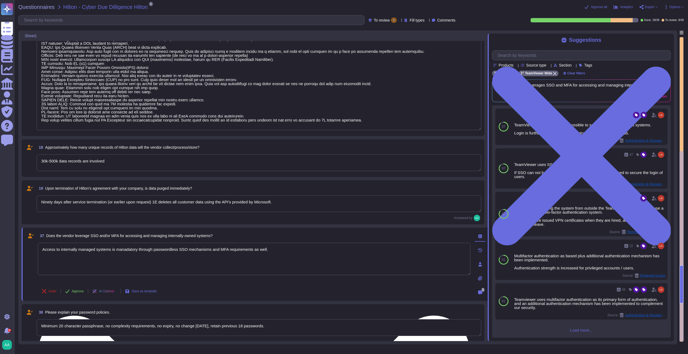
click at [129, 248] on textarea "Access to internally managed systems is manadatory through passwordless SSO mec…" at bounding box center [254, 259] width 433 height 32
click at [0, 0] on lt-span "ma nd atory" at bounding box center [0, 0] width 0 height 0
click at [301, 257] on textarea "Access to internally managed systems is mandatory through passwordless SSO mech…" at bounding box center [254, 259] width 433 height 32
click at [78, 291] on span "Approve" at bounding box center [78, 291] width 12 height 3
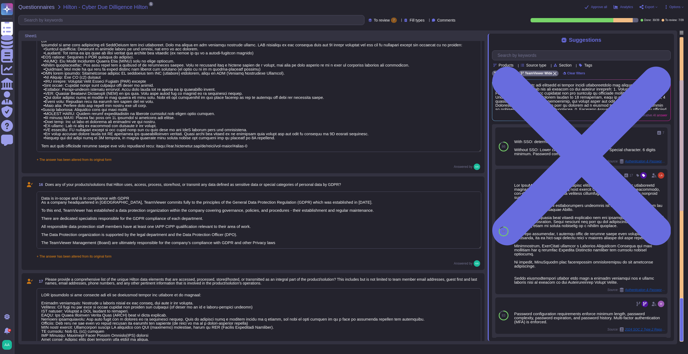
scroll to position [0, 0]
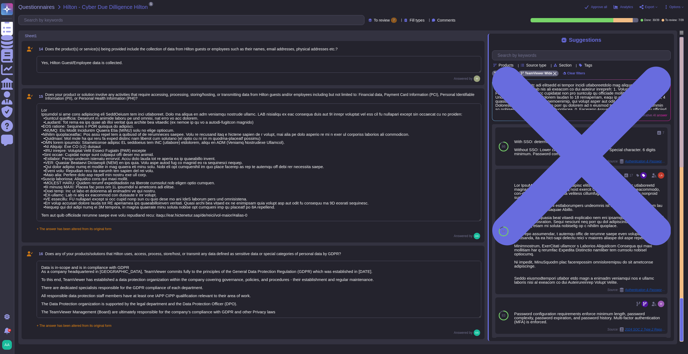
click at [391, 21] on div "7" at bounding box center [394, 20] width 6 height 5
click at [379, 31] on div "All 39" at bounding box center [387, 34] width 44 height 6
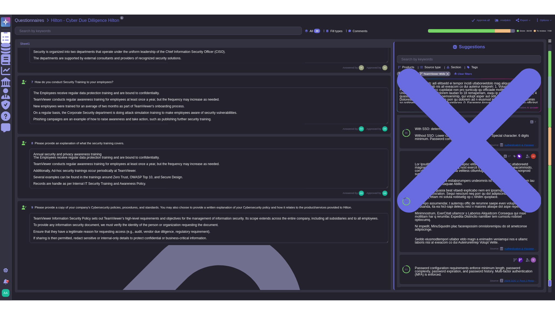
scroll to position [292, 0]
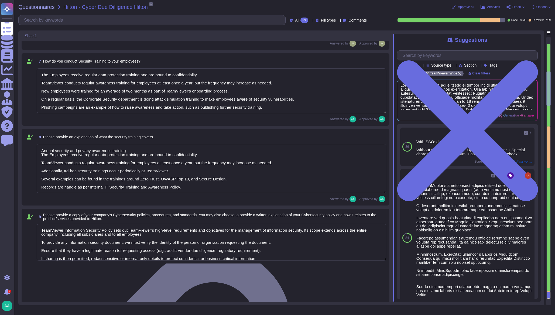
click at [135, 130] on div "8 Please provide an explanation of what the security training covers. Annual se…" at bounding box center [206, 167] width 368 height 77
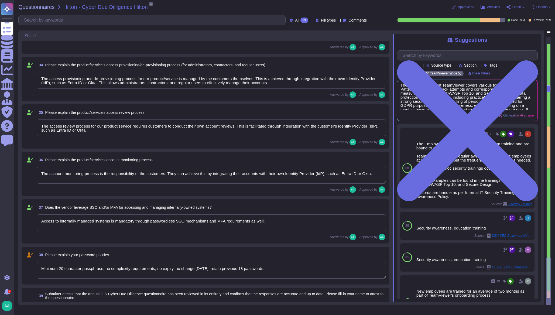
scroll to position [2197, 0]
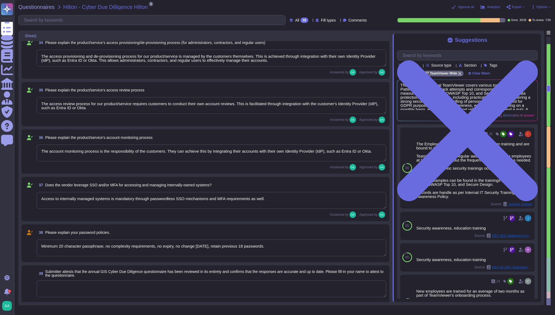
click at [305, 243] on textarea "Minimum 20 character passphrase, no complexity requirements, no expiry, no chan…" at bounding box center [212, 248] width 350 height 17
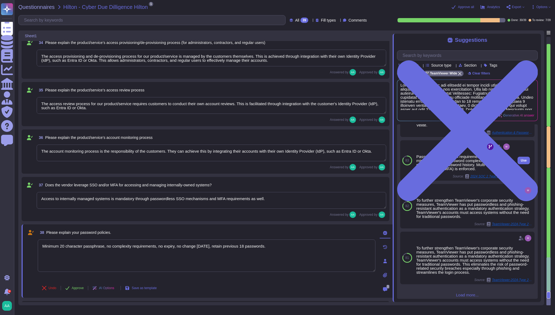
scroll to position [177, 0]
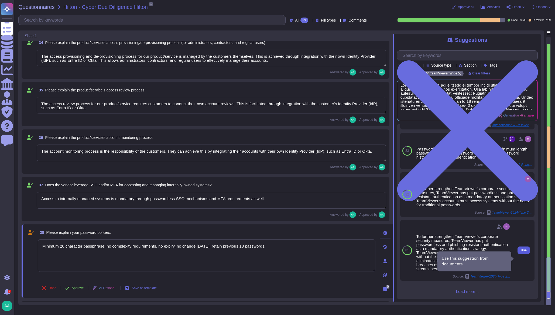
click at [522, 254] on button "Use" at bounding box center [524, 251] width 12 height 8
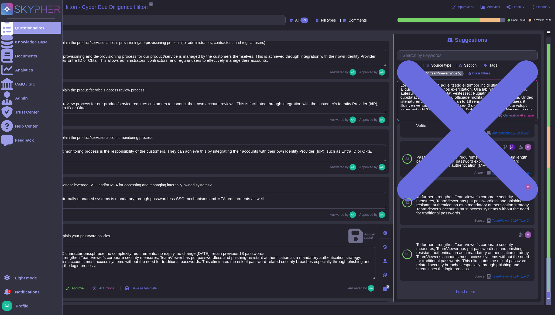
drag, startPoint x: 281, startPoint y: 244, endPoint x: 7, endPoint y: 229, distance: 274.4
click at [7, 229] on div "Questionnaires Knowledge Base Documents Analytics CAIQ / SIG Admin Trust Center…" at bounding box center [277, 157] width 555 height 315
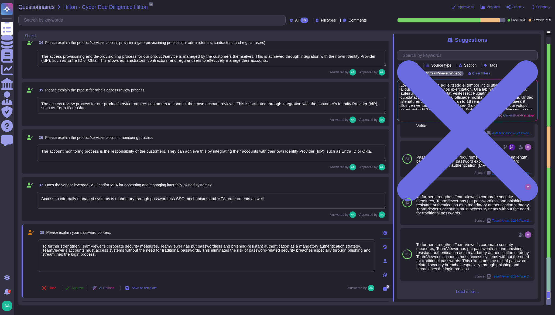
click at [76, 286] on span "Approve" at bounding box center [78, 287] width 12 height 3
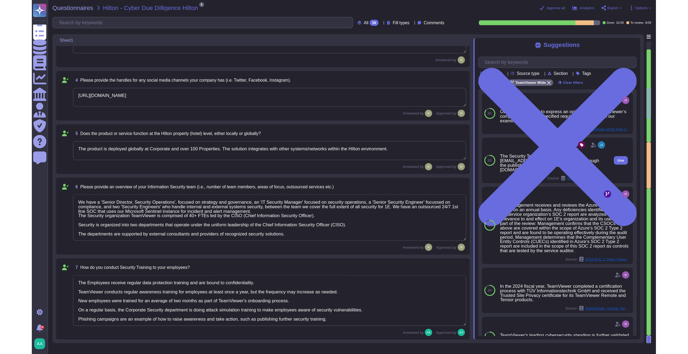
scroll to position [127, 0]
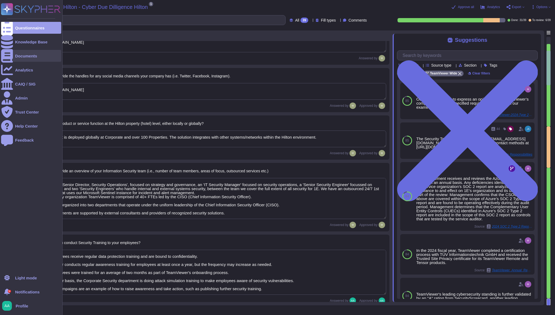
click at [21, 58] on div "Documents" at bounding box center [26, 56] width 22 height 4
